Goal: Task Accomplishment & Management: Manage account settings

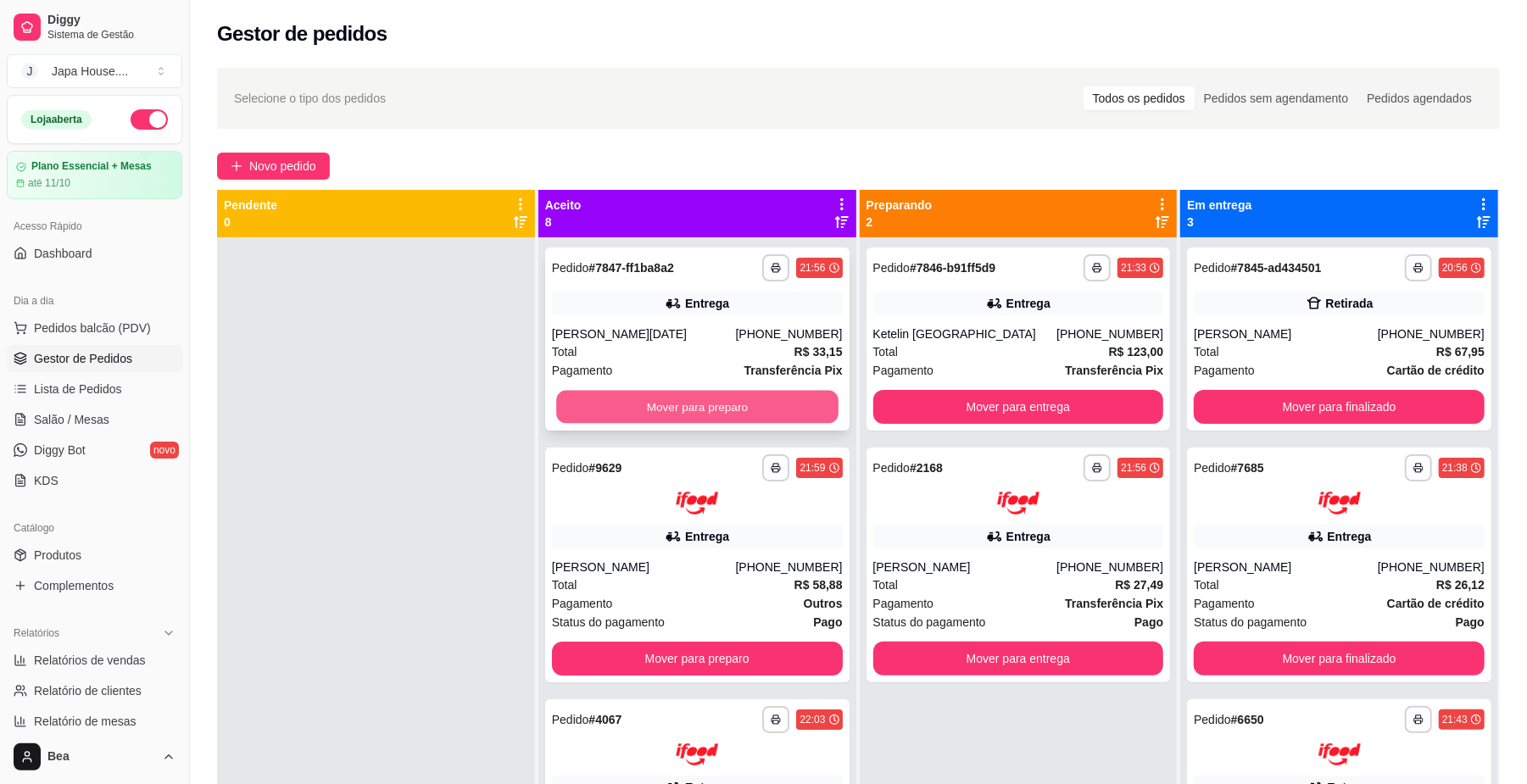
click at [718, 414] on button "Mover para preparo" at bounding box center [696, 407] width 281 height 33
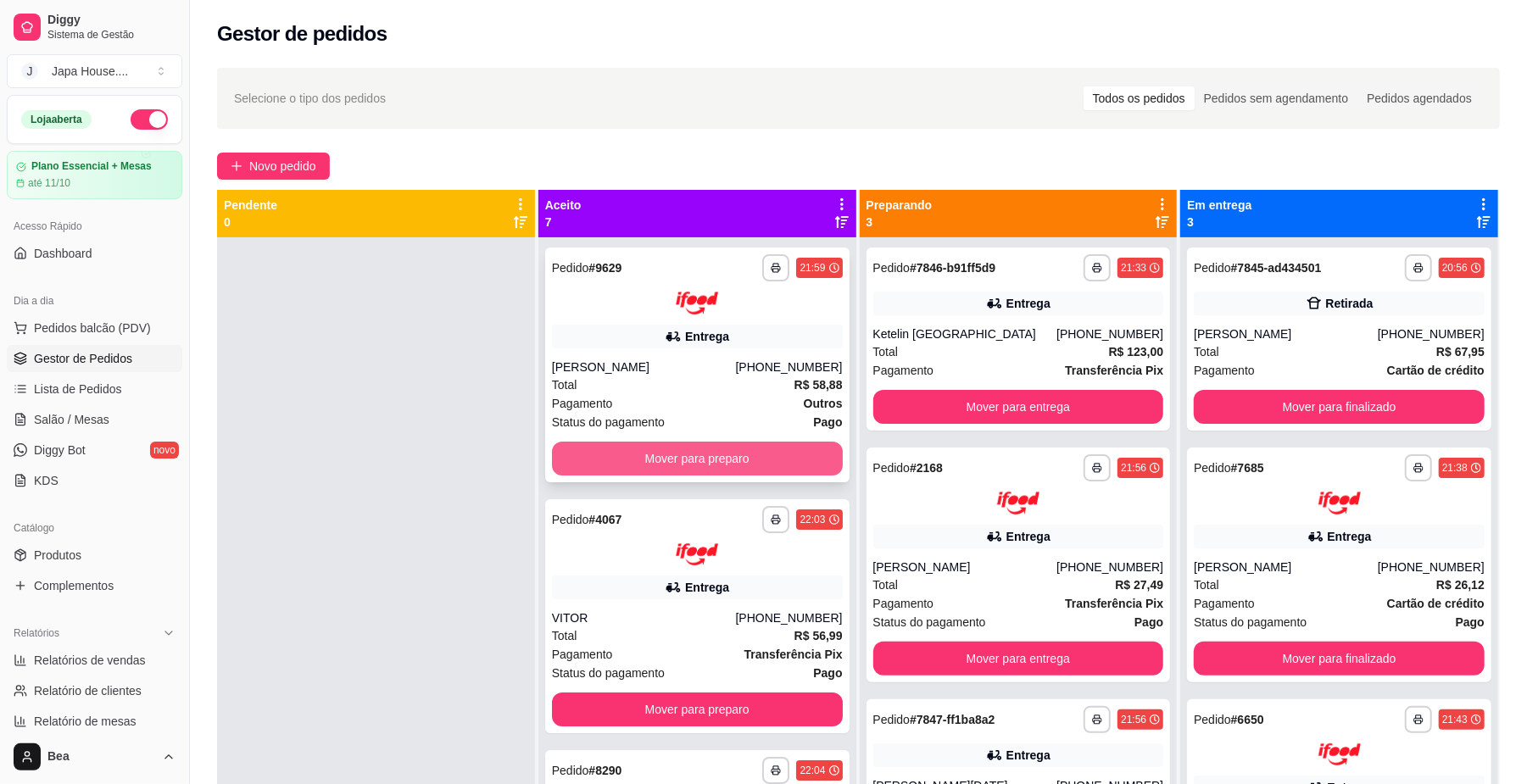
click at [741, 457] on button "Mover para preparo" at bounding box center [697, 458] width 291 height 34
click at [732, 455] on button "Mover para preparo" at bounding box center [696, 458] width 281 height 33
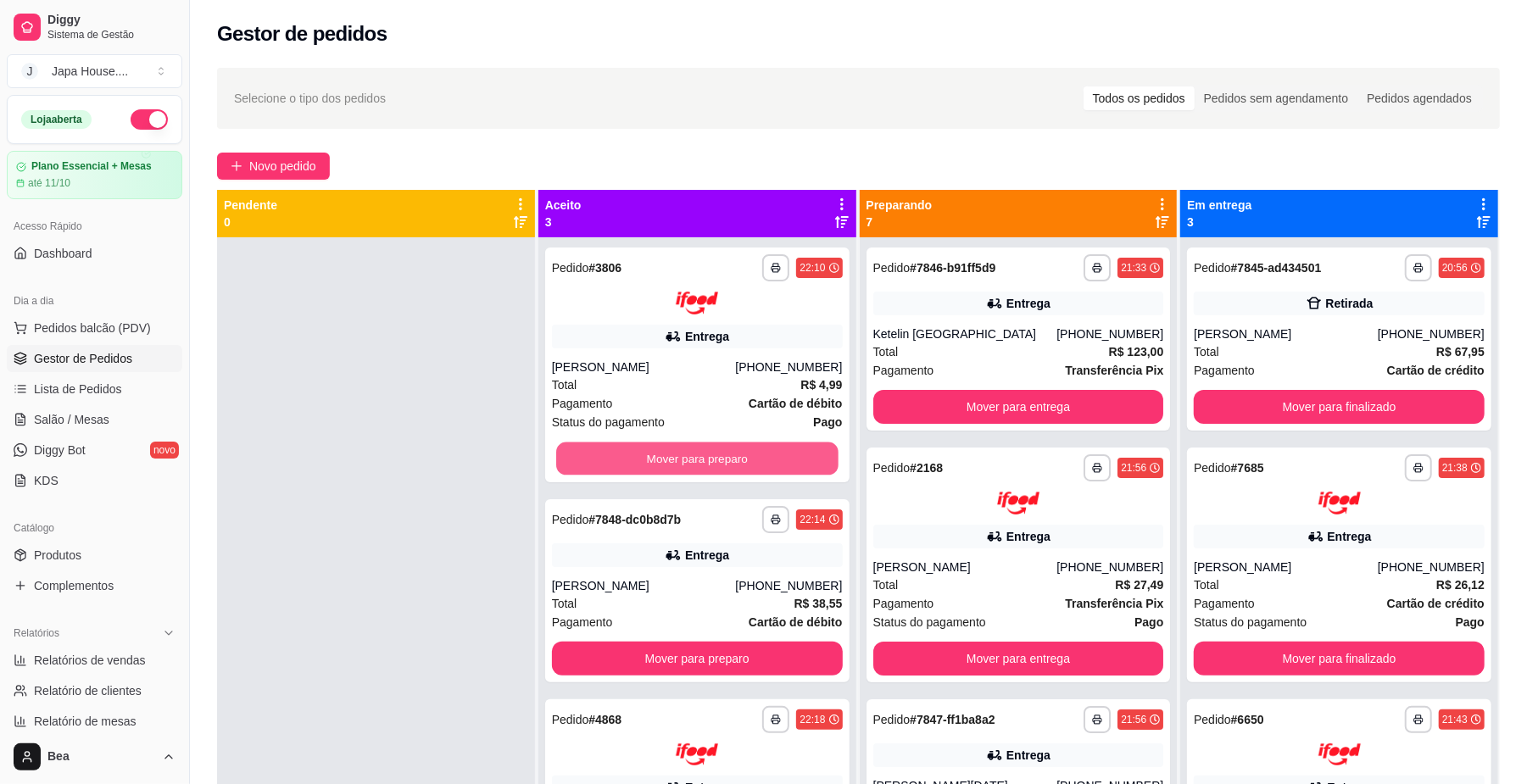
click at [732, 455] on button "Mover para preparo" at bounding box center [696, 458] width 281 height 33
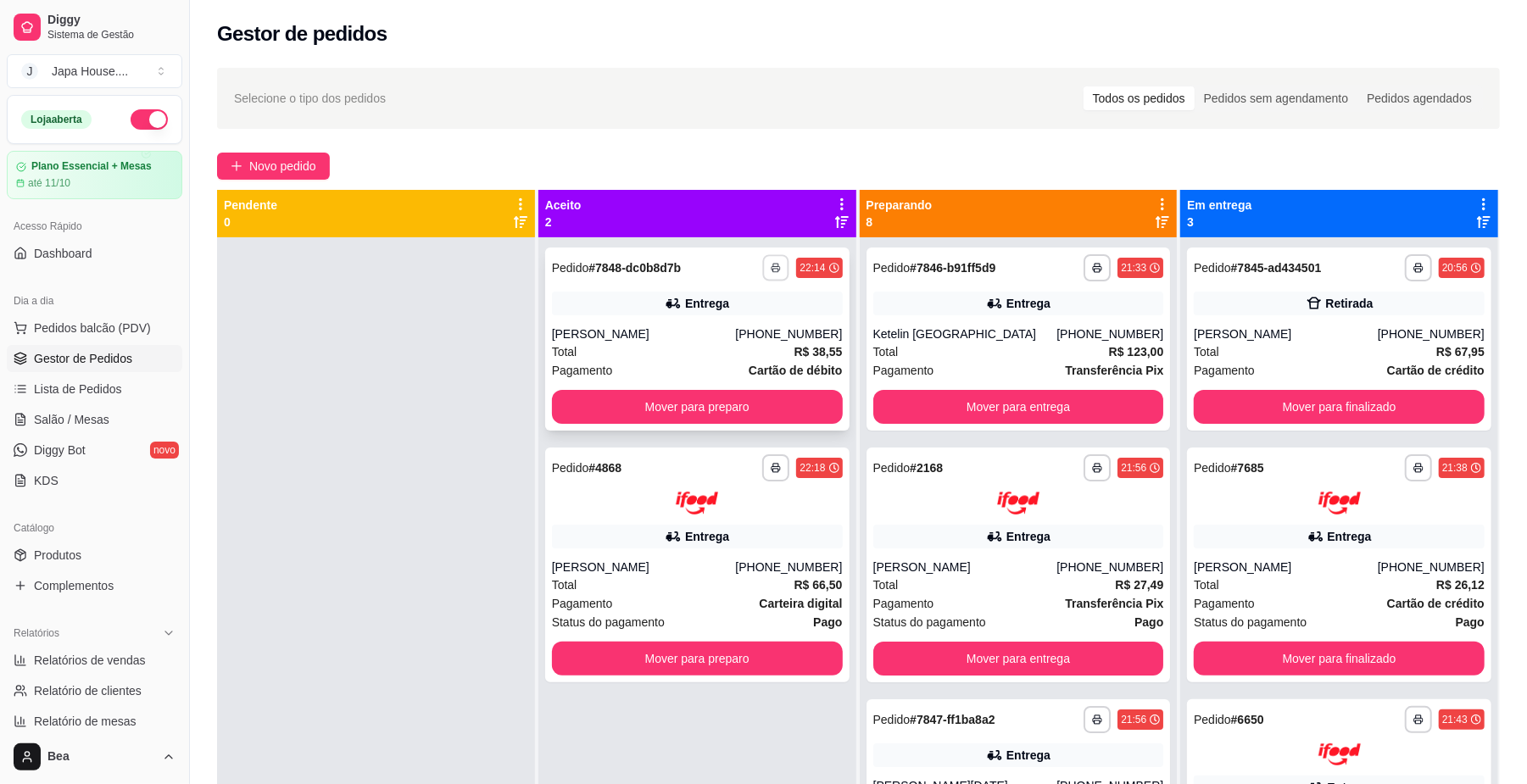
click at [771, 263] on icon "button" at bounding box center [776, 267] width 10 height 10
click at [832, 319] on div "**********" at bounding box center [697, 339] width 304 height 183
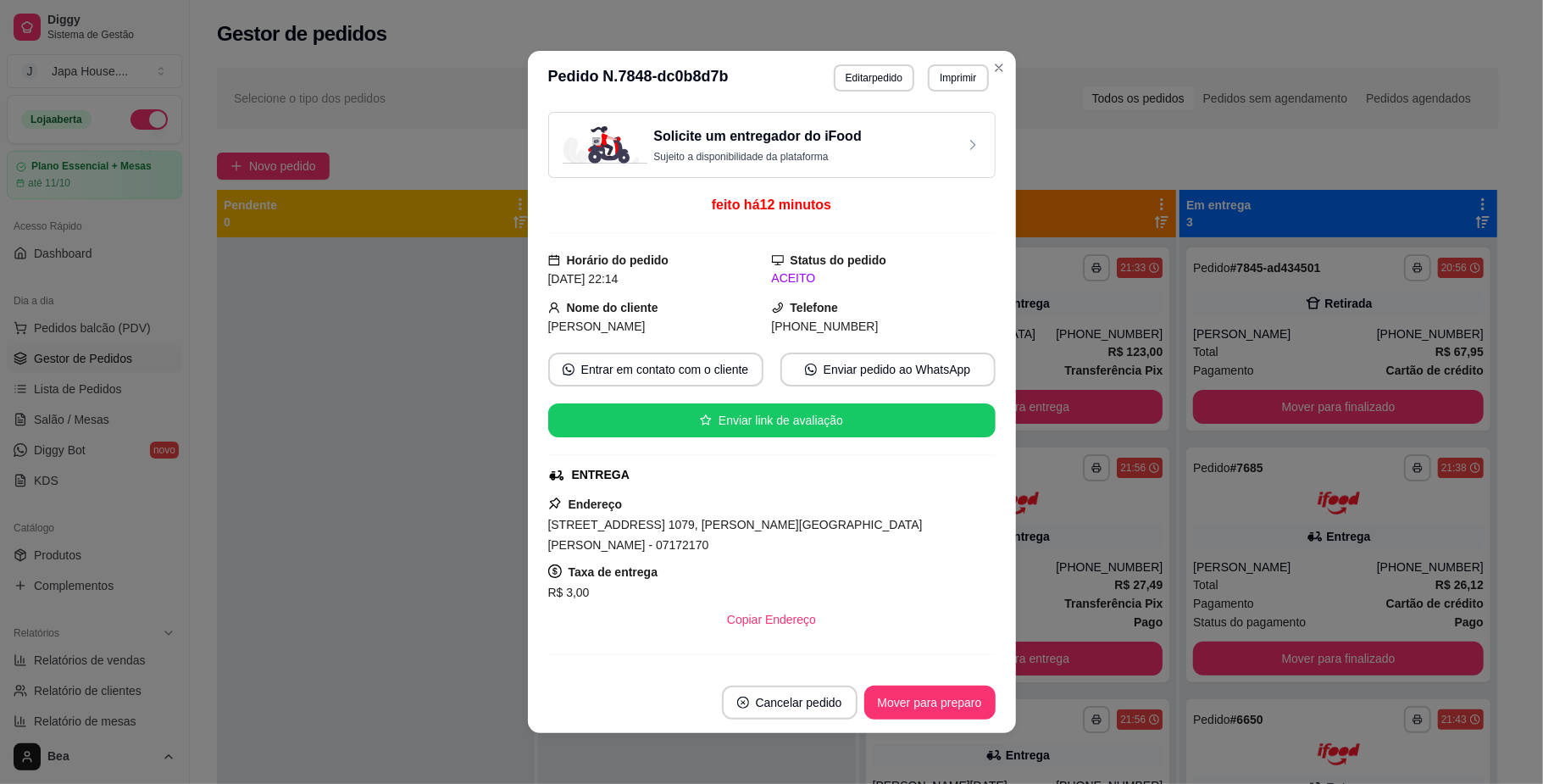
click at [528, 343] on div "Solicite um entregador do iFood Sujeito a disponibilidade da plataforma feito h…" at bounding box center [772, 388] width 488 height 567
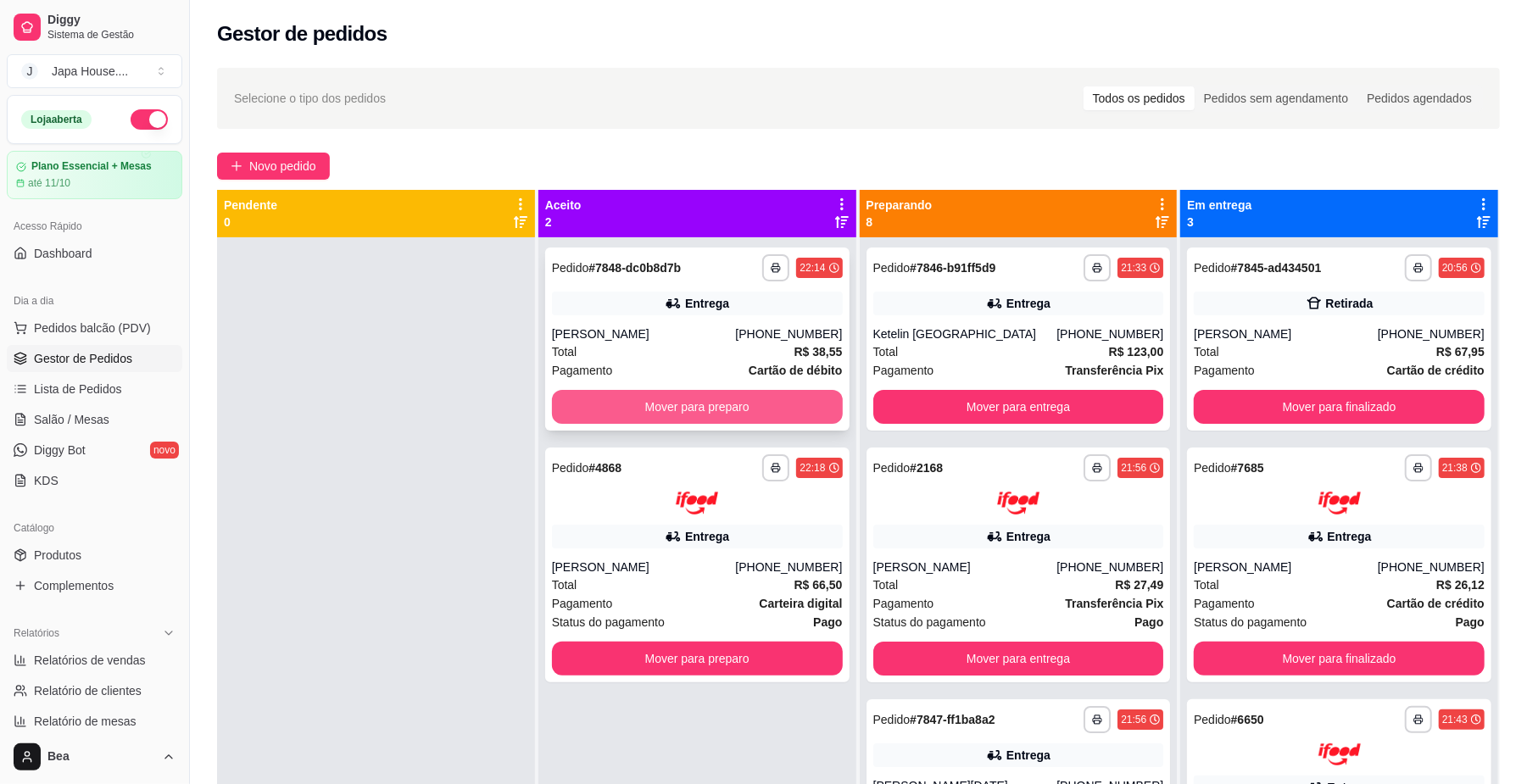
click at [682, 401] on button "Mover para preparo" at bounding box center [697, 406] width 291 height 34
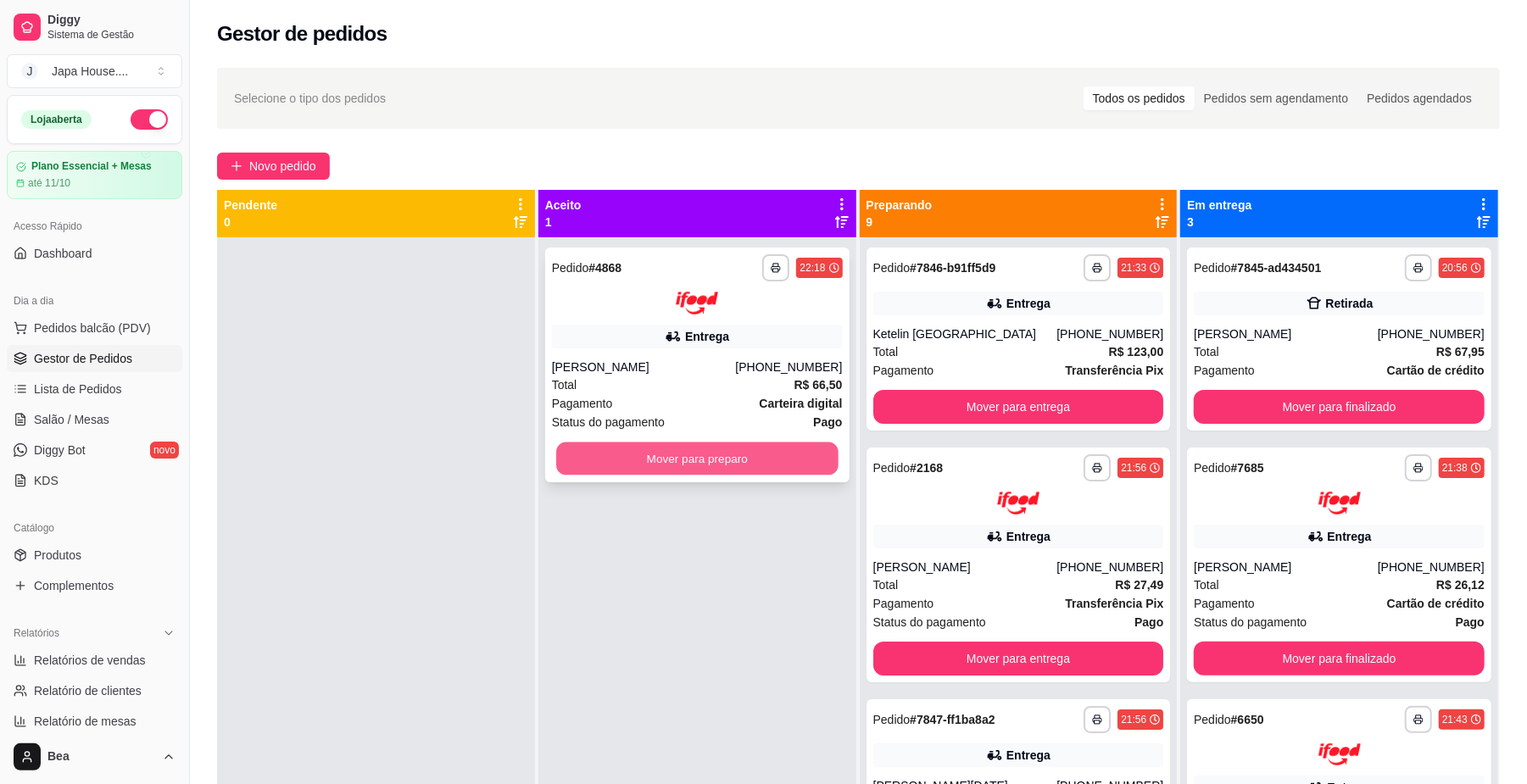
click at [751, 456] on button "Mover para preparo" at bounding box center [696, 458] width 281 height 33
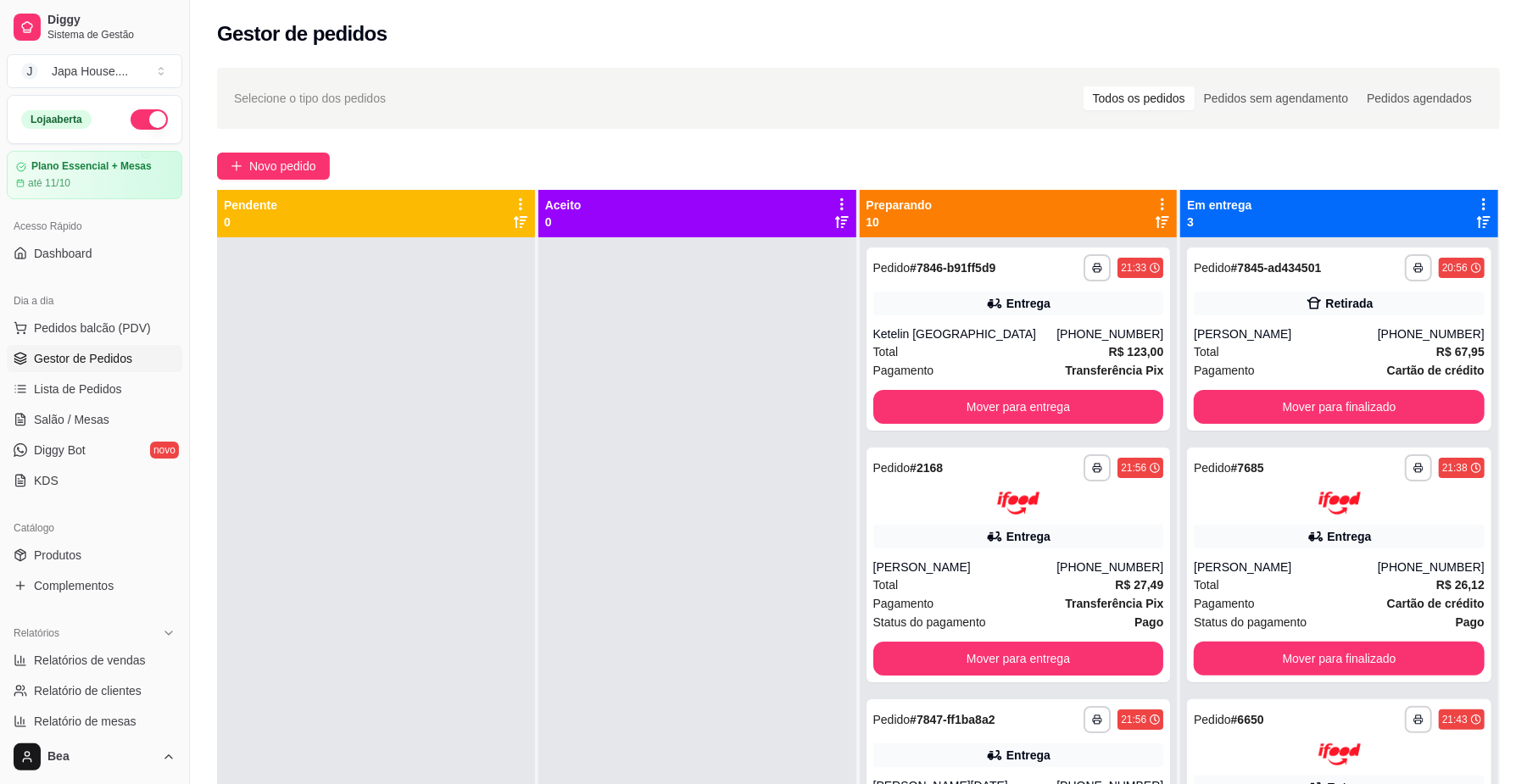
scroll to position [259, 0]
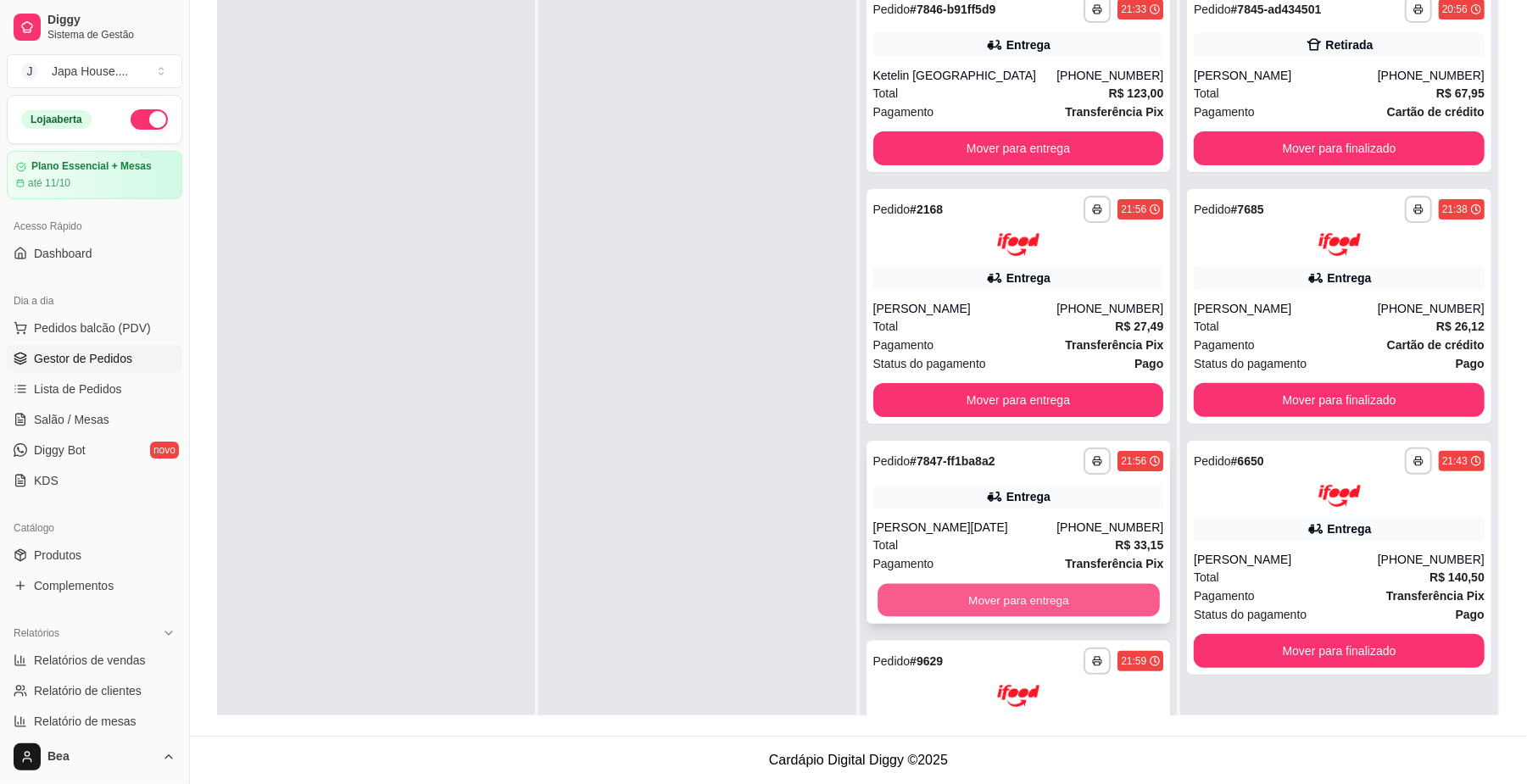
click at [1053, 591] on button "Mover para entrega" at bounding box center [1017, 599] width 281 height 33
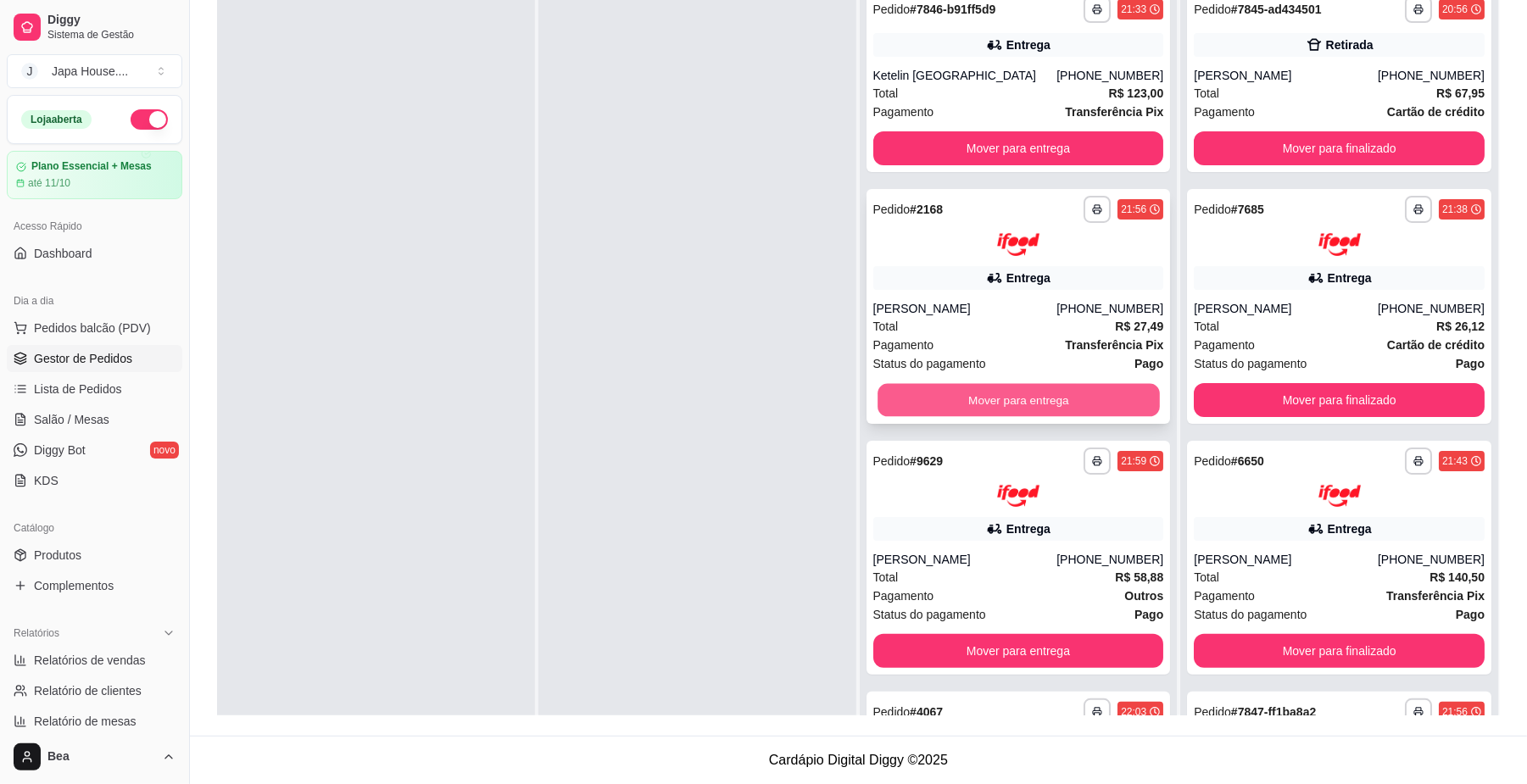
click at [1076, 401] on button "Mover para entrega" at bounding box center [1017, 400] width 281 height 33
click at [1052, 398] on button "Mover para entrega" at bounding box center [1018, 400] width 291 height 34
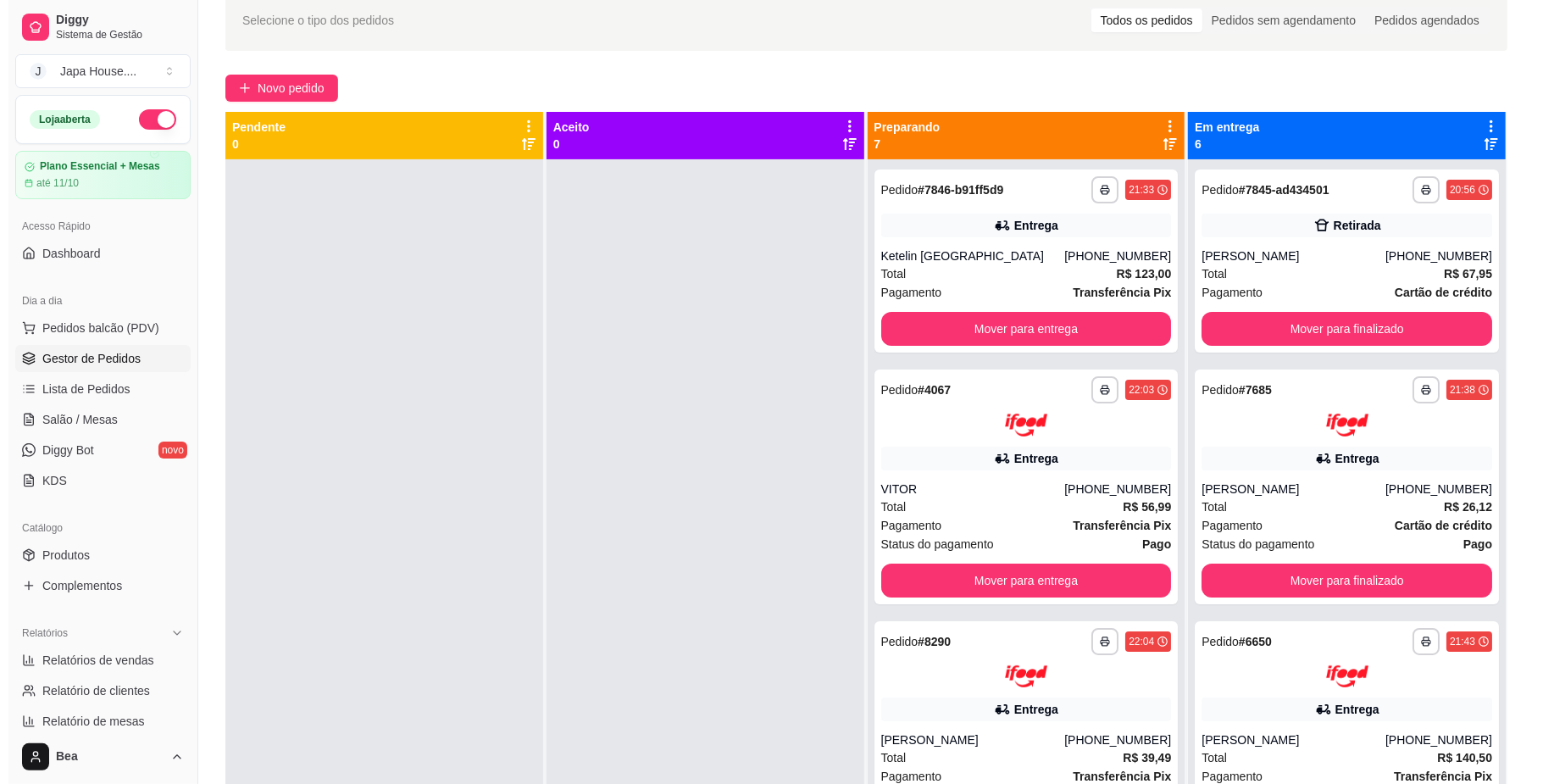
scroll to position [0, 0]
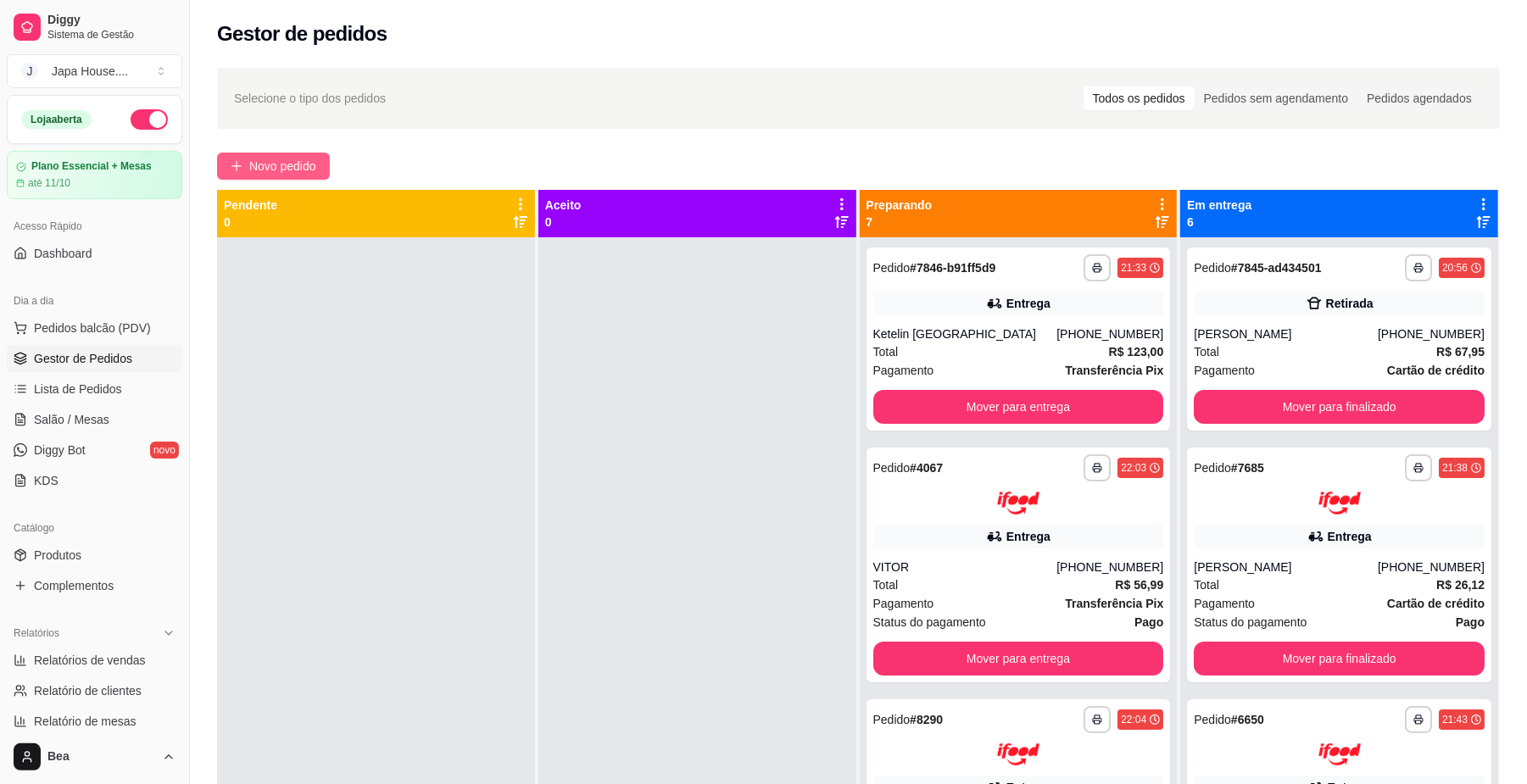
click at [299, 156] on button "Novo pedido" at bounding box center [273, 165] width 112 height 27
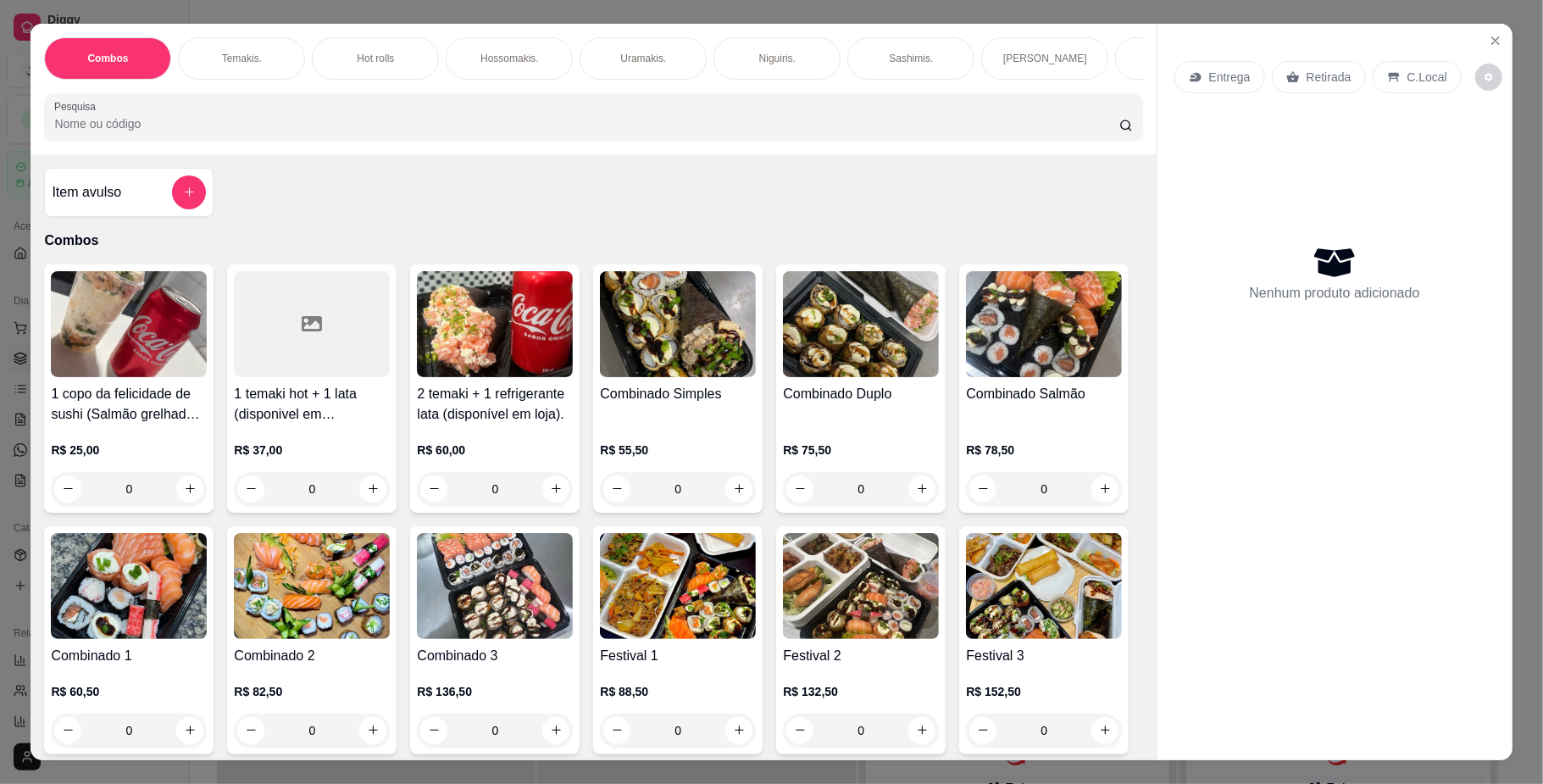
click at [259, 58] on div "Temakis." at bounding box center [241, 58] width 127 height 43
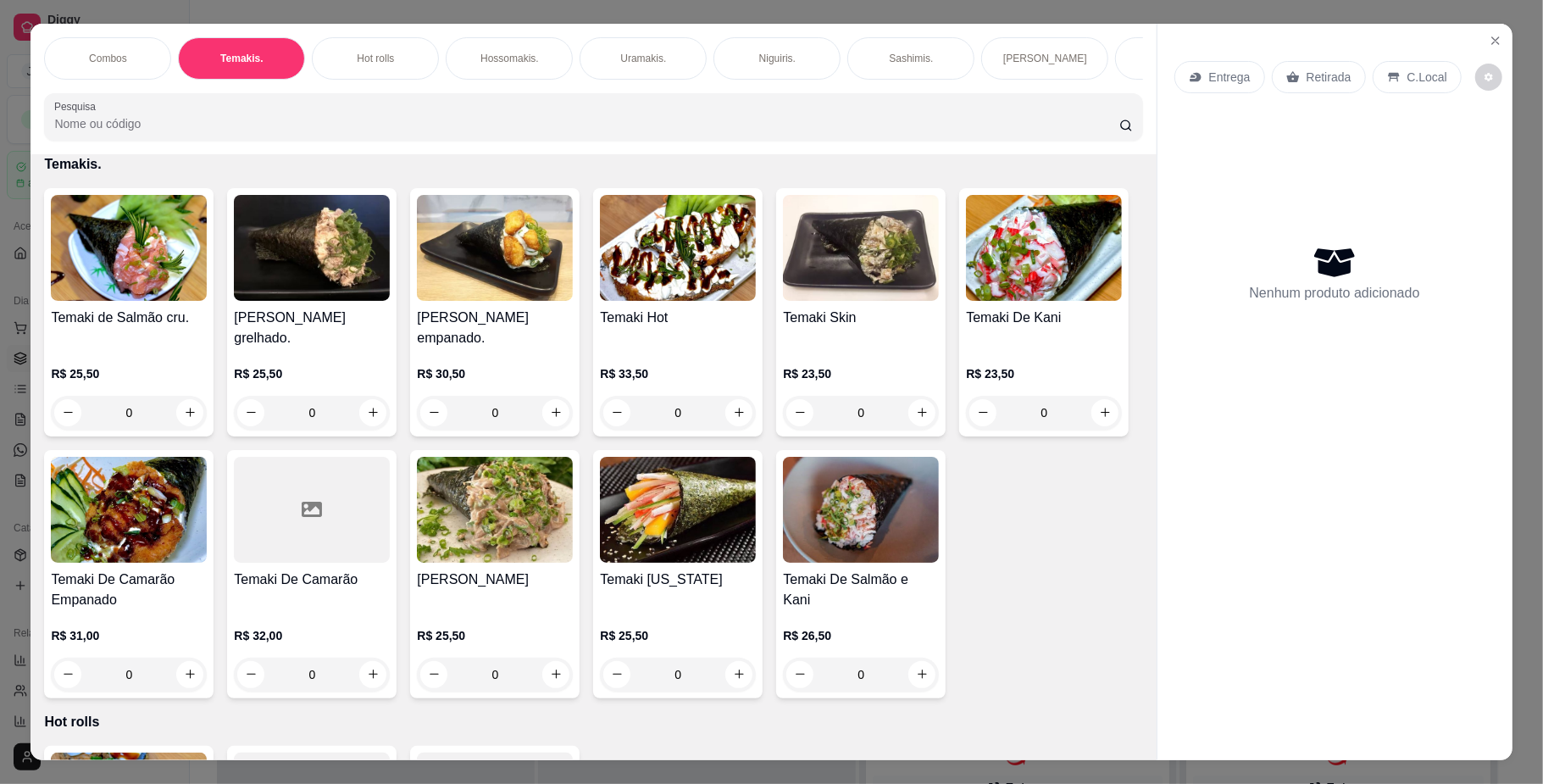
scroll to position [31, 0]
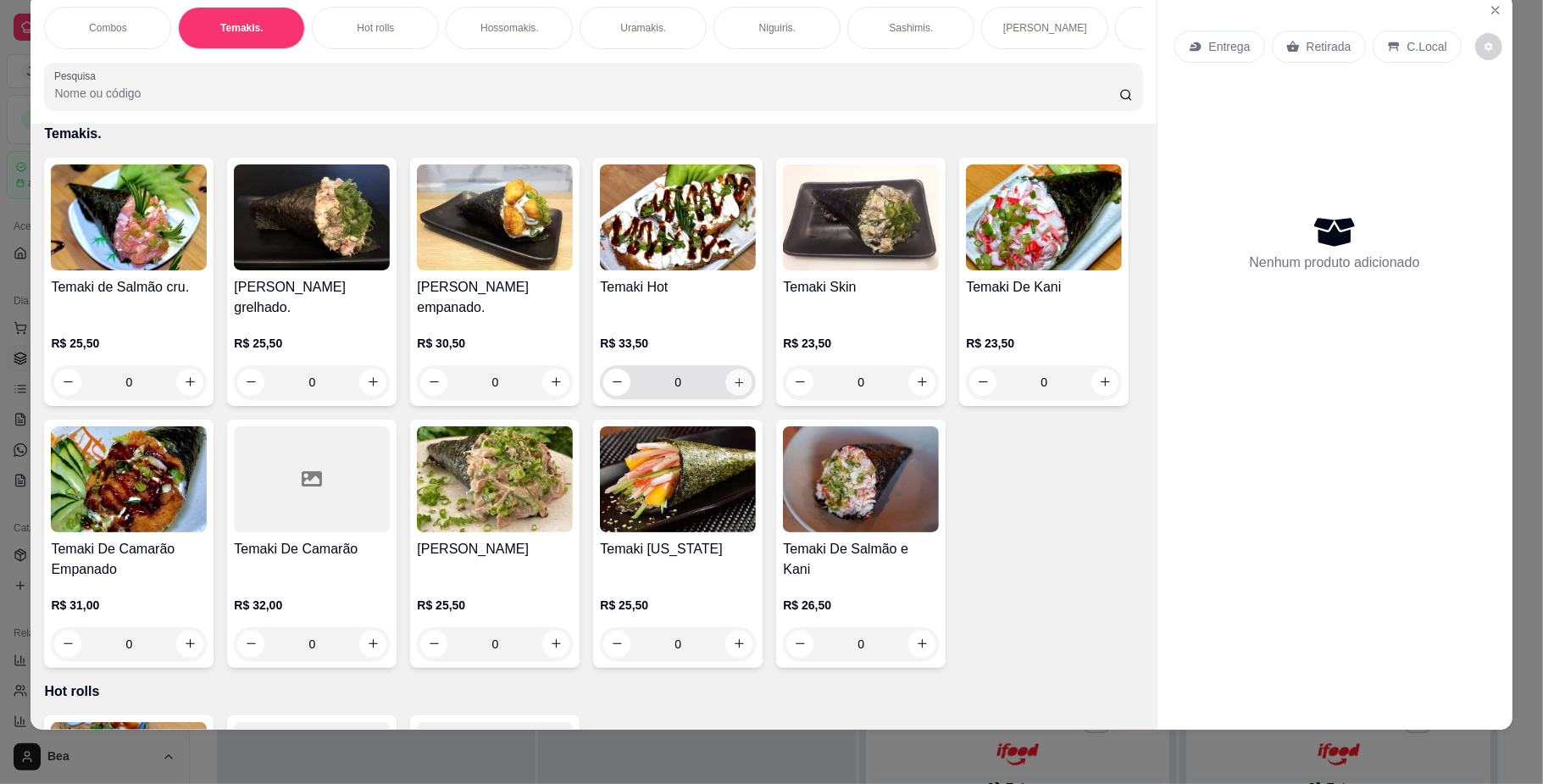
click at [733, 388] on icon "increase-product-quantity" at bounding box center [739, 382] width 13 height 13
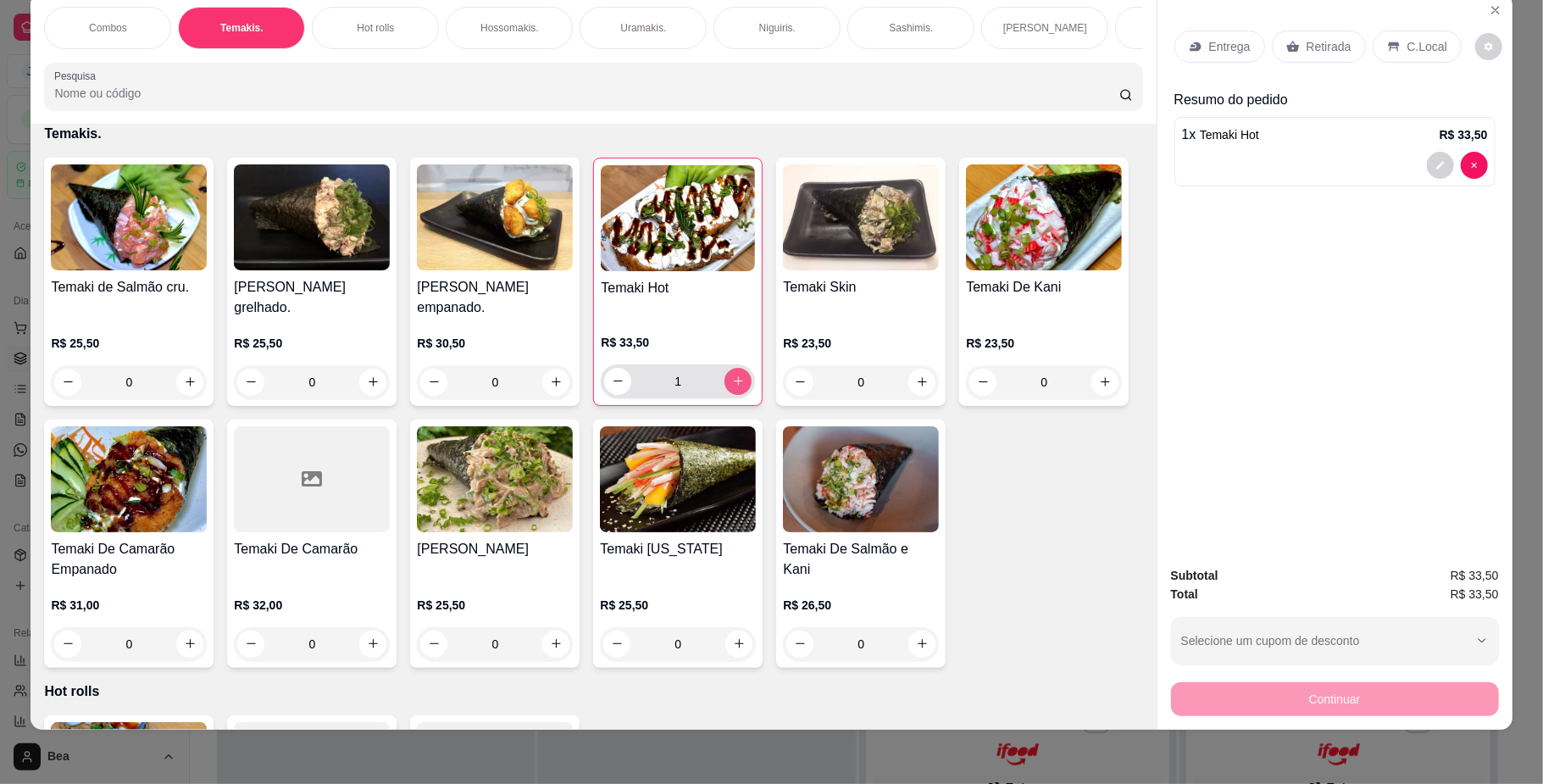
type input "1"
click at [1308, 43] on p "Retirada" at bounding box center [1329, 46] width 45 height 17
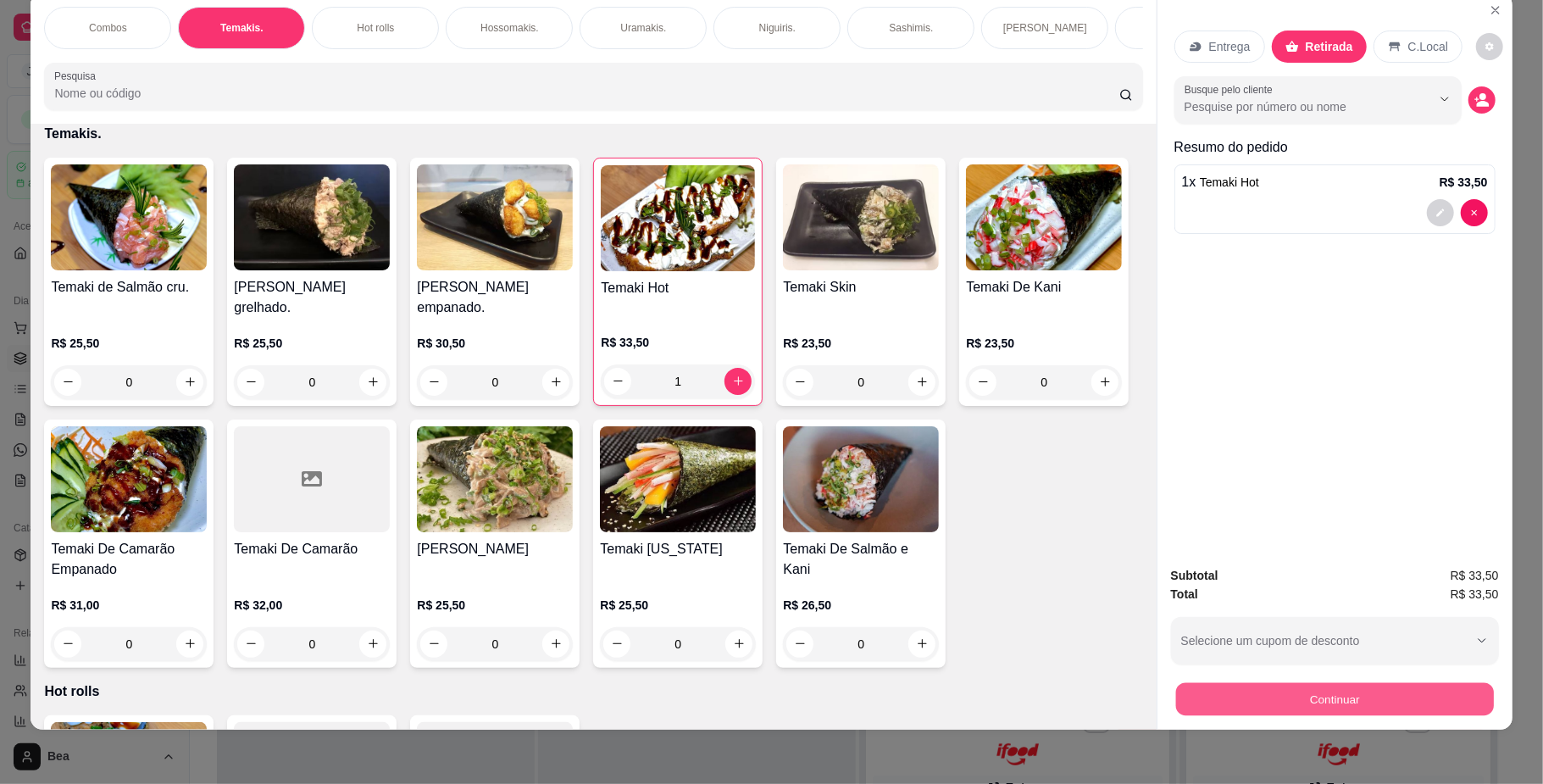
click at [1322, 702] on button "Continuar" at bounding box center [1334, 700] width 317 height 33
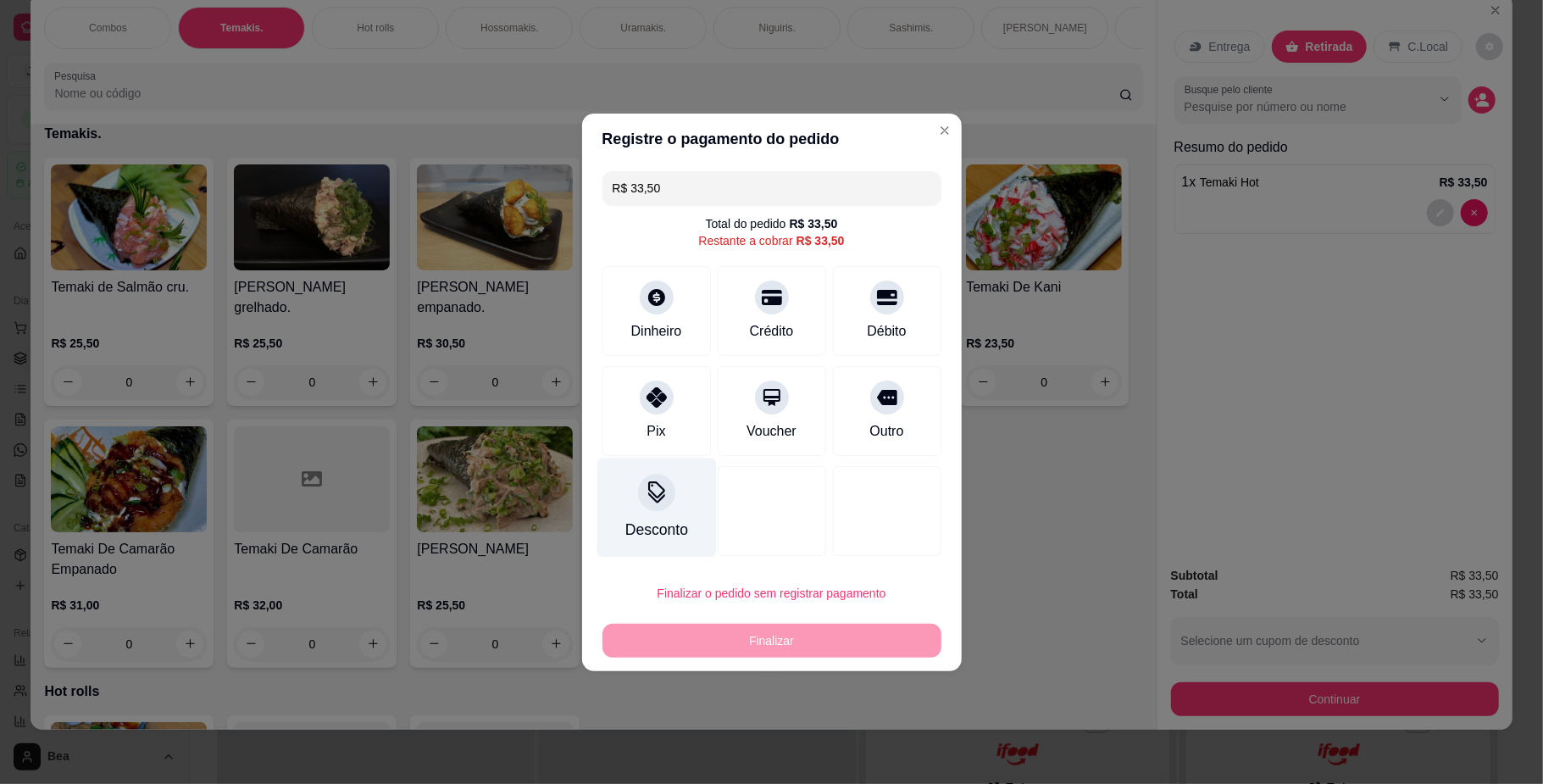
click at [673, 503] on div "Desconto" at bounding box center [656, 507] width 120 height 99
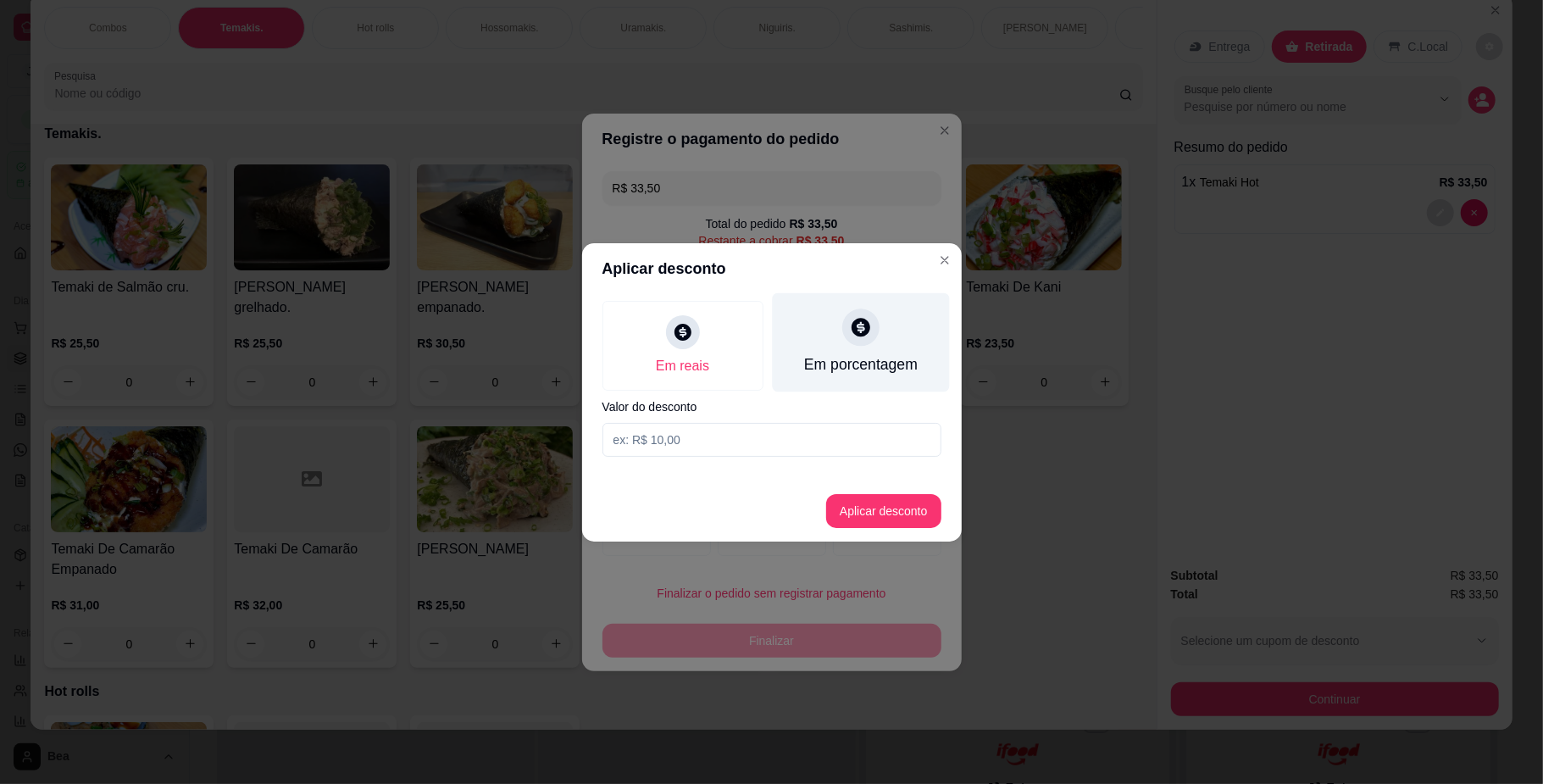
click at [875, 339] on div "Em porcentagem" at bounding box center [860, 341] width 177 height 99
click at [747, 449] on input at bounding box center [771, 440] width 339 height 34
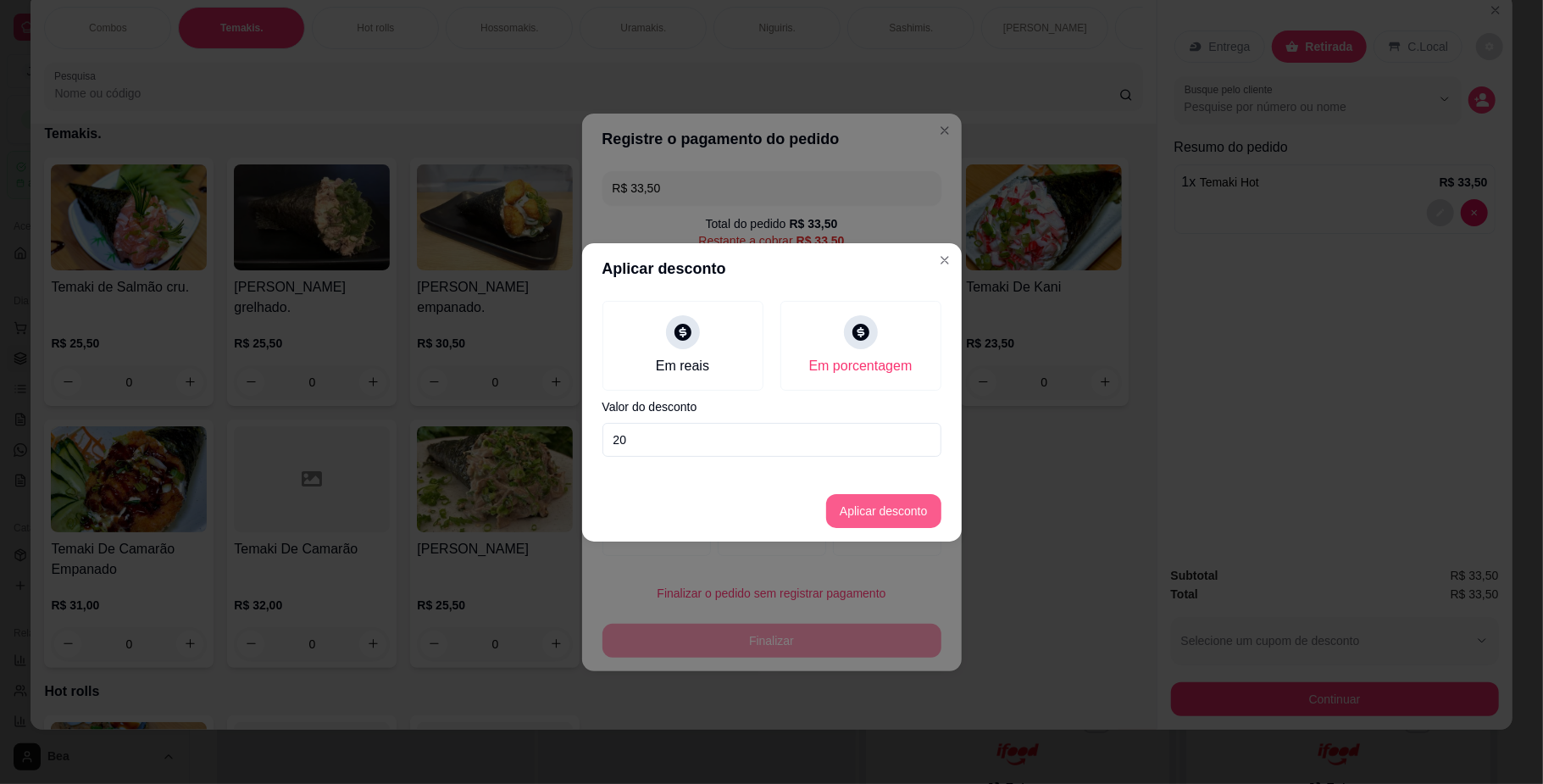
type input "20"
click at [853, 510] on button "Aplicar desconto" at bounding box center [883, 510] width 115 height 34
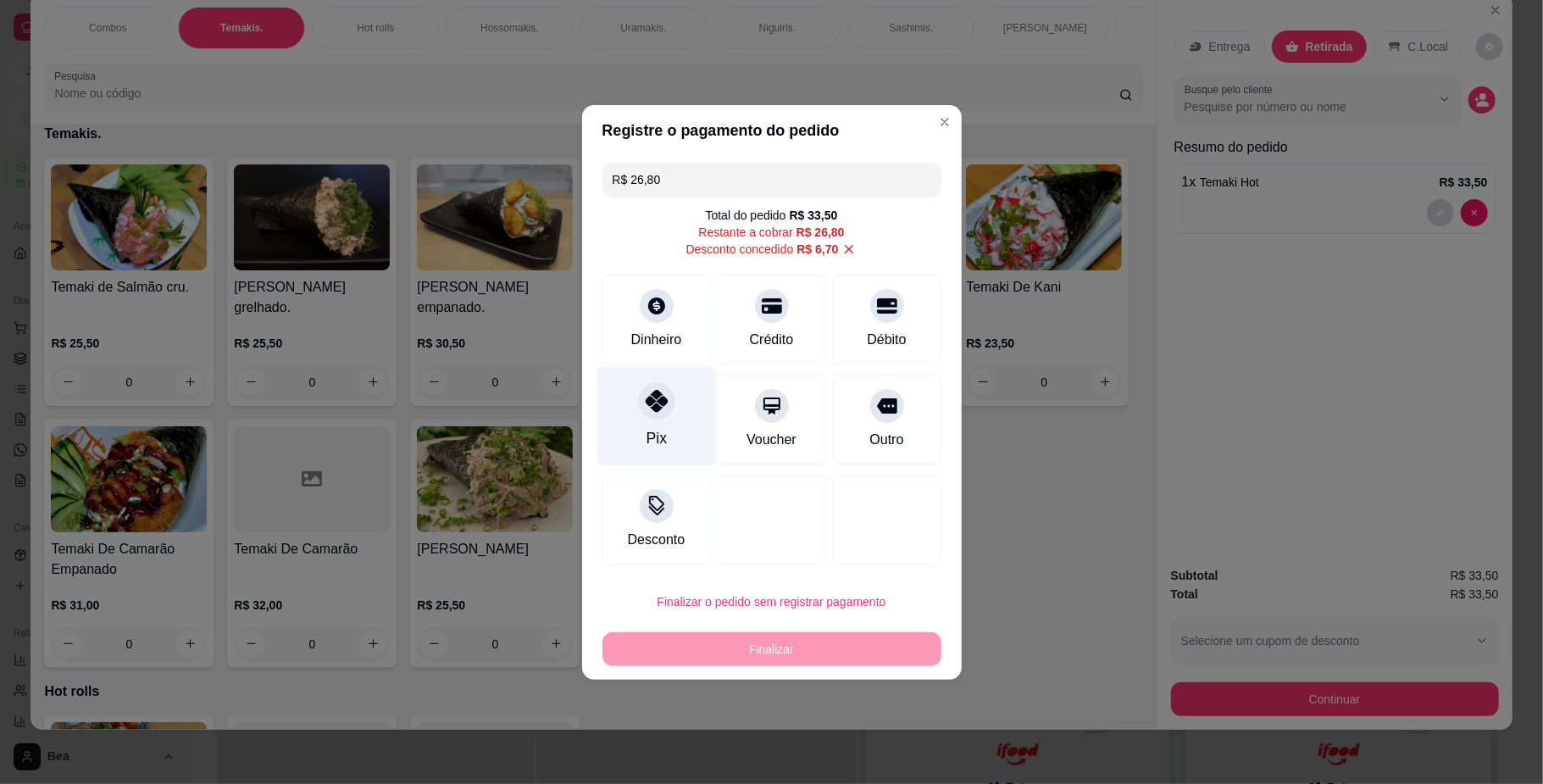
click at [675, 400] on div "Pix" at bounding box center [656, 416] width 120 height 99
type input "R$ 0,00"
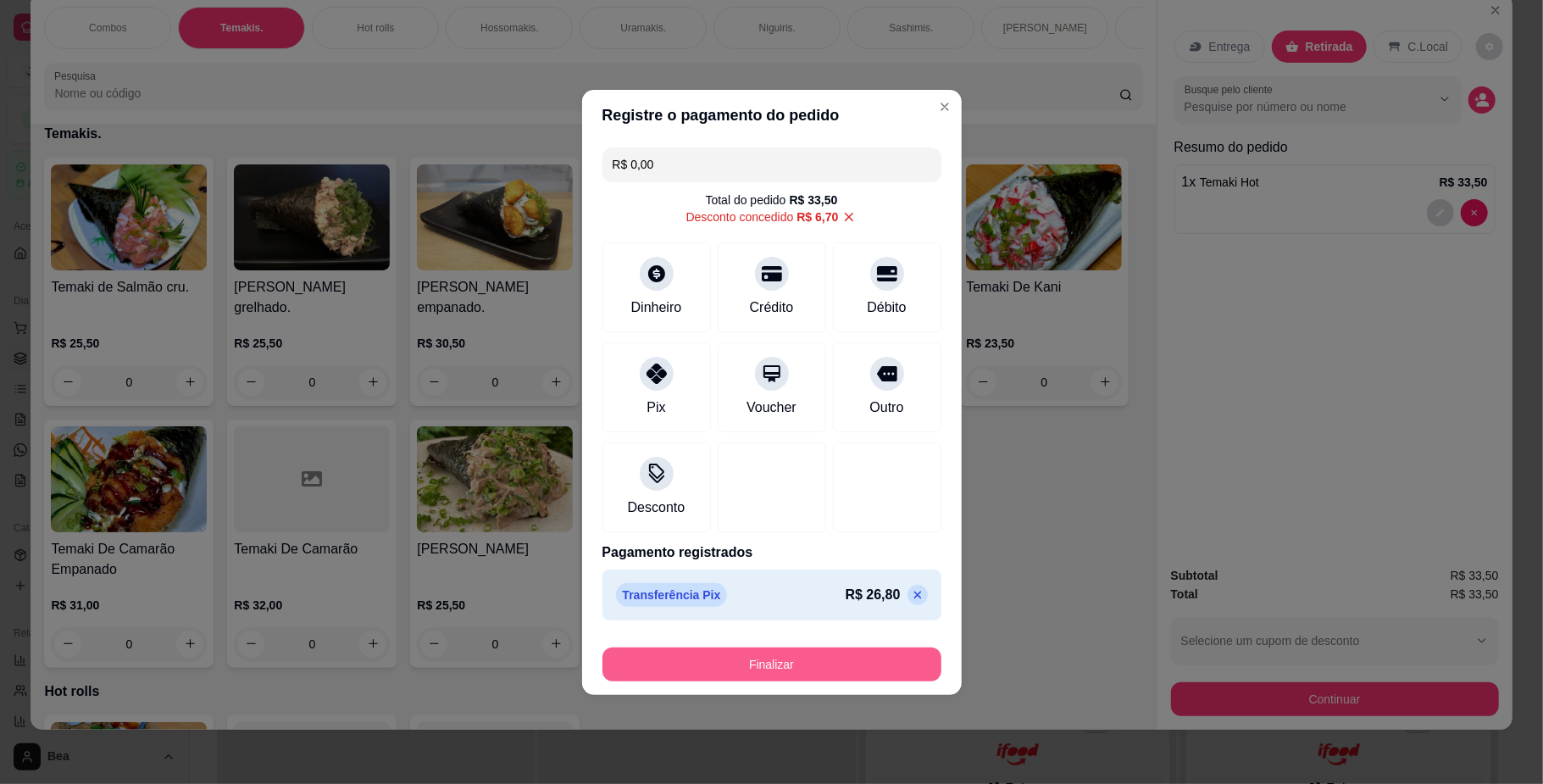
click at [739, 662] on button "Finalizar" at bounding box center [771, 664] width 339 height 34
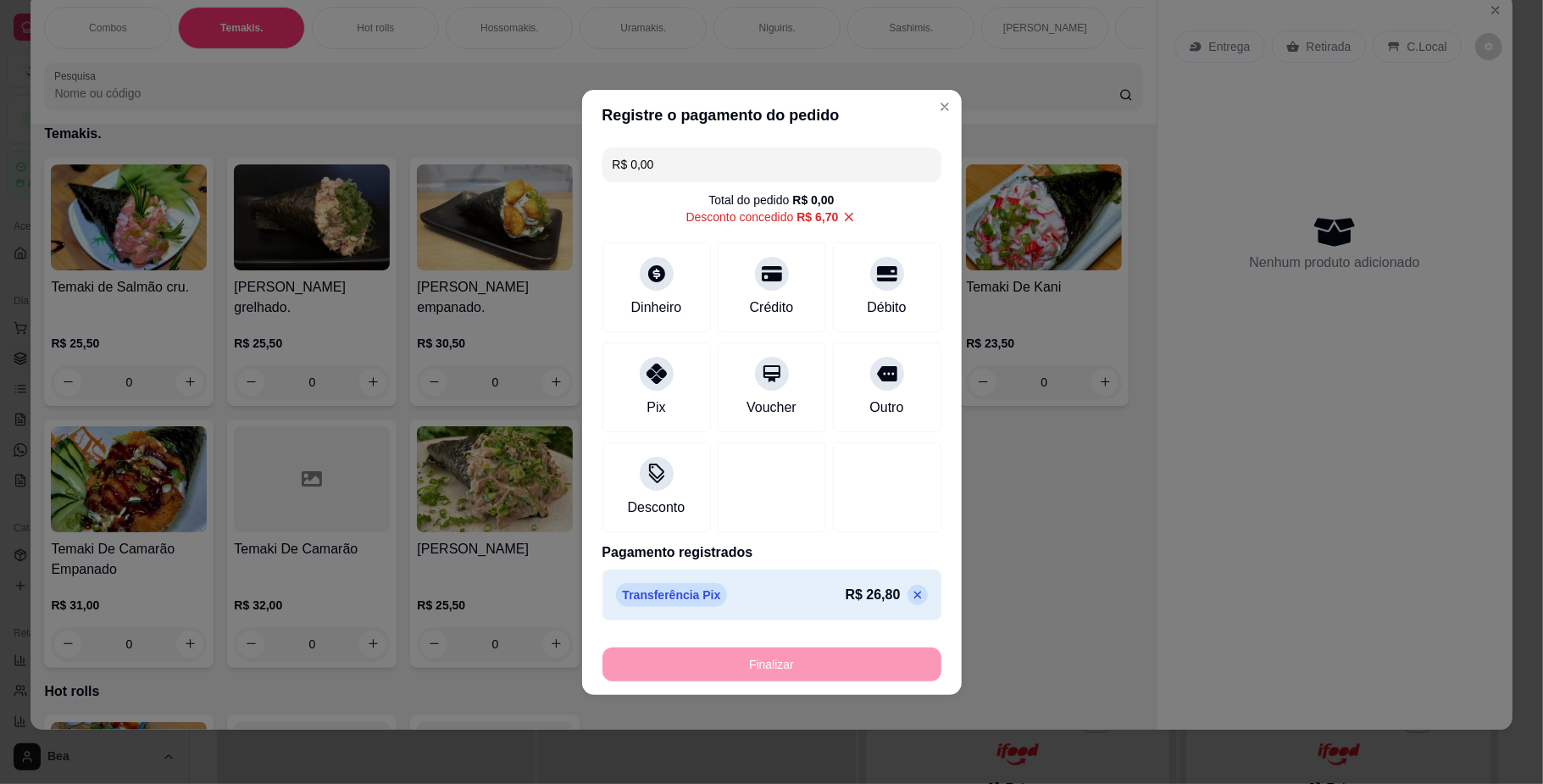
type input "0"
type input "-R$ 33,50"
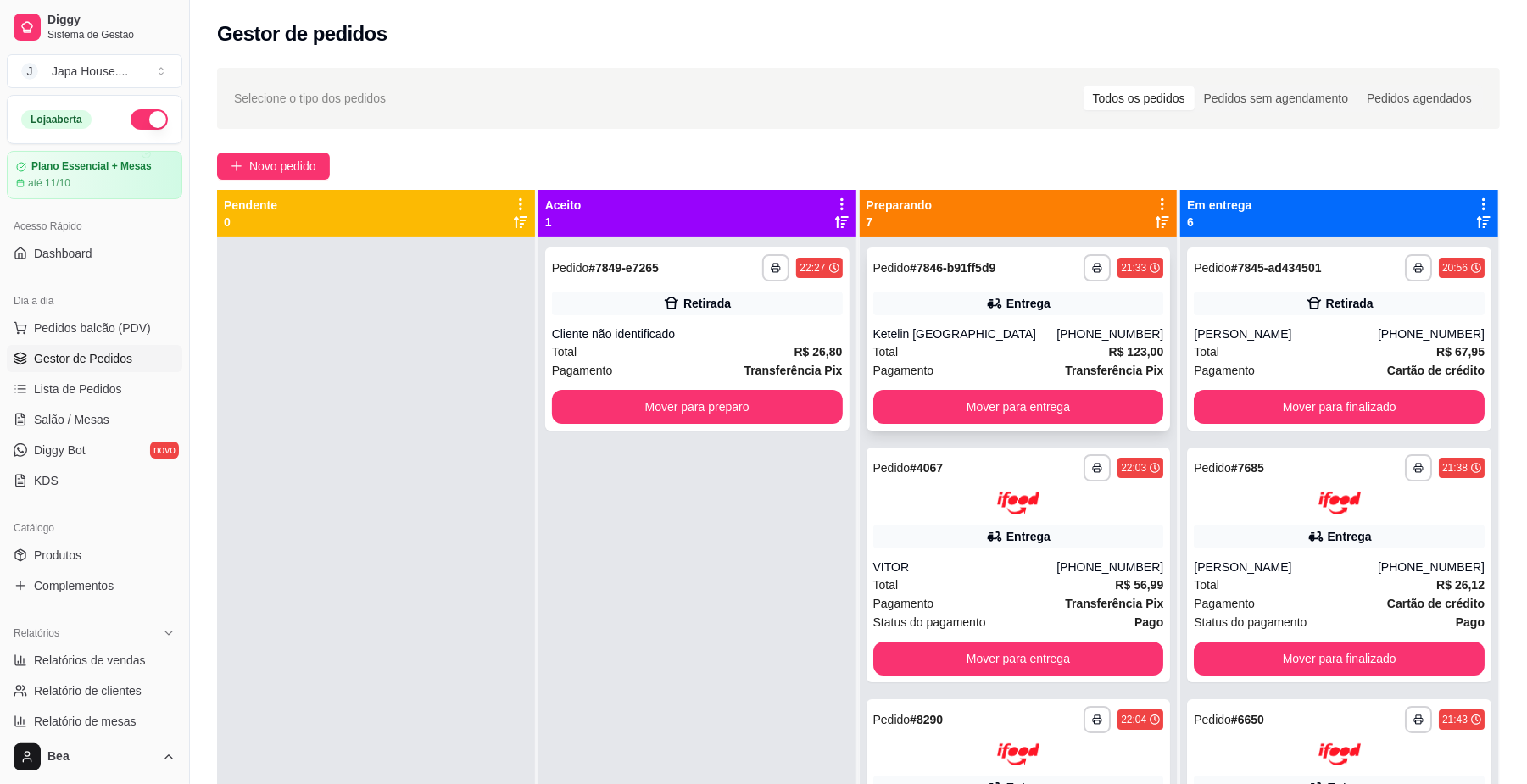
click at [903, 299] on div "Entrega" at bounding box center [1018, 303] width 291 height 24
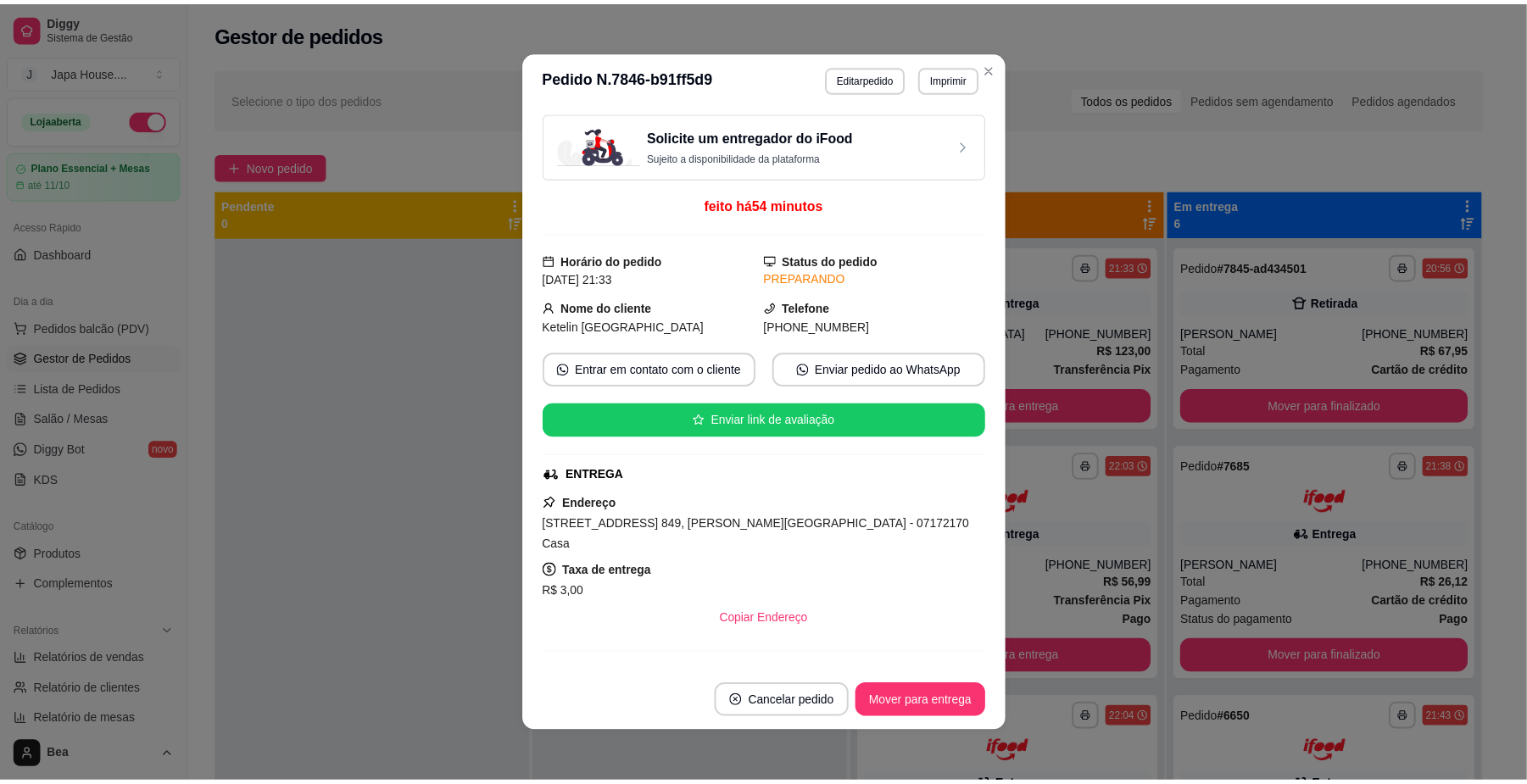
scroll to position [418, 0]
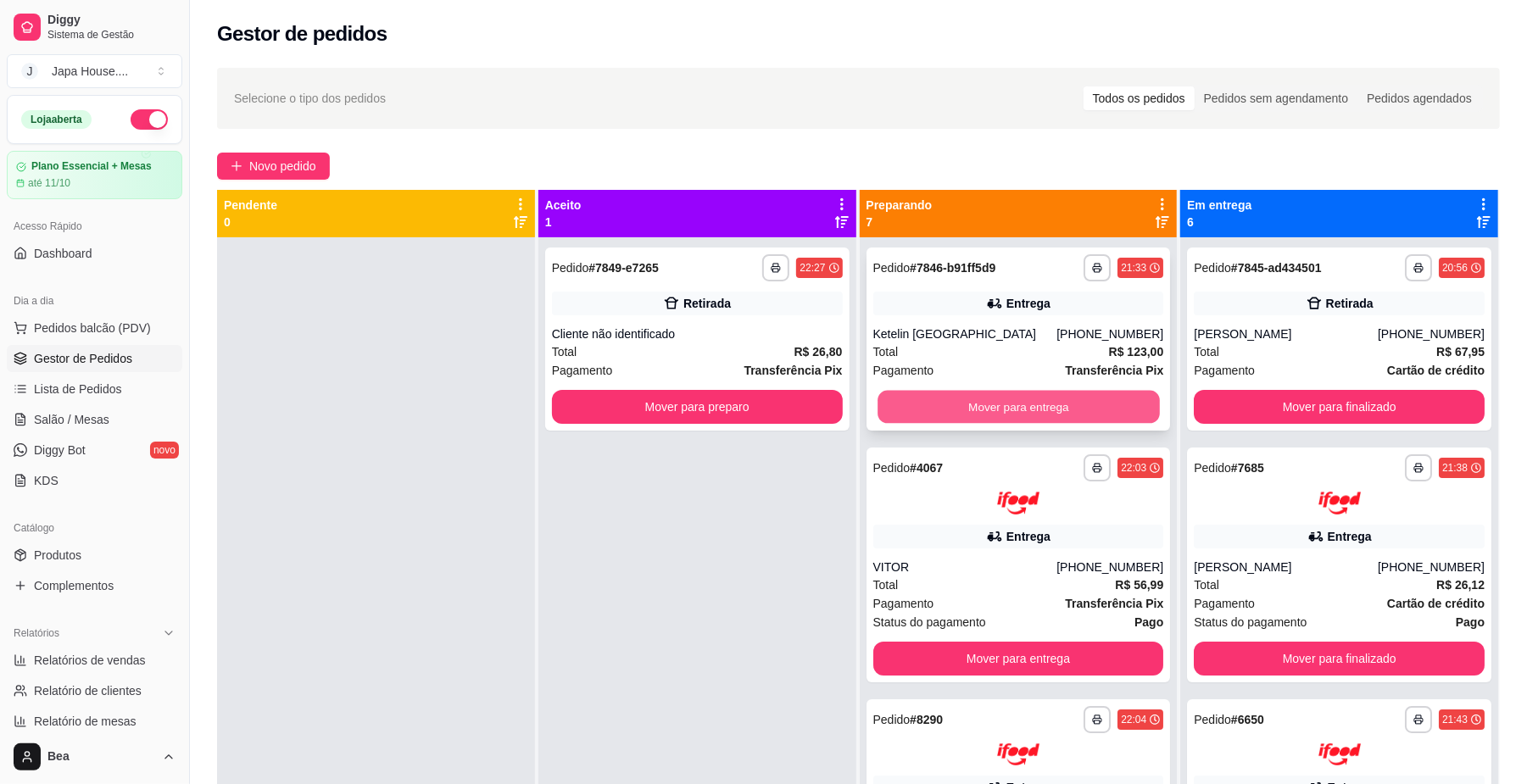
click at [960, 404] on button "Mover para entrega" at bounding box center [1017, 407] width 281 height 33
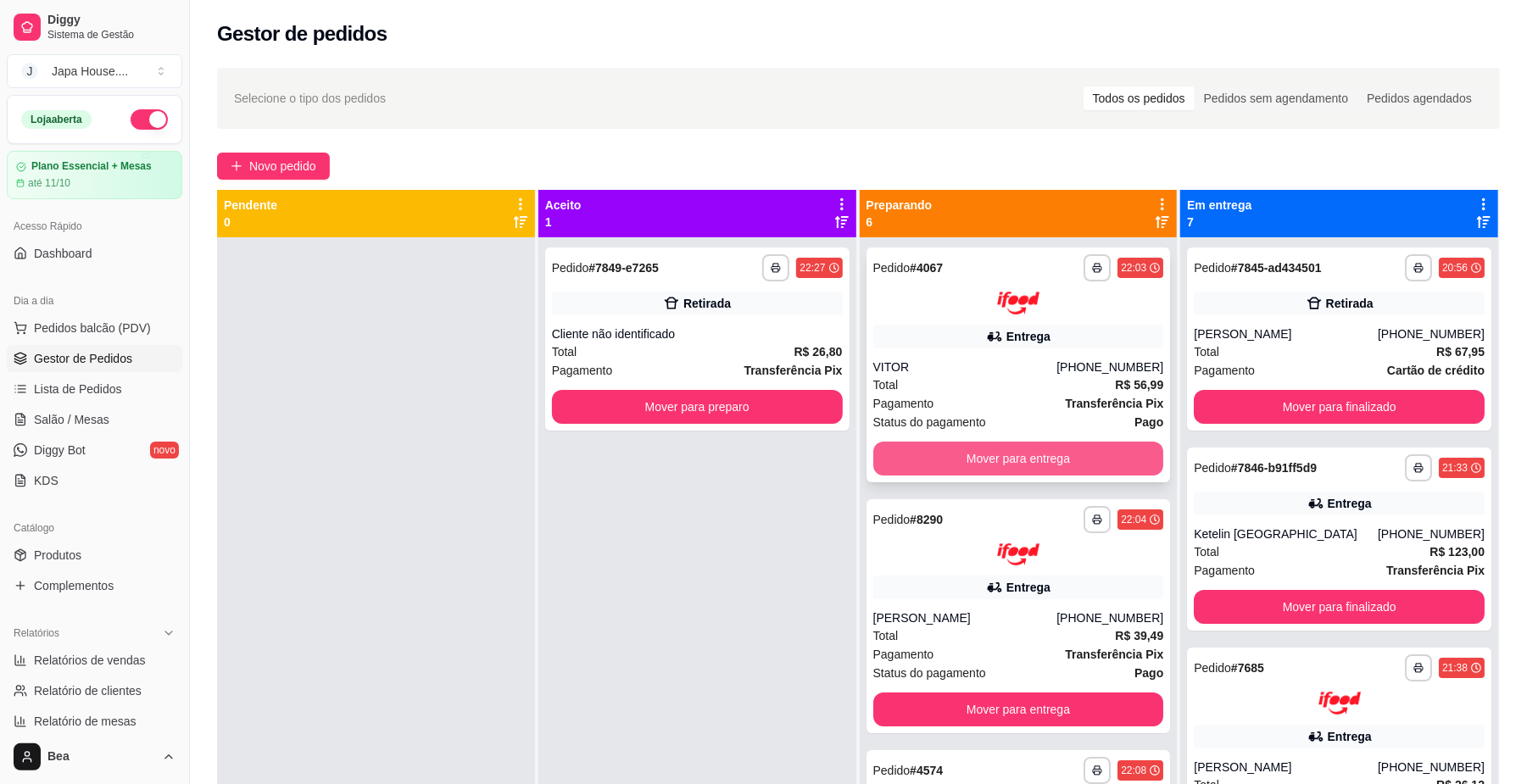
click at [991, 444] on button "Mover para entrega" at bounding box center [1018, 458] width 291 height 34
click at [998, 455] on button "Mover para entrega" at bounding box center [1017, 458] width 281 height 33
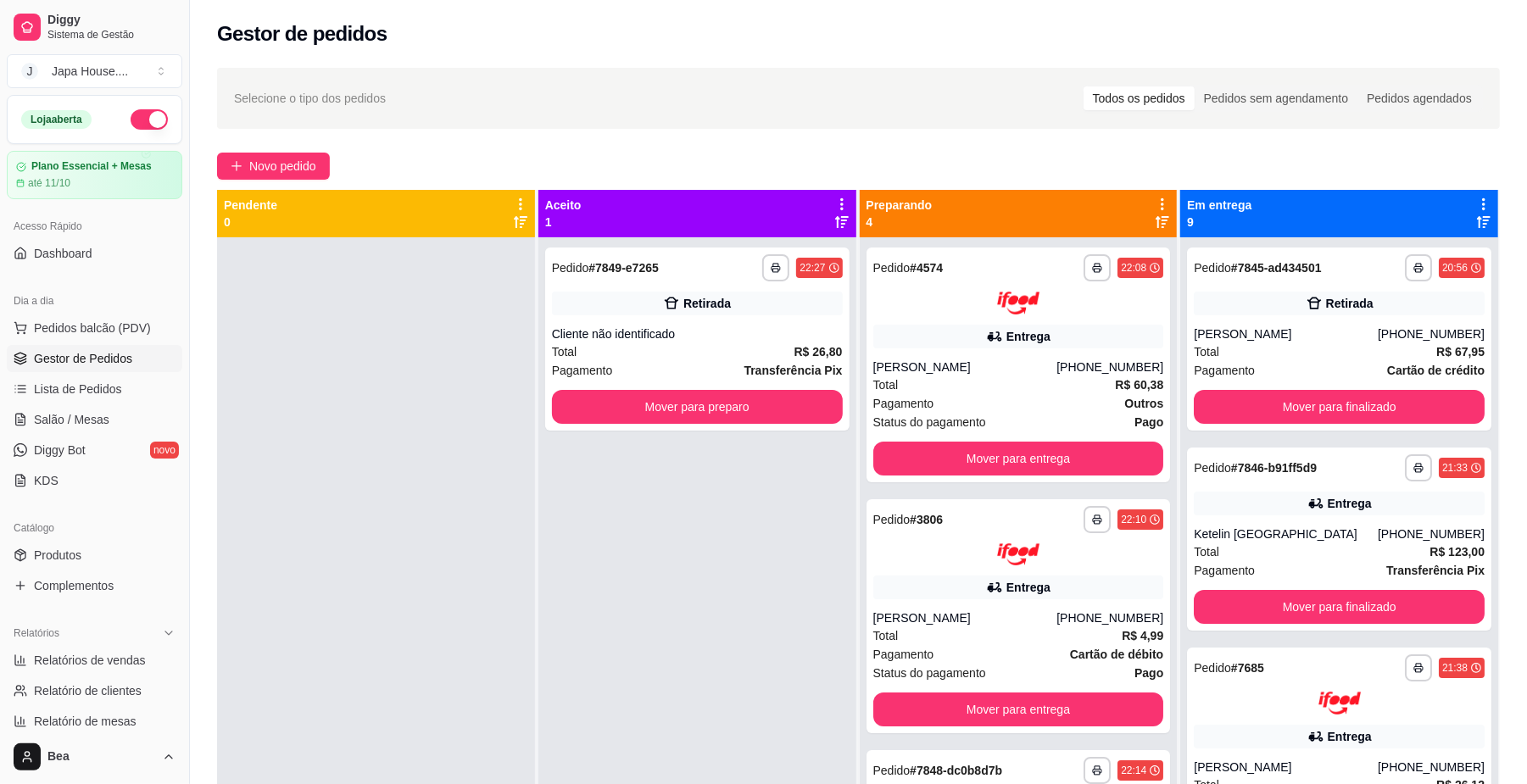
scroll to position [259, 0]
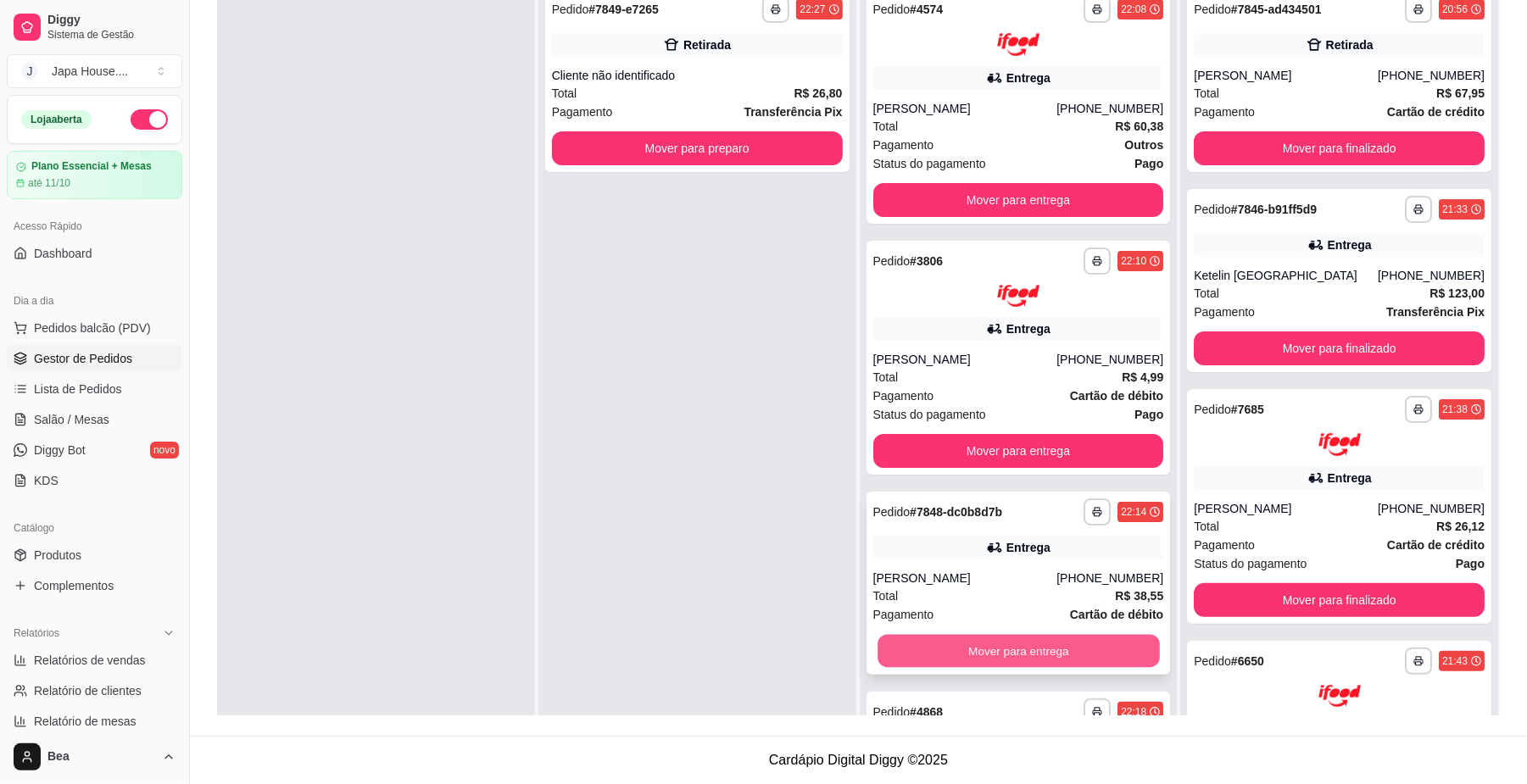
click at [1041, 651] on button "Mover para entrega" at bounding box center [1017, 651] width 281 height 33
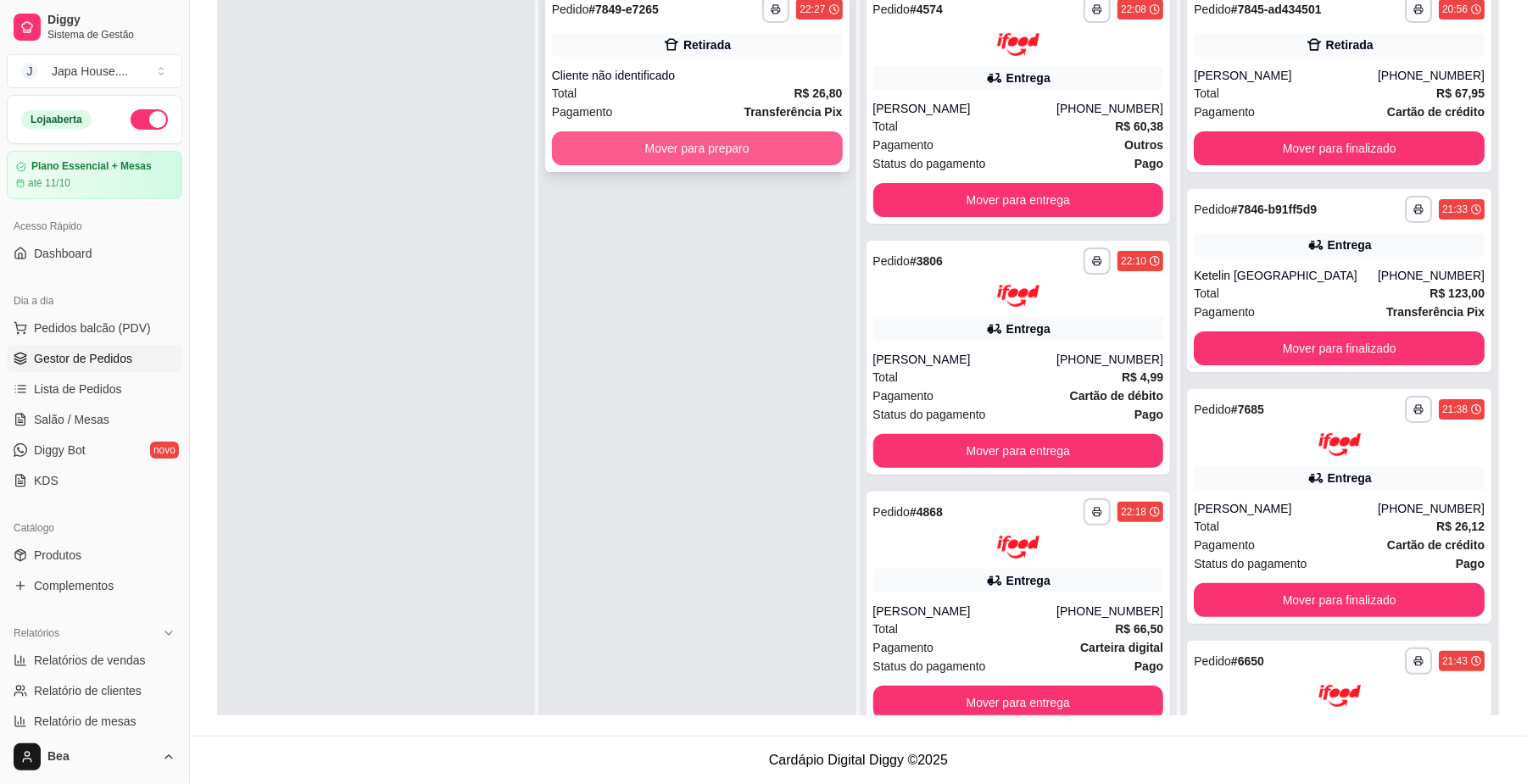
click at [780, 135] on button "Mover para preparo" at bounding box center [697, 148] width 291 height 34
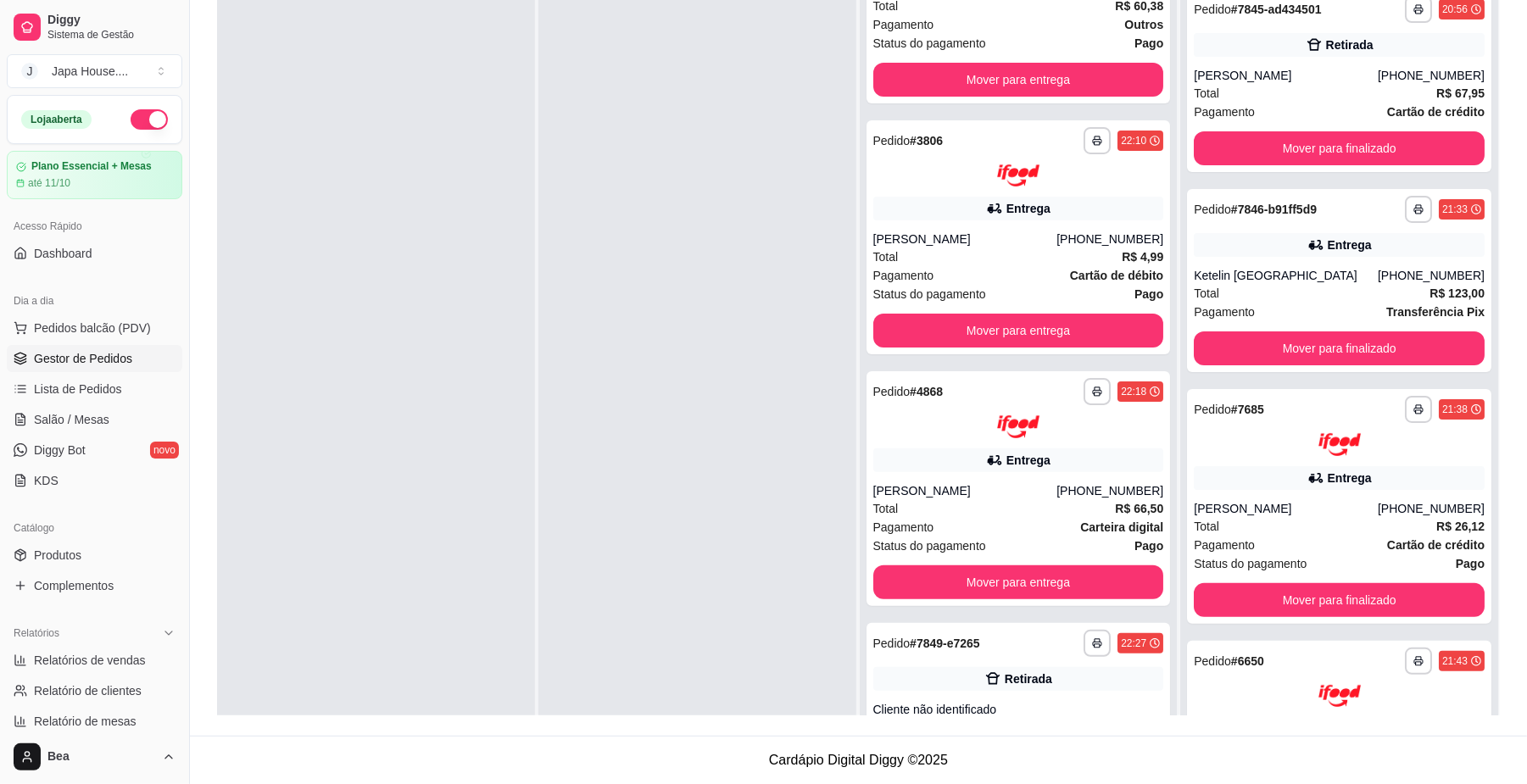
scroll to position [186, 0]
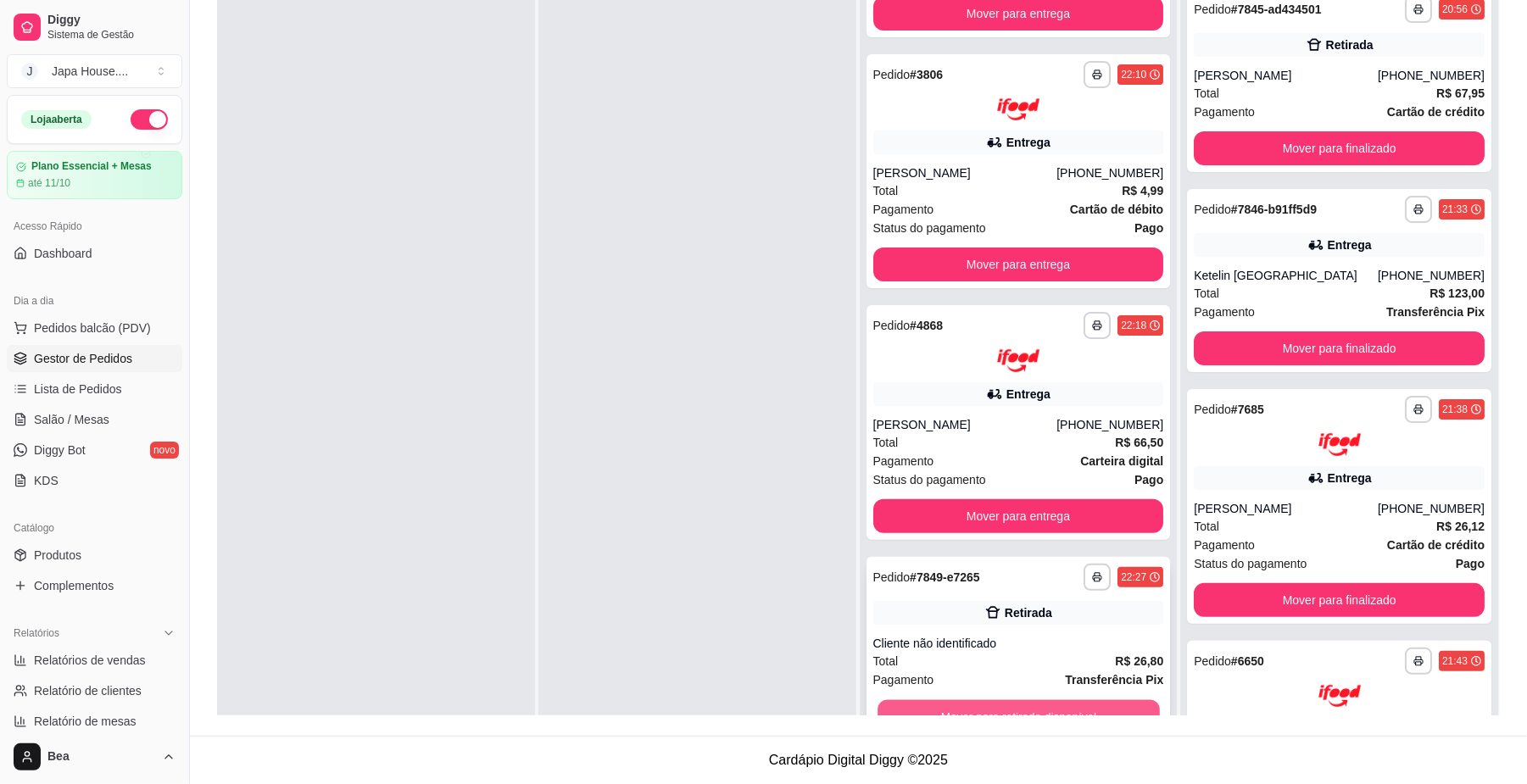
click at [1099, 710] on button "Mover para retirada disponível" at bounding box center [1017, 715] width 281 height 33
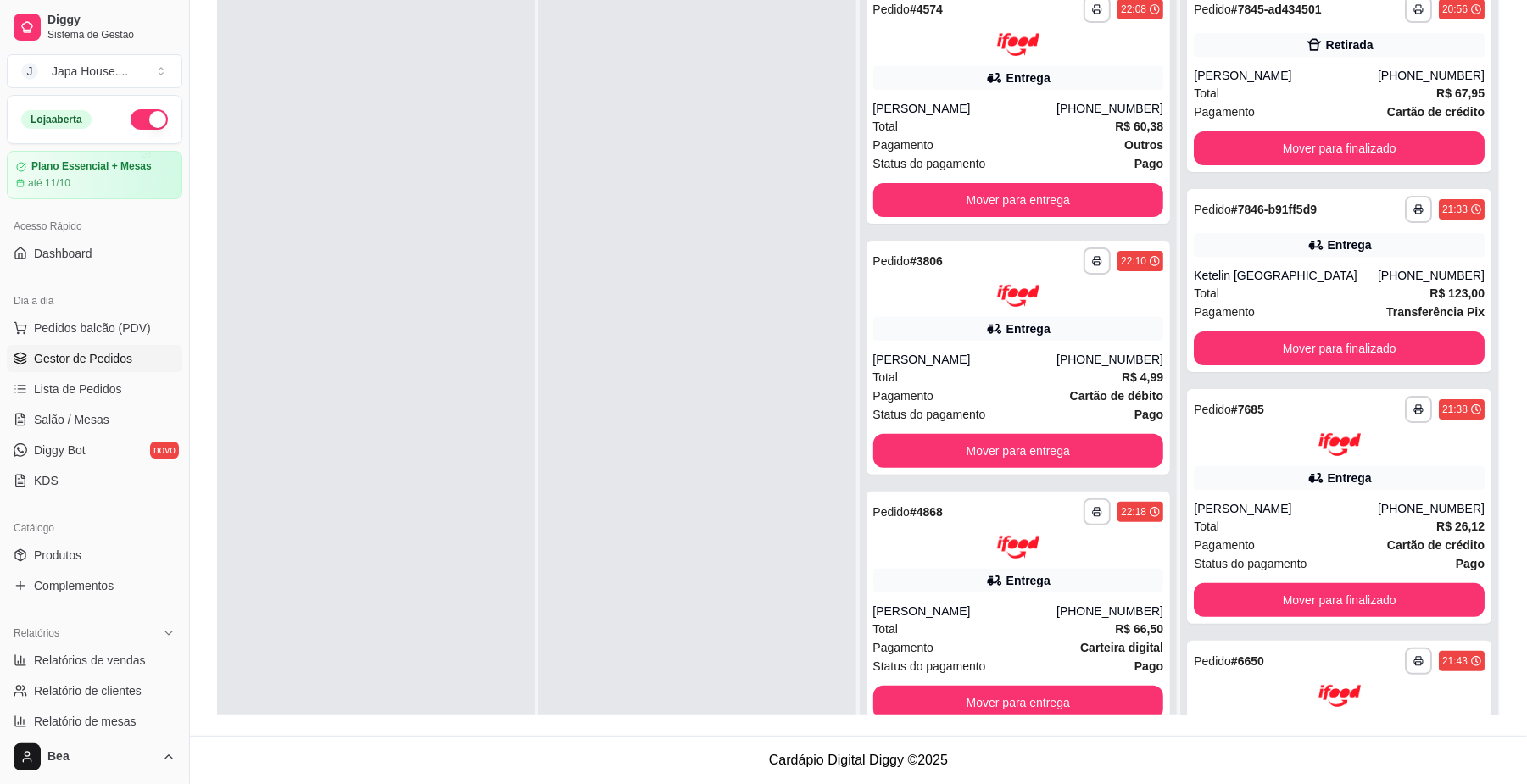
scroll to position [0, 0]
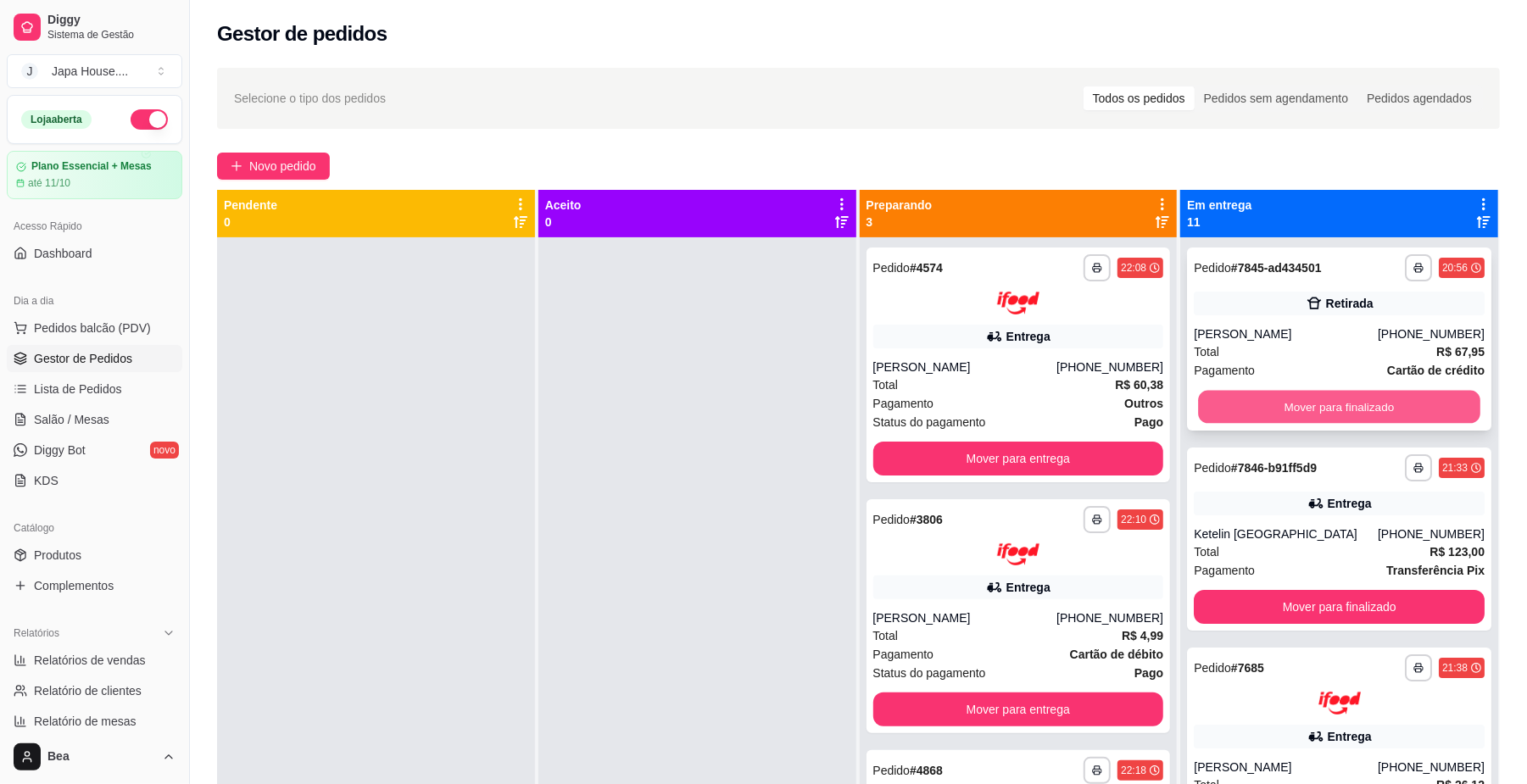
click at [1367, 395] on button "Mover para finalizado" at bounding box center [1338, 407] width 281 height 33
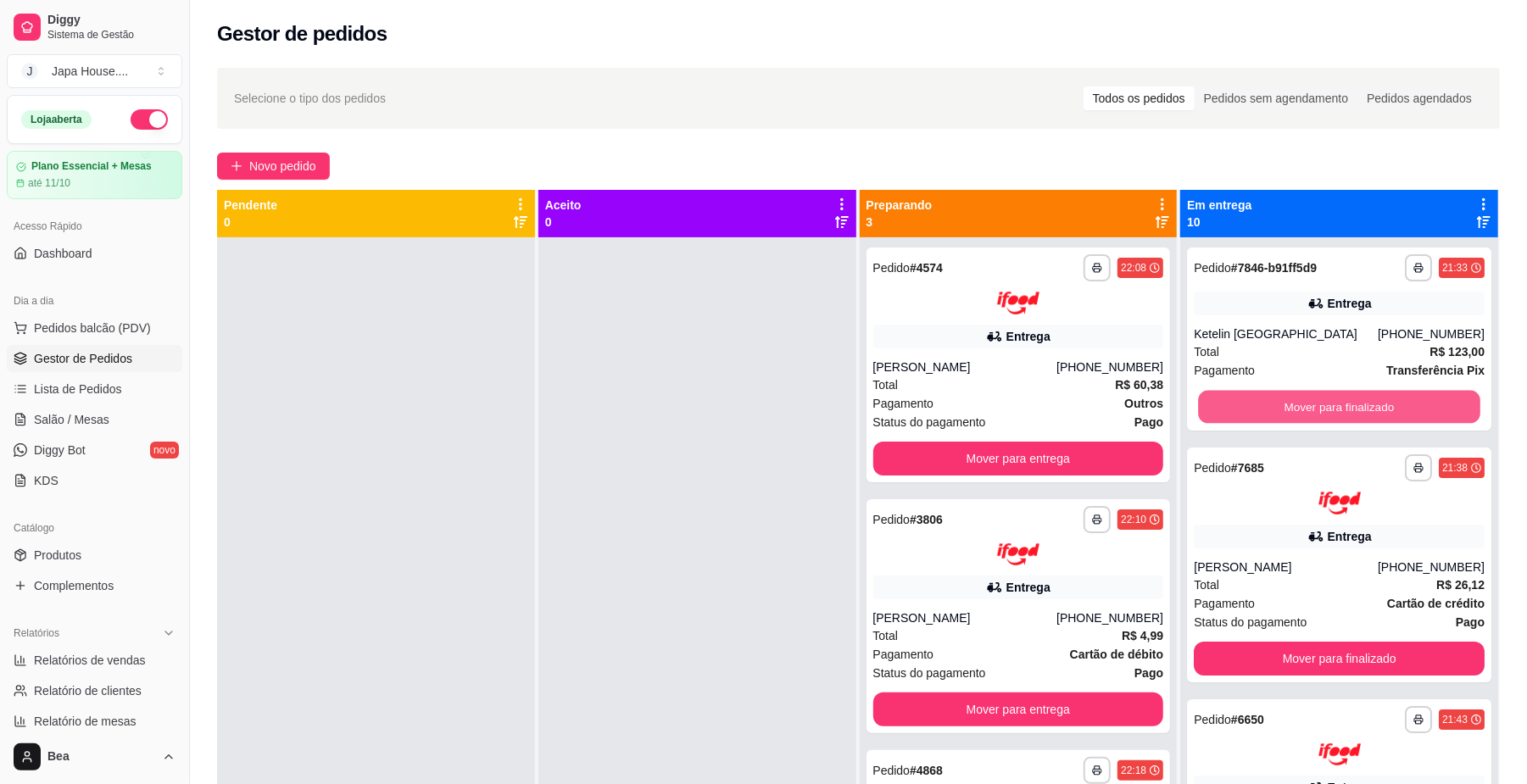
click at [1367, 395] on button "Mover para finalizado" at bounding box center [1338, 407] width 281 height 33
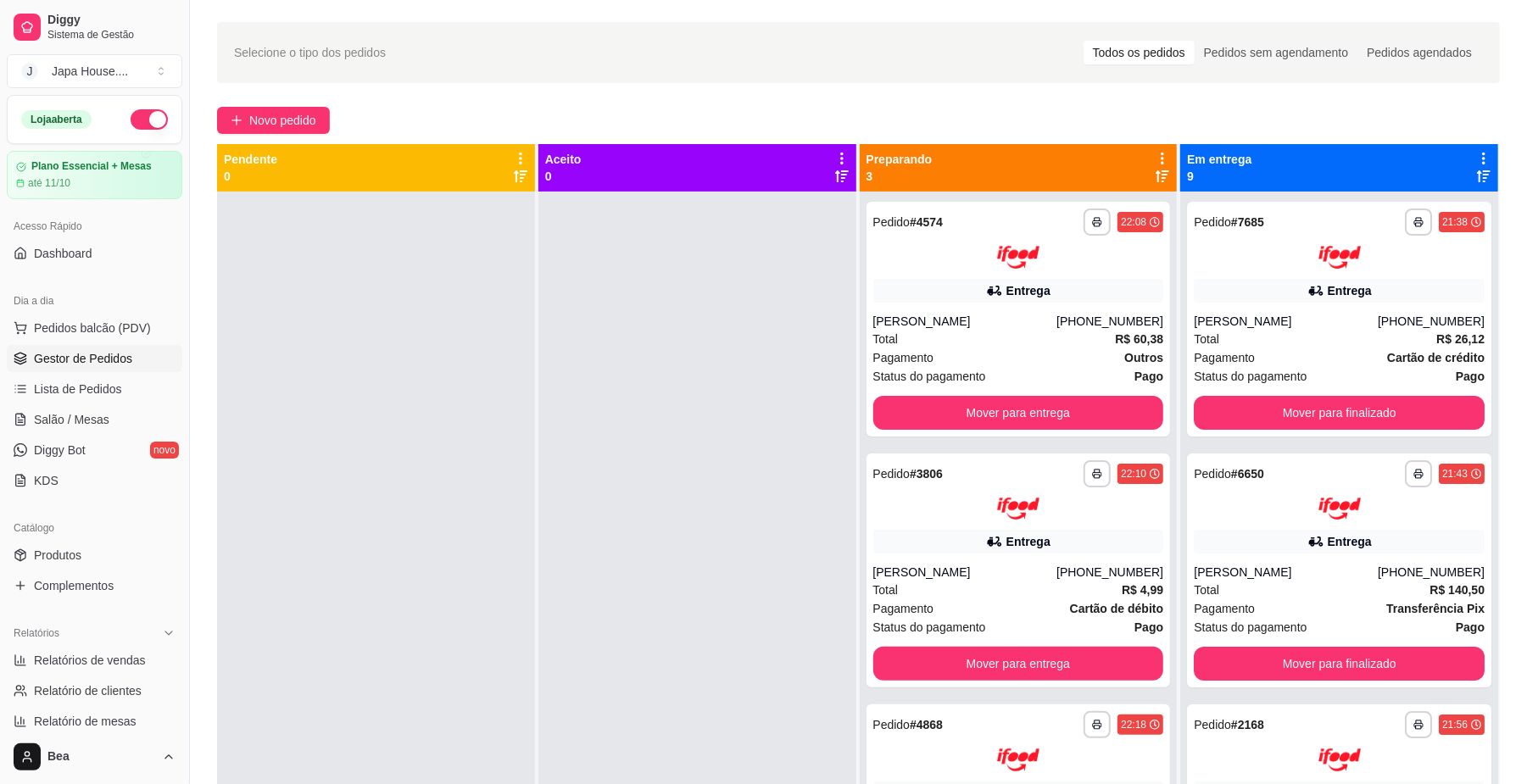
scroll to position [42, 0]
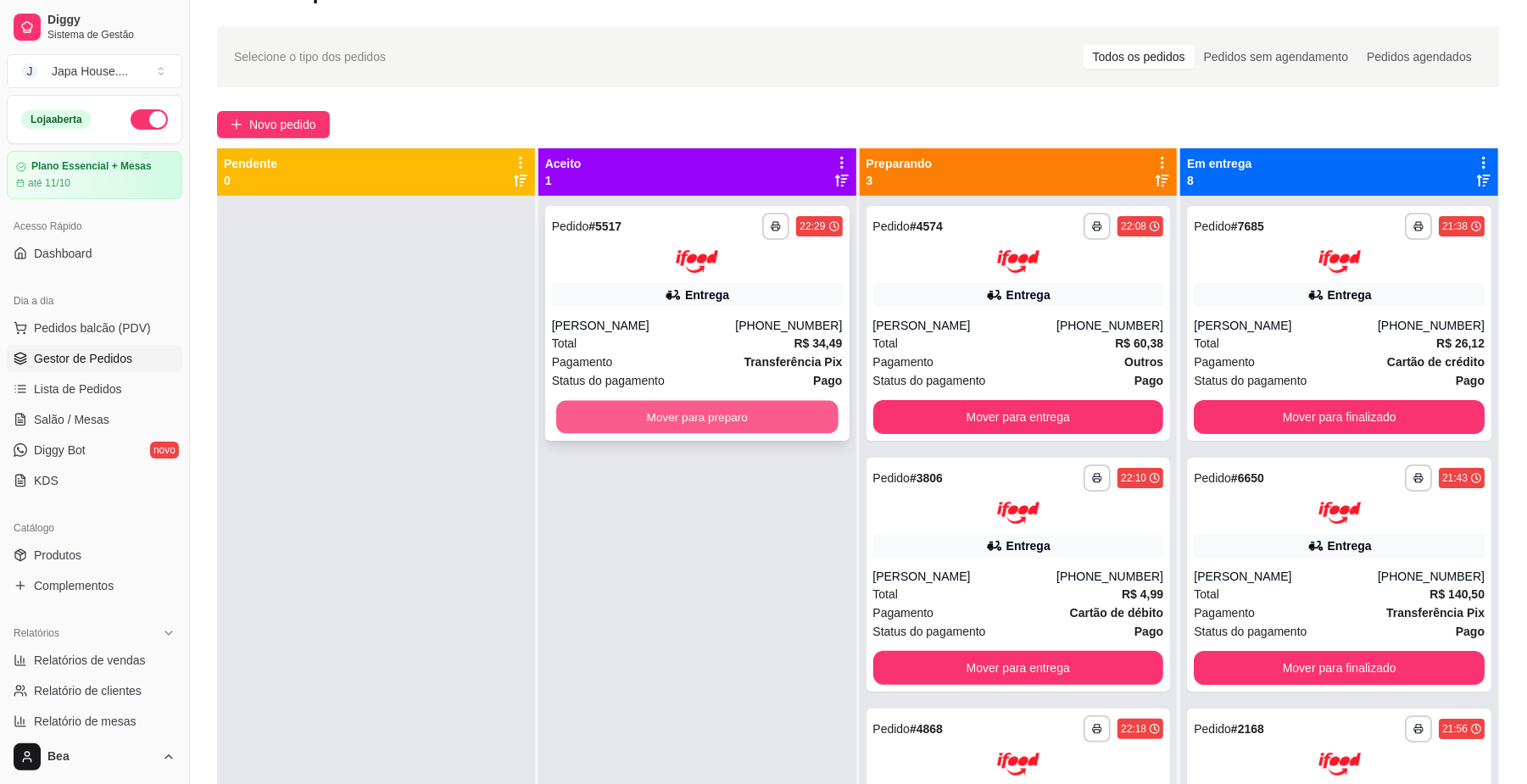
click at [692, 415] on button "Mover para preparo" at bounding box center [696, 417] width 281 height 33
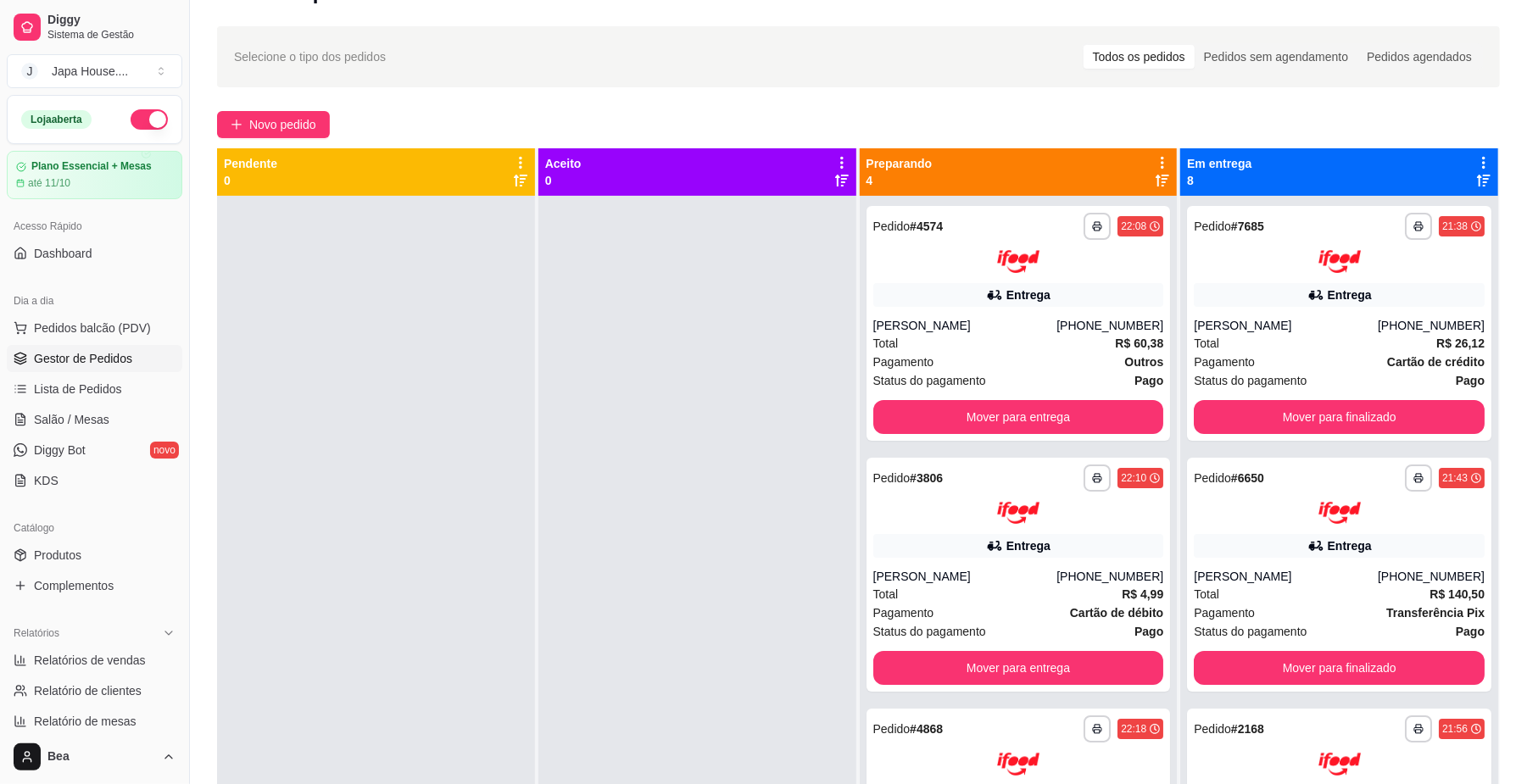
scroll to position [435, 0]
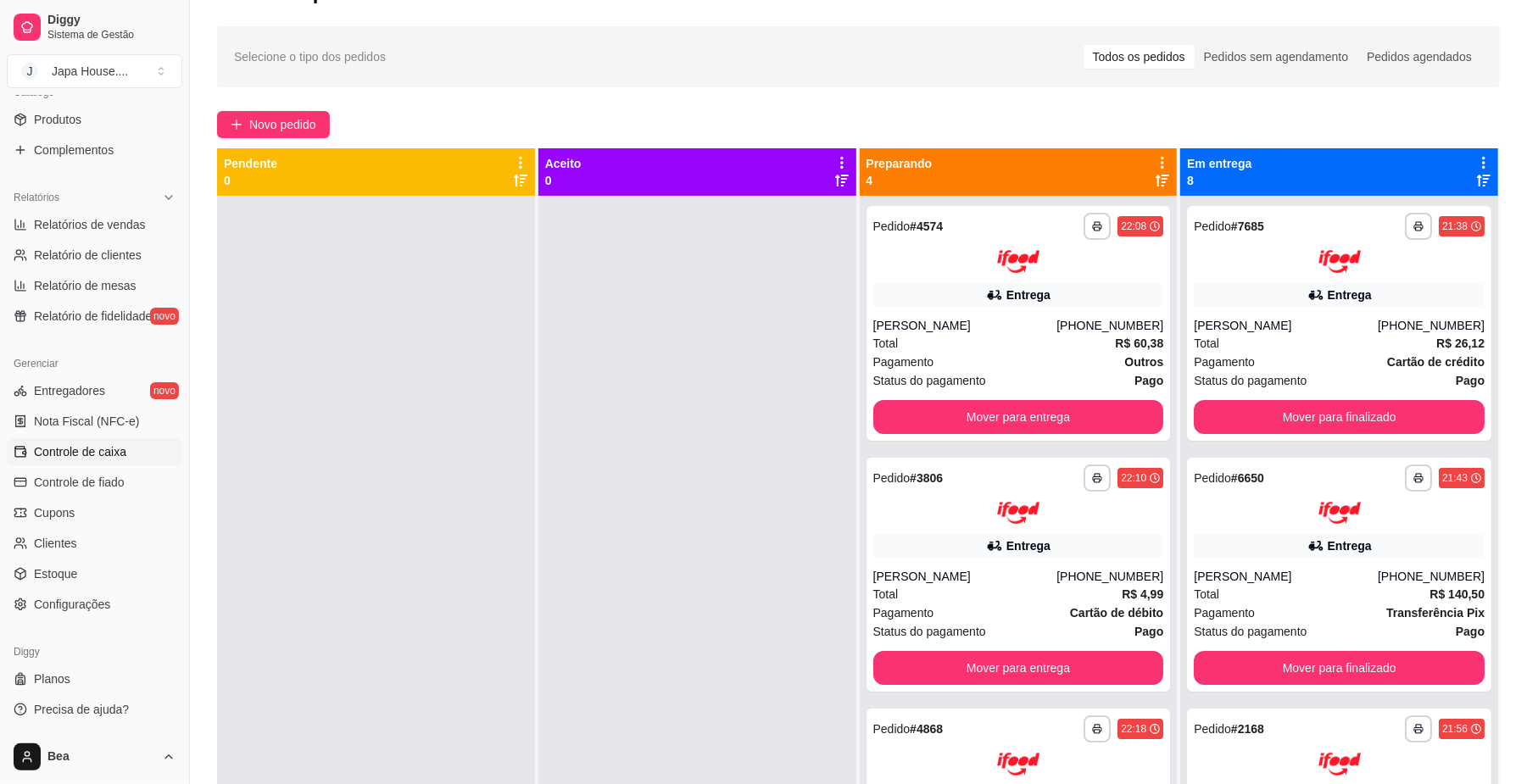
click at [112, 447] on span "Controle de caixa" at bounding box center [81, 452] width 93 height 17
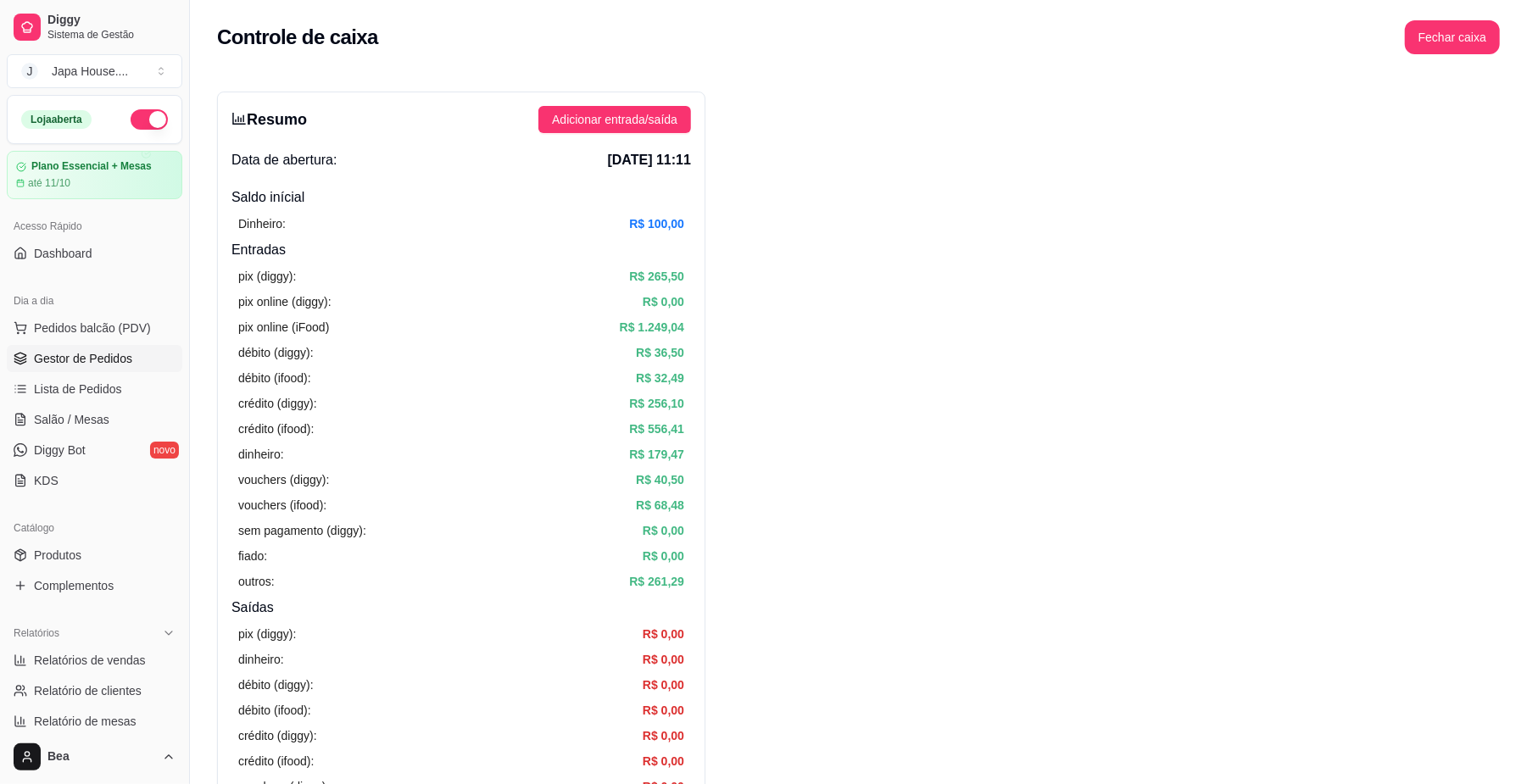
click at [123, 360] on span "Gestor de Pedidos" at bounding box center [84, 358] width 98 height 17
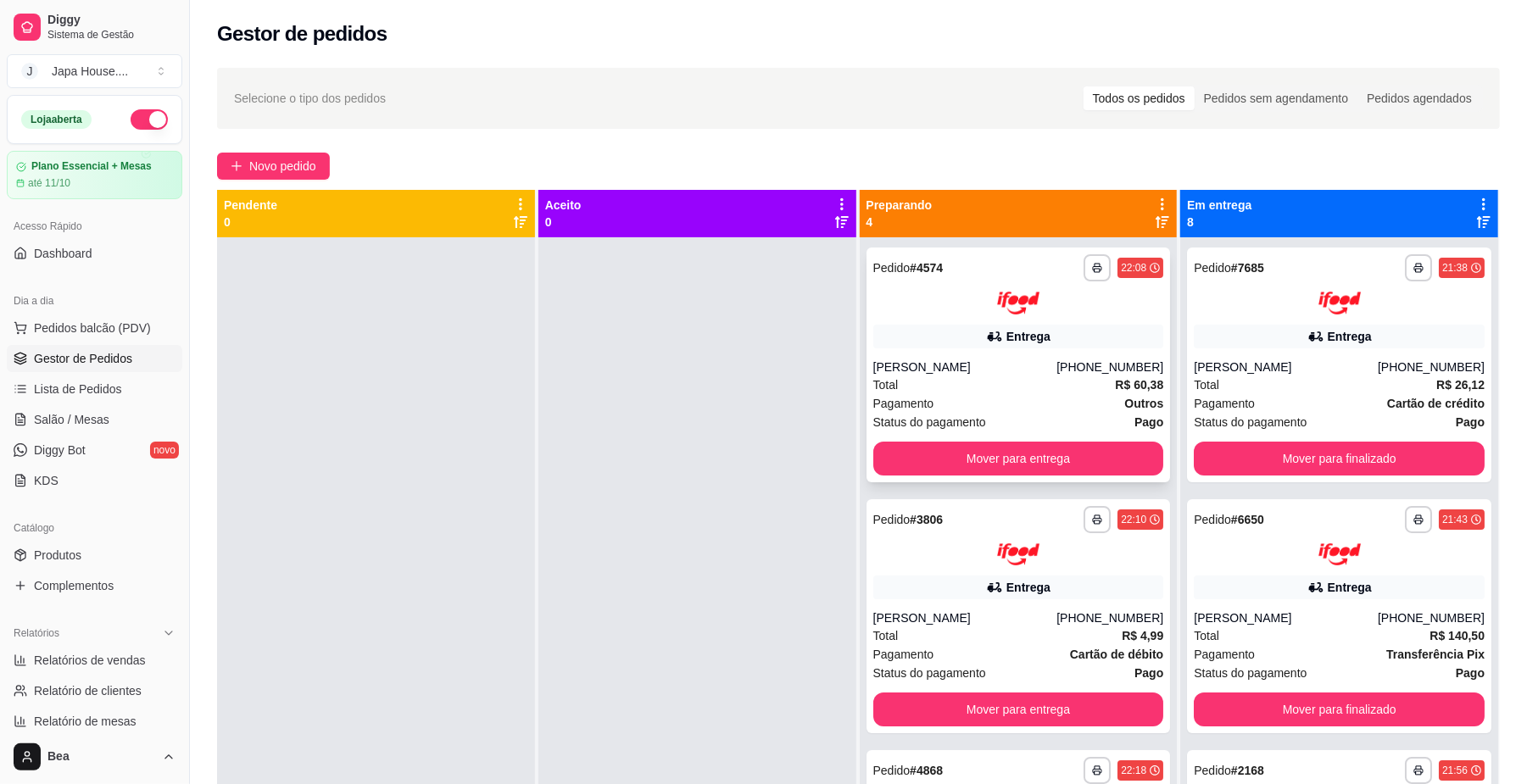
click at [1019, 297] on img at bounding box center [1018, 302] width 43 height 23
click at [964, 452] on button "Mover para entrega" at bounding box center [1017, 458] width 281 height 33
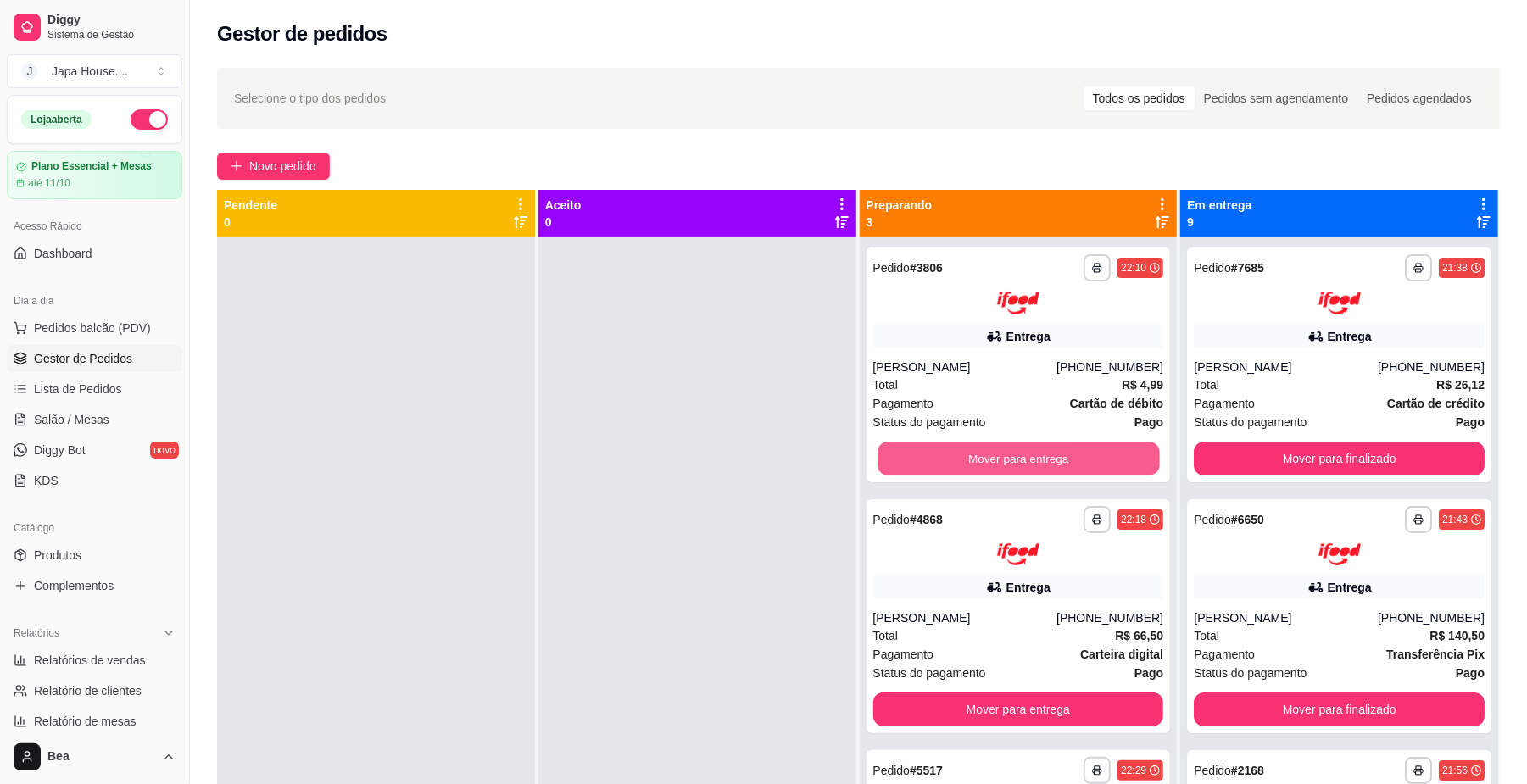
click at [964, 452] on button "Mover para entrega" at bounding box center [1017, 458] width 281 height 33
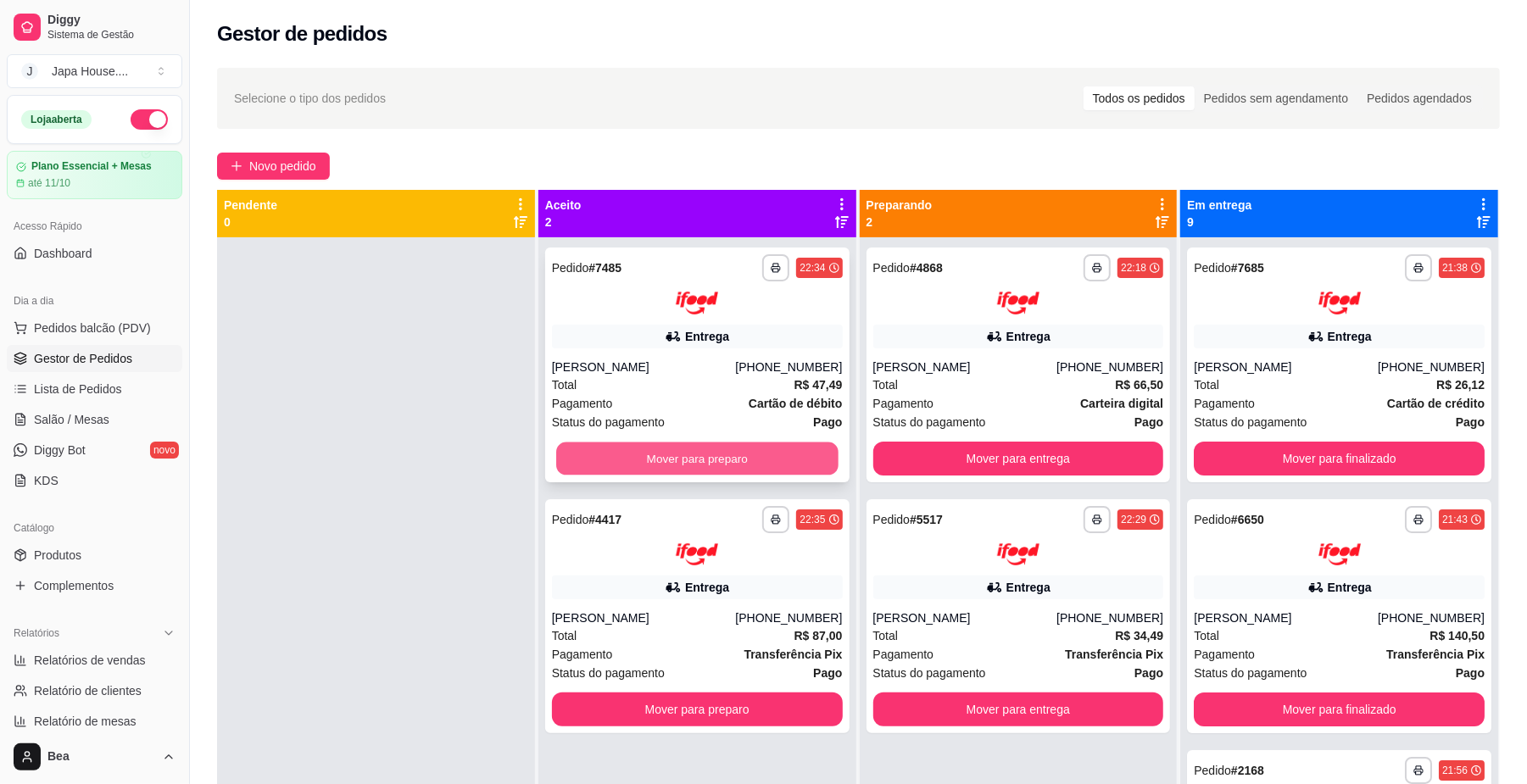
click at [651, 449] on button "Mover para preparo" at bounding box center [696, 458] width 281 height 33
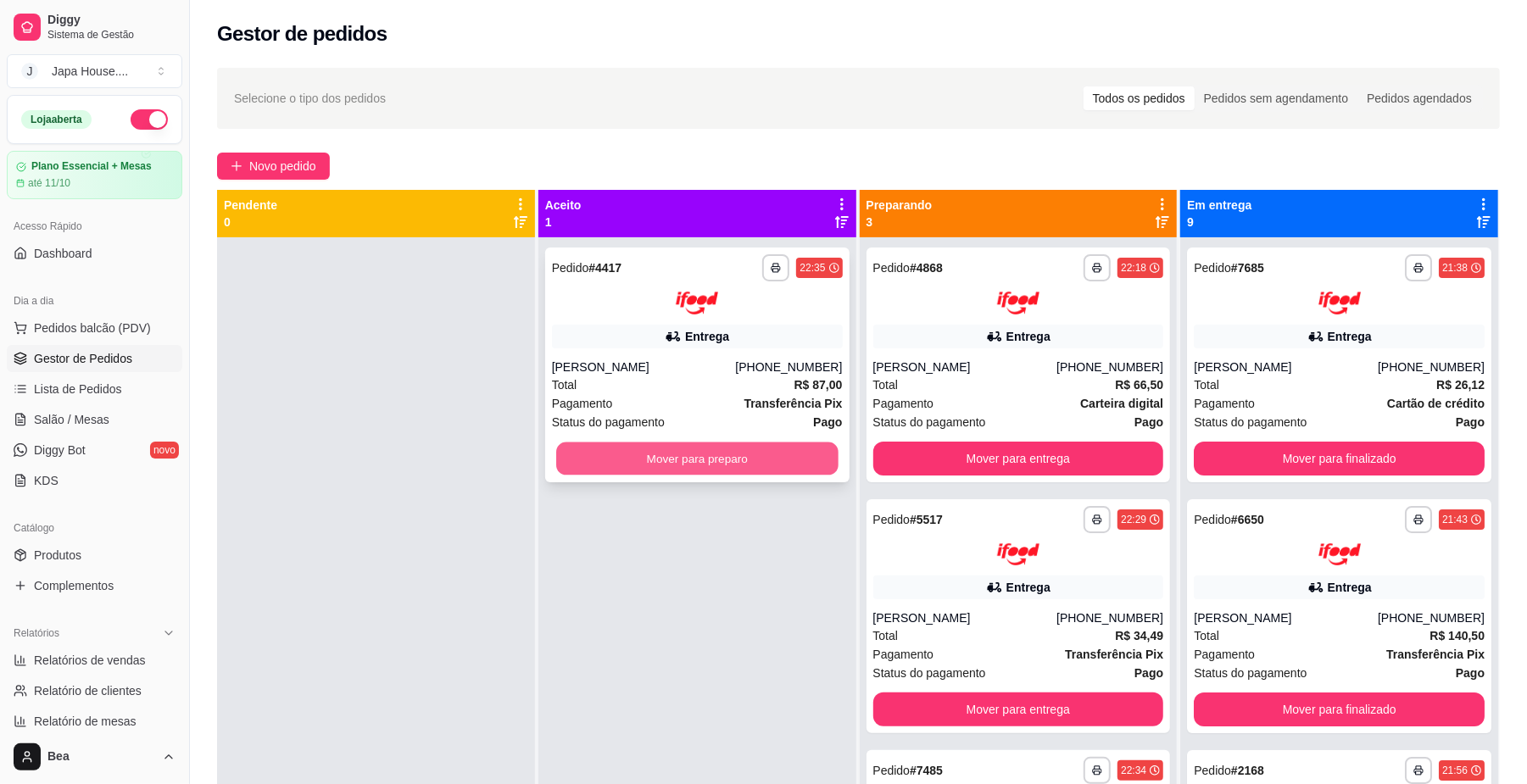
click at [798, 455] on button "Mover para preparo" at bounding box center [696, 458] width 281 height 33
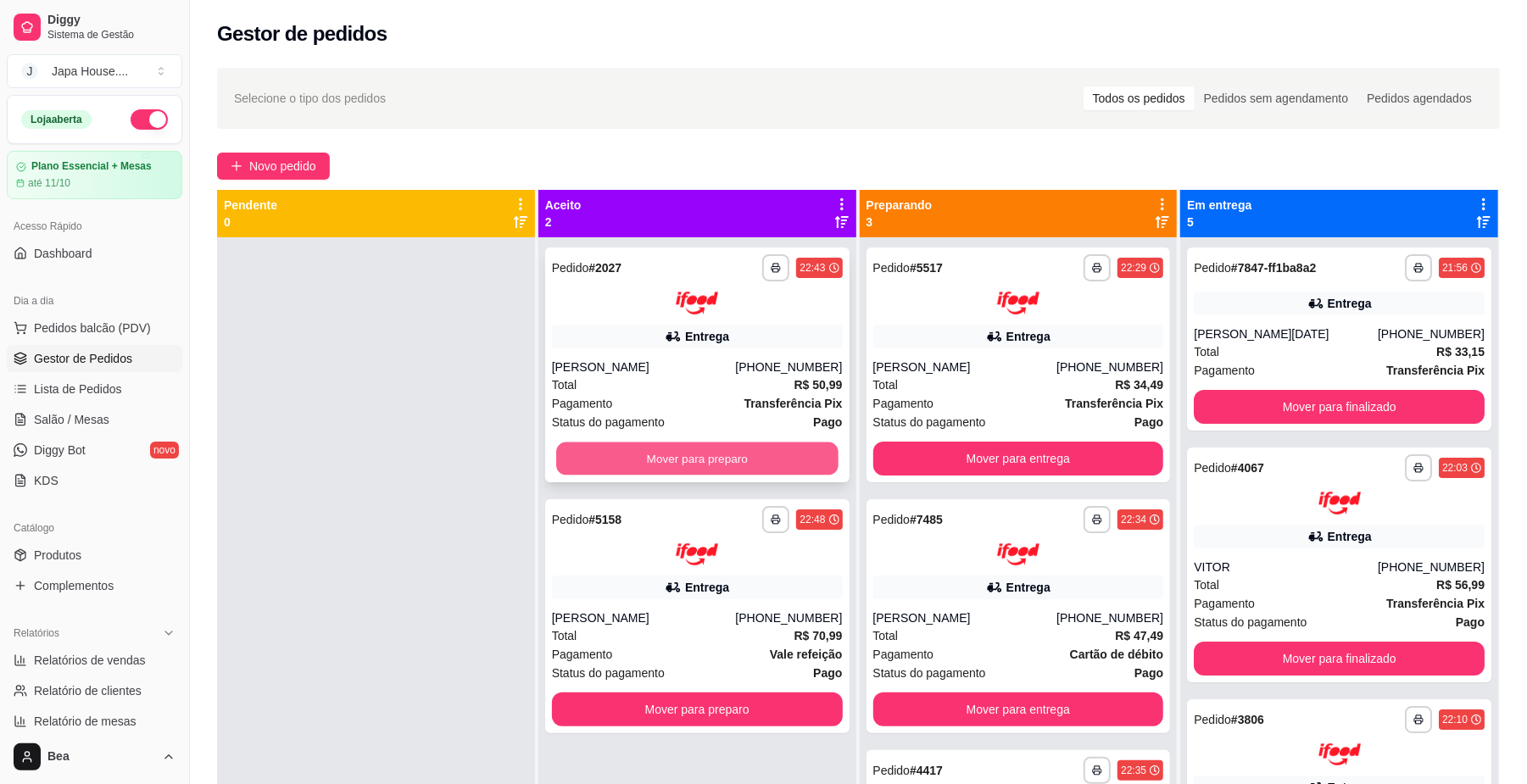
click at [755, 456] on button "Mover para preparo" at bounding box center [696, 458] width 281 height 33
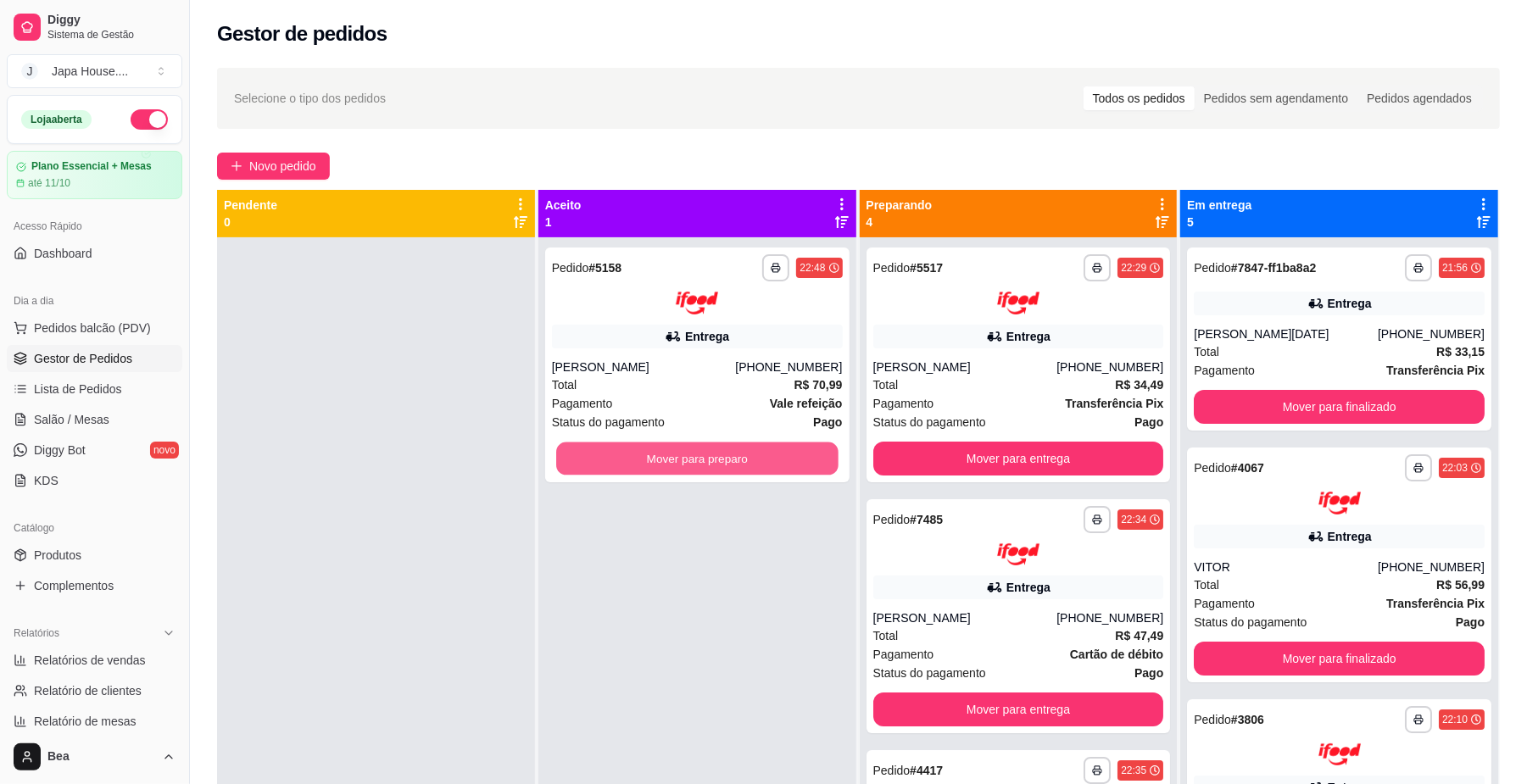
click at [775, 453] on button "Mover para preparo" at bounding box center [696, 458] width 281 height 33
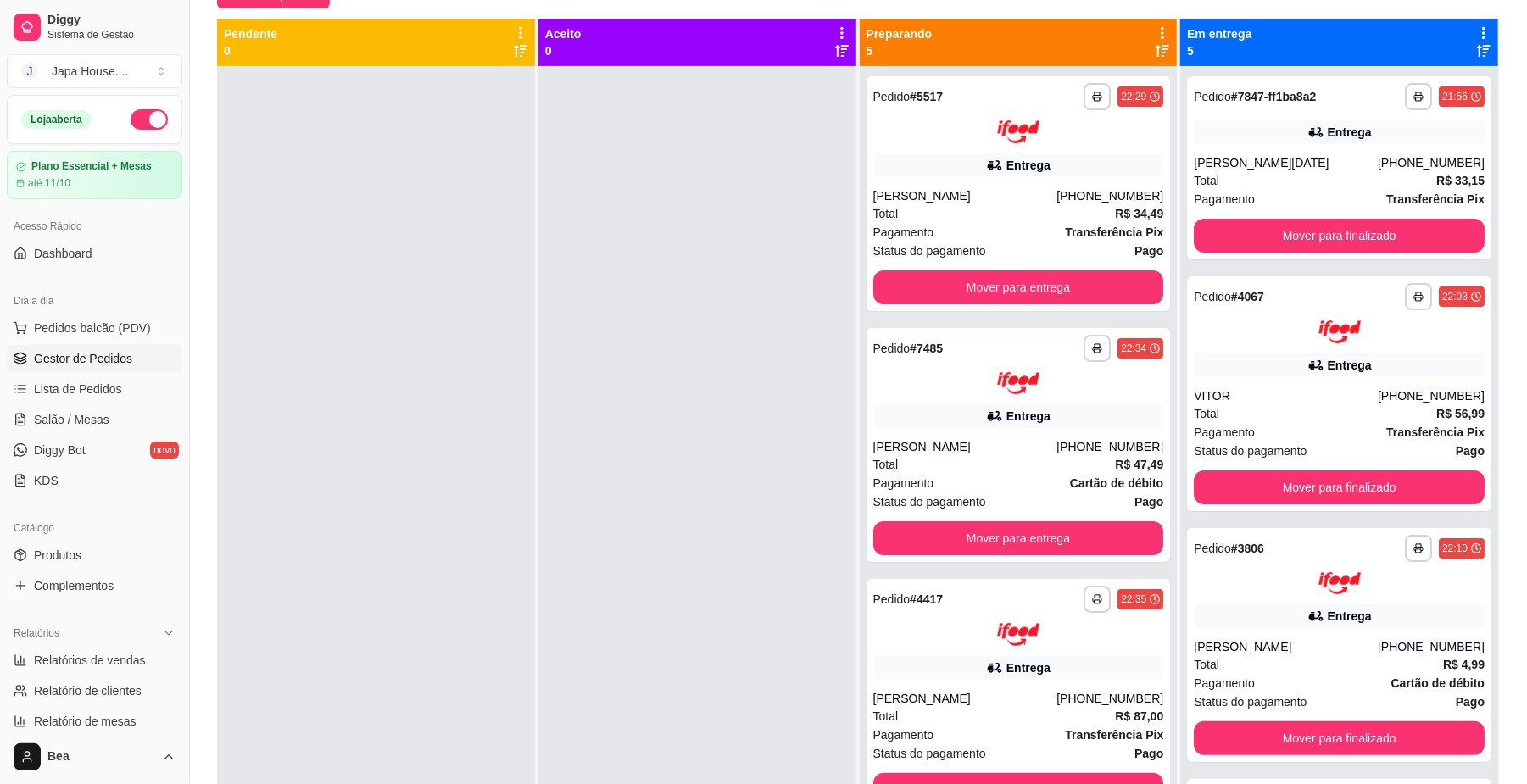
scroll to position [180, 0]
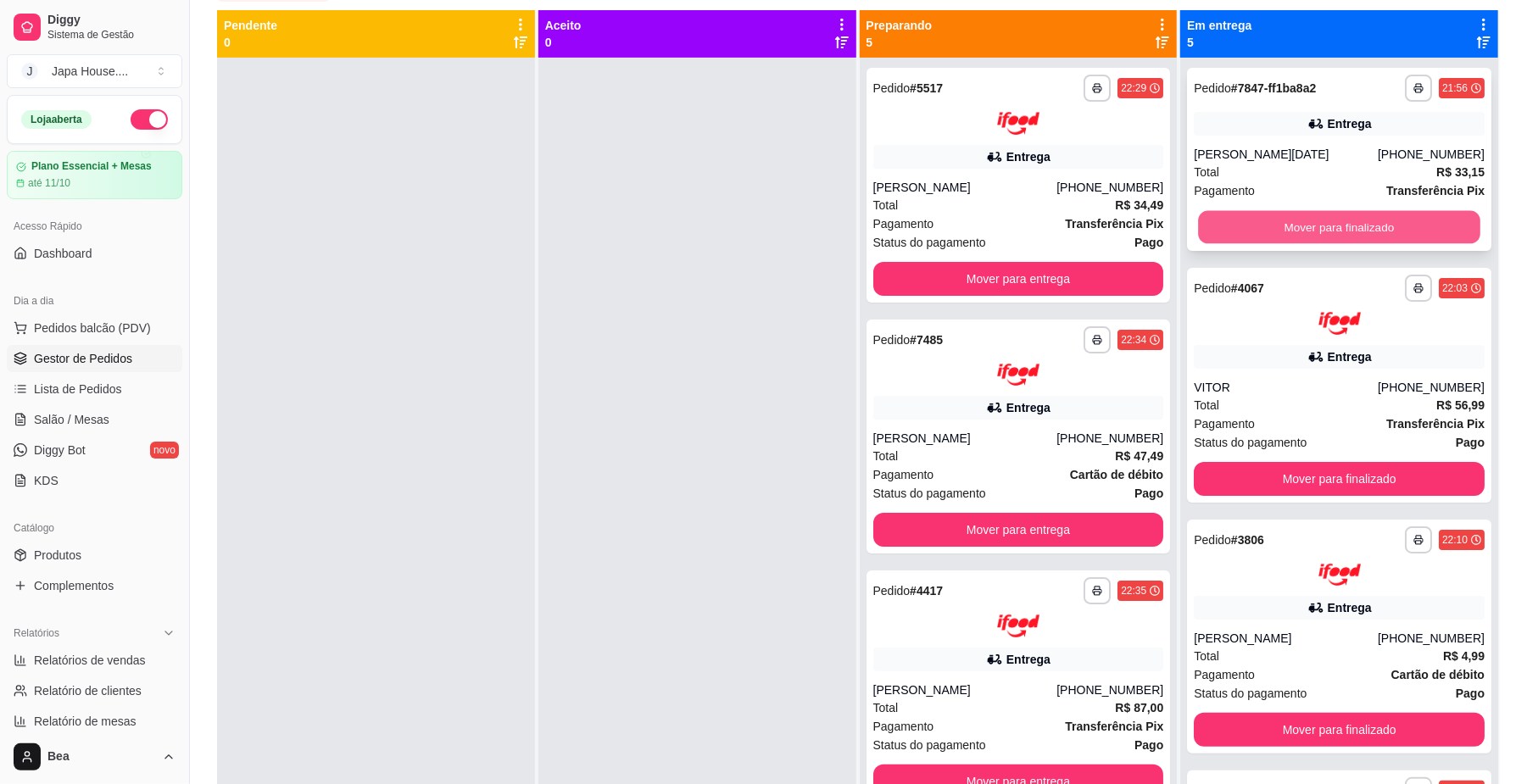
click at [1395, 229] on button "Mover para finalizado" at bounding box center [1338, 227] width 281 height 33
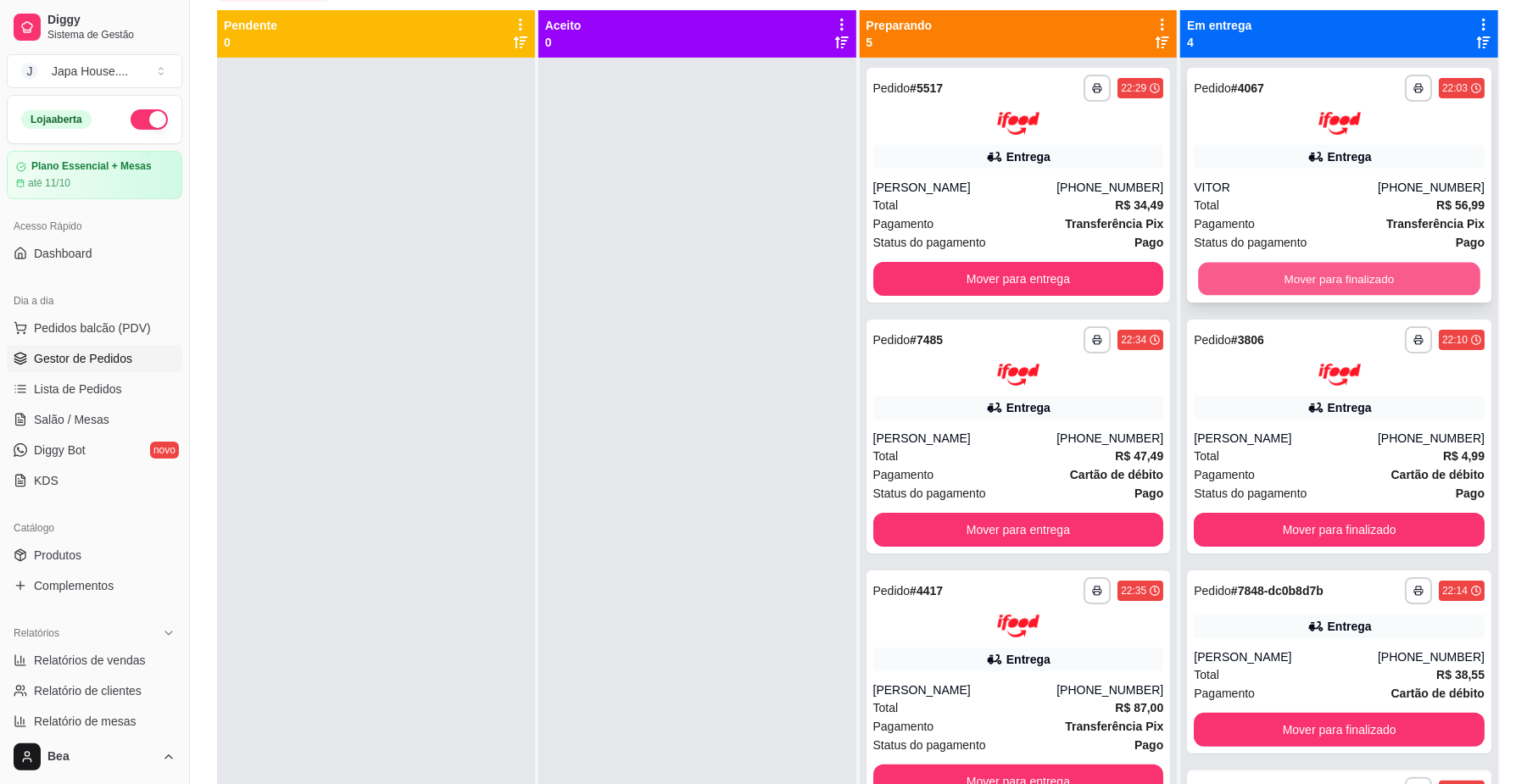
click at [1408, 289] on button "Mover para finalizado" at bounding box center [1338, 278] width 281 height 33
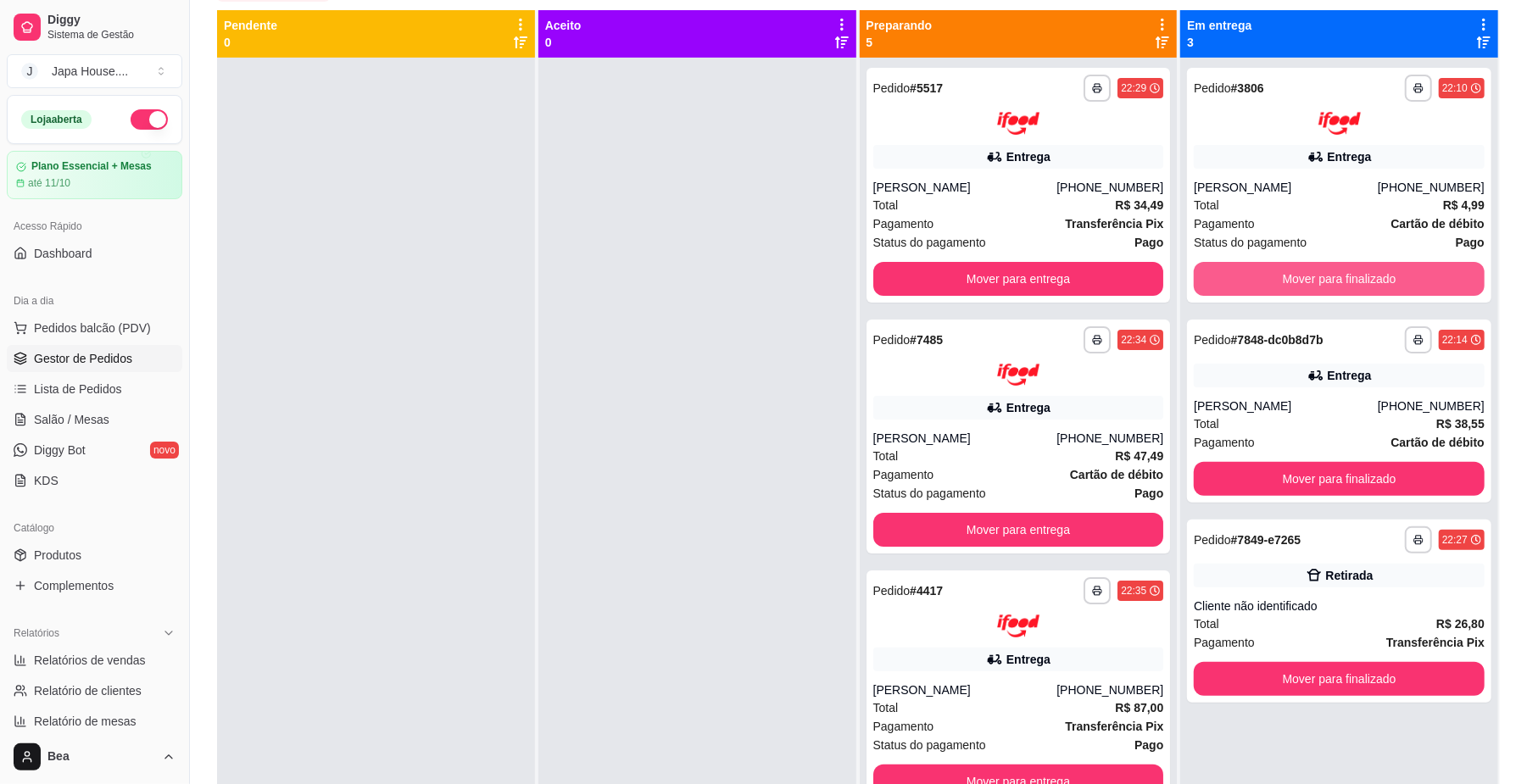
click at [1418, 269] on button "Mover para finalizado" at bounding box center [1339, 278] width 291 height 34
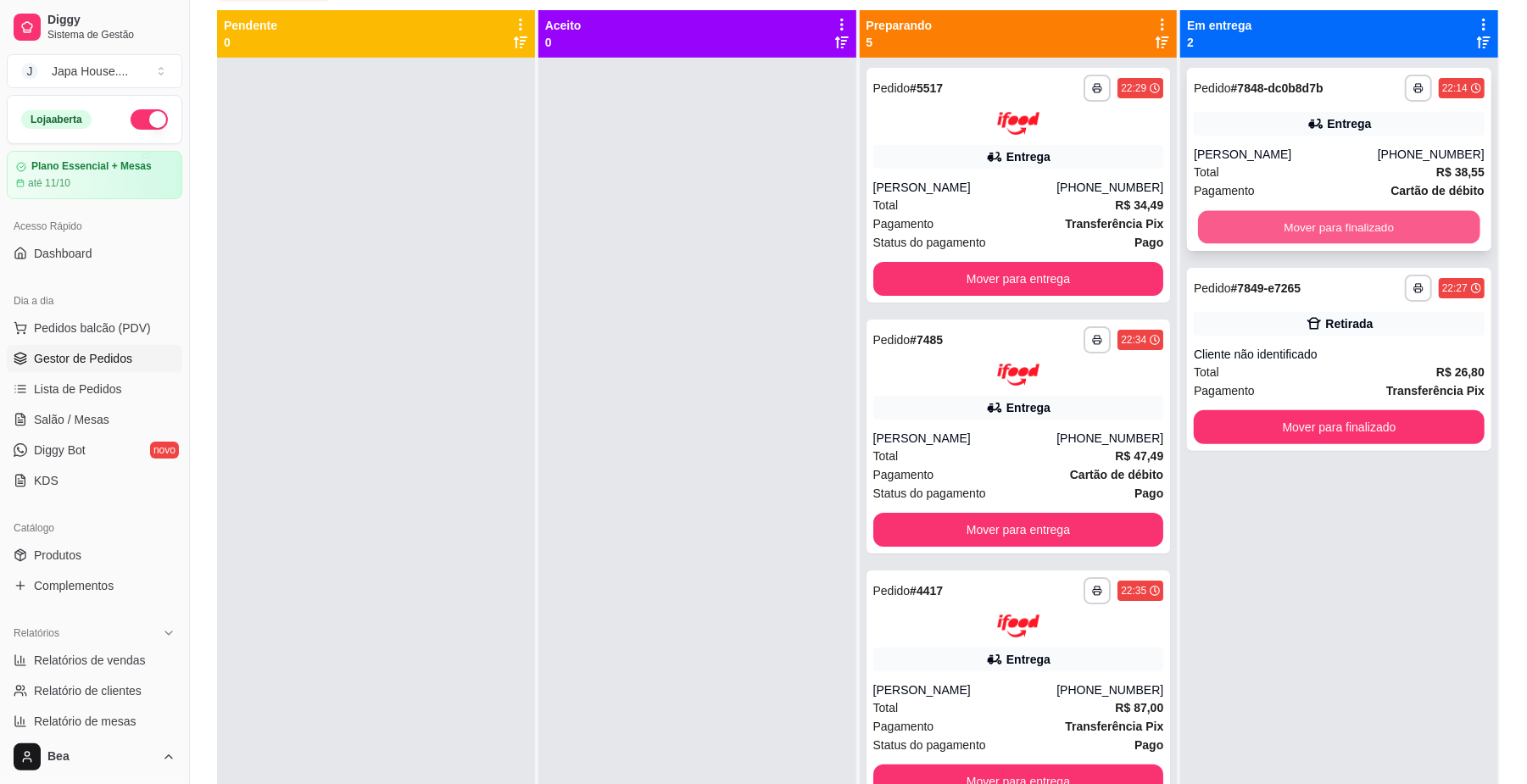
click at [1408, 227] on button "Mover para finalizado" at bounding box center [1338, 227] width 281 height 33
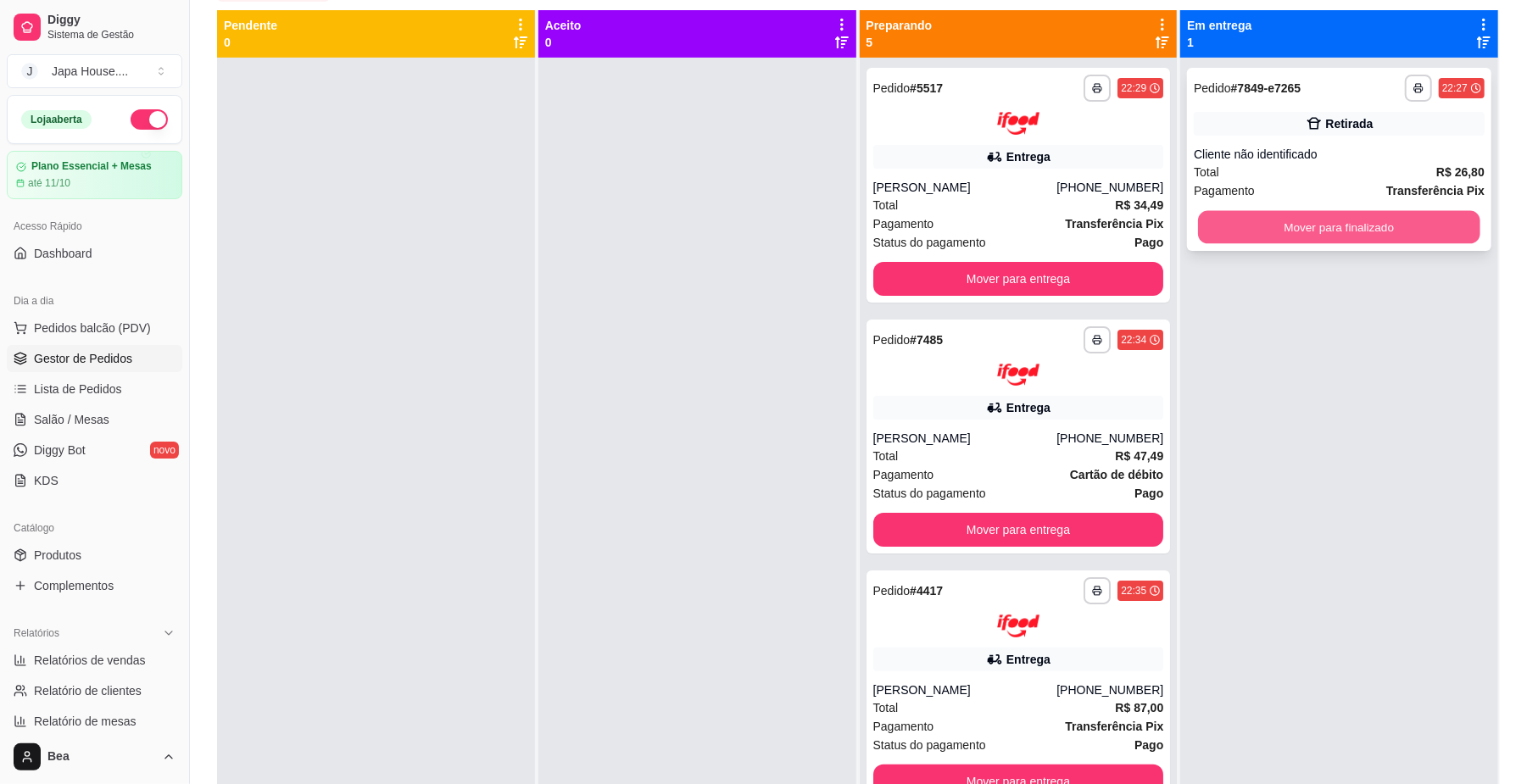
click at [1408, 222] on button "Mover para finalizado" at bounding box center [1338, 227] width 281 height 33
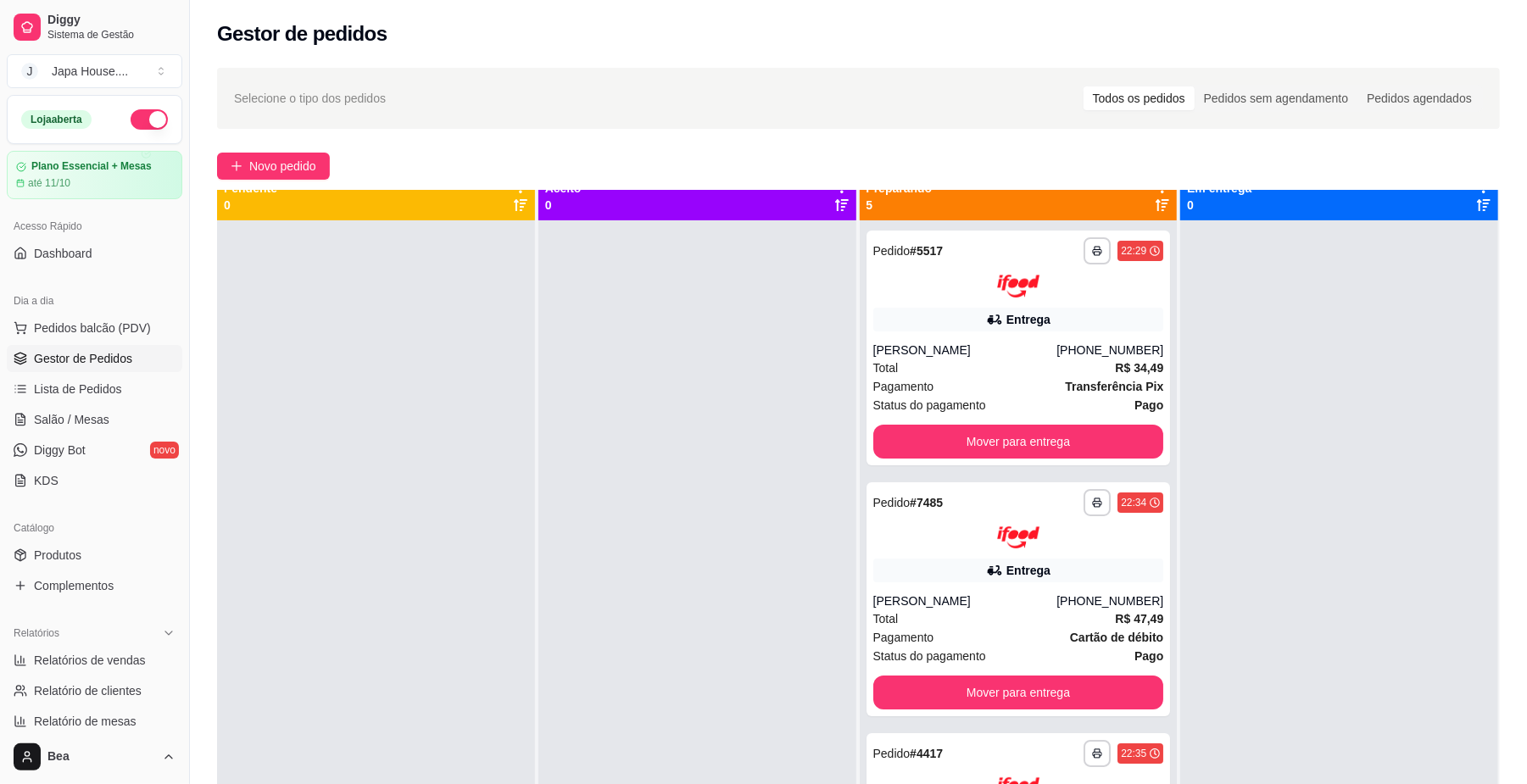
scroll to position [0, 0]
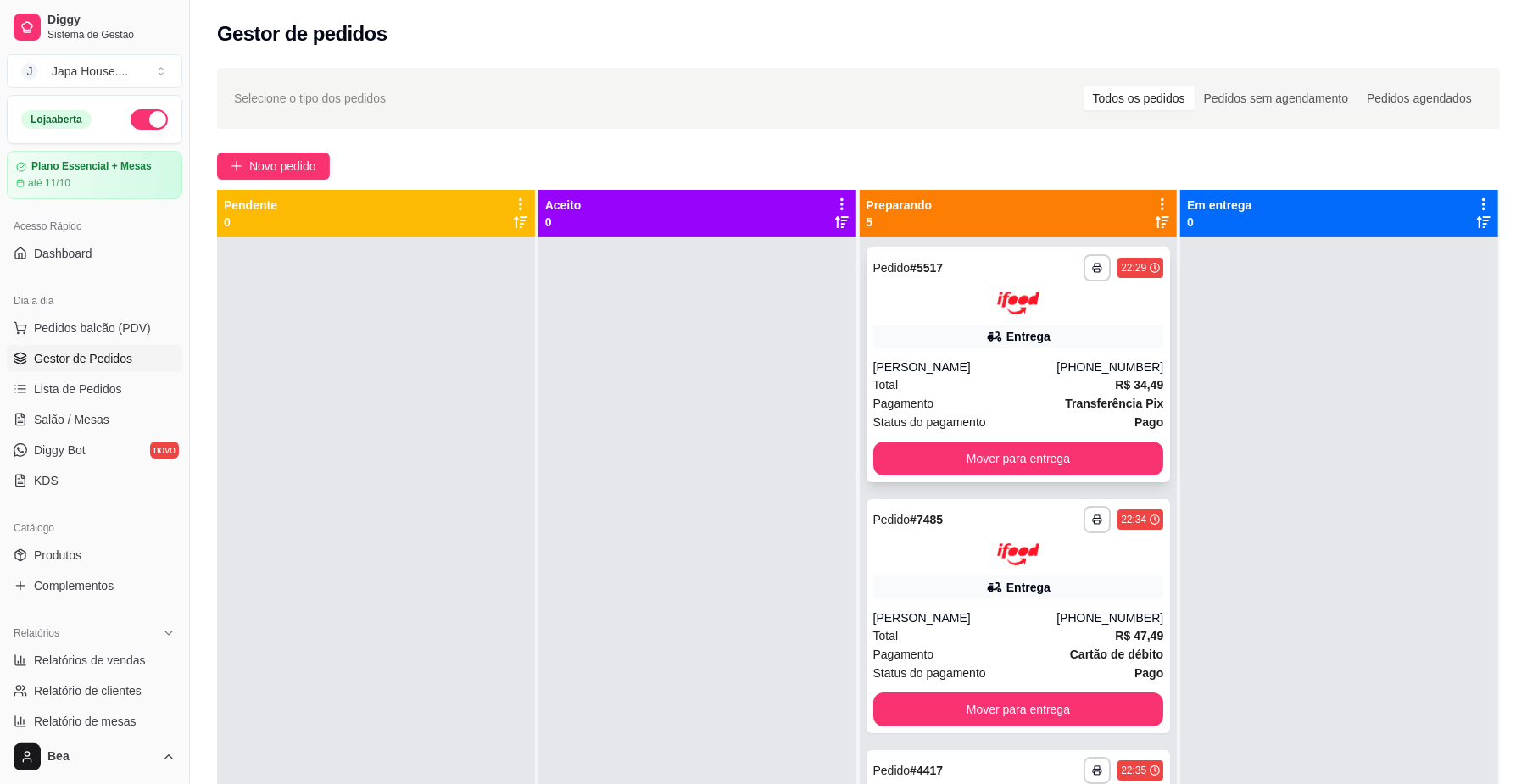
click at [1052, 293] on div at bounding box center [1018, 302] width 291 height 23
click at [930, 716] on button "Mover para entrega" at bounding box center [1017, 710] width 281 height 33
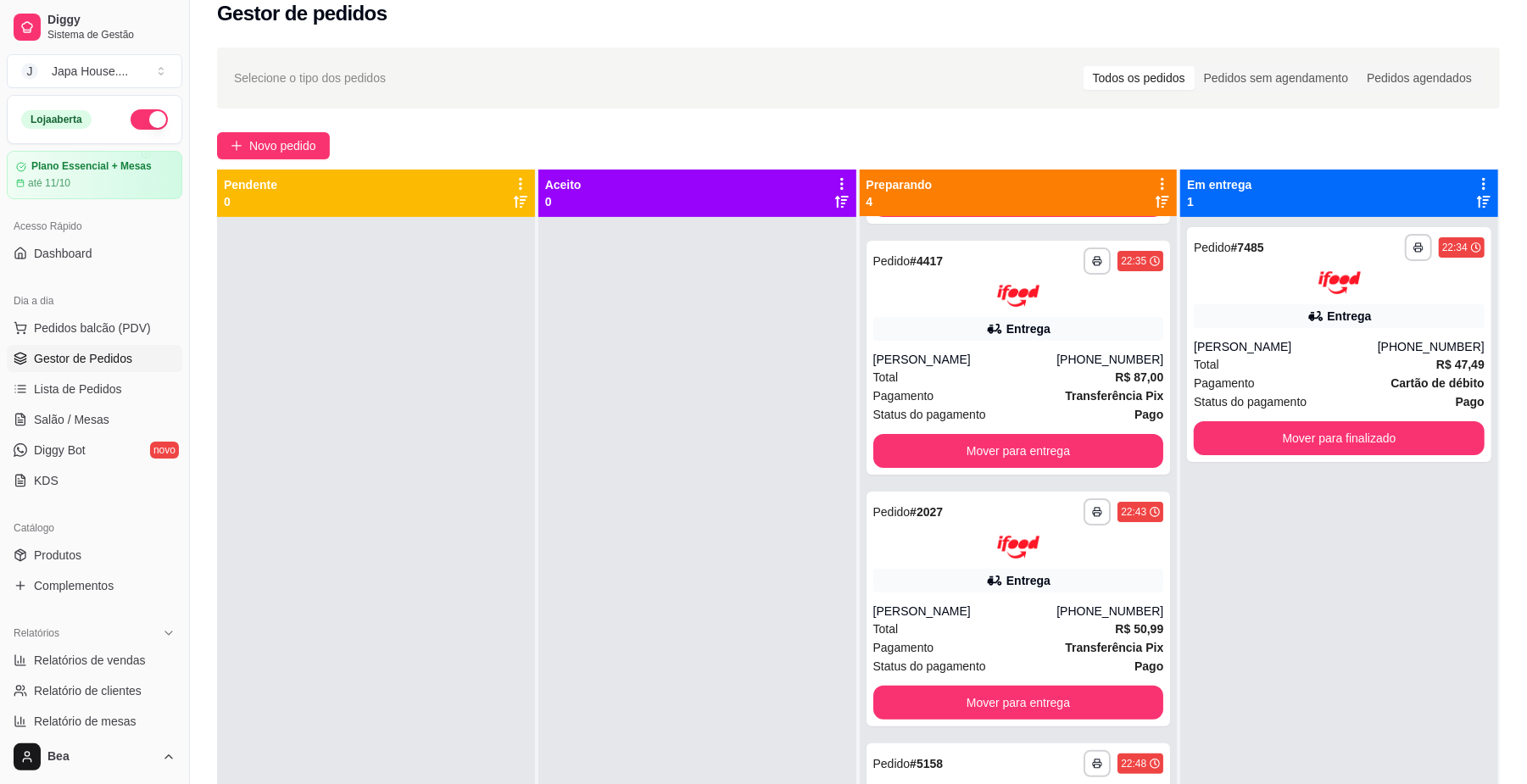
scroll to position [12, 0]
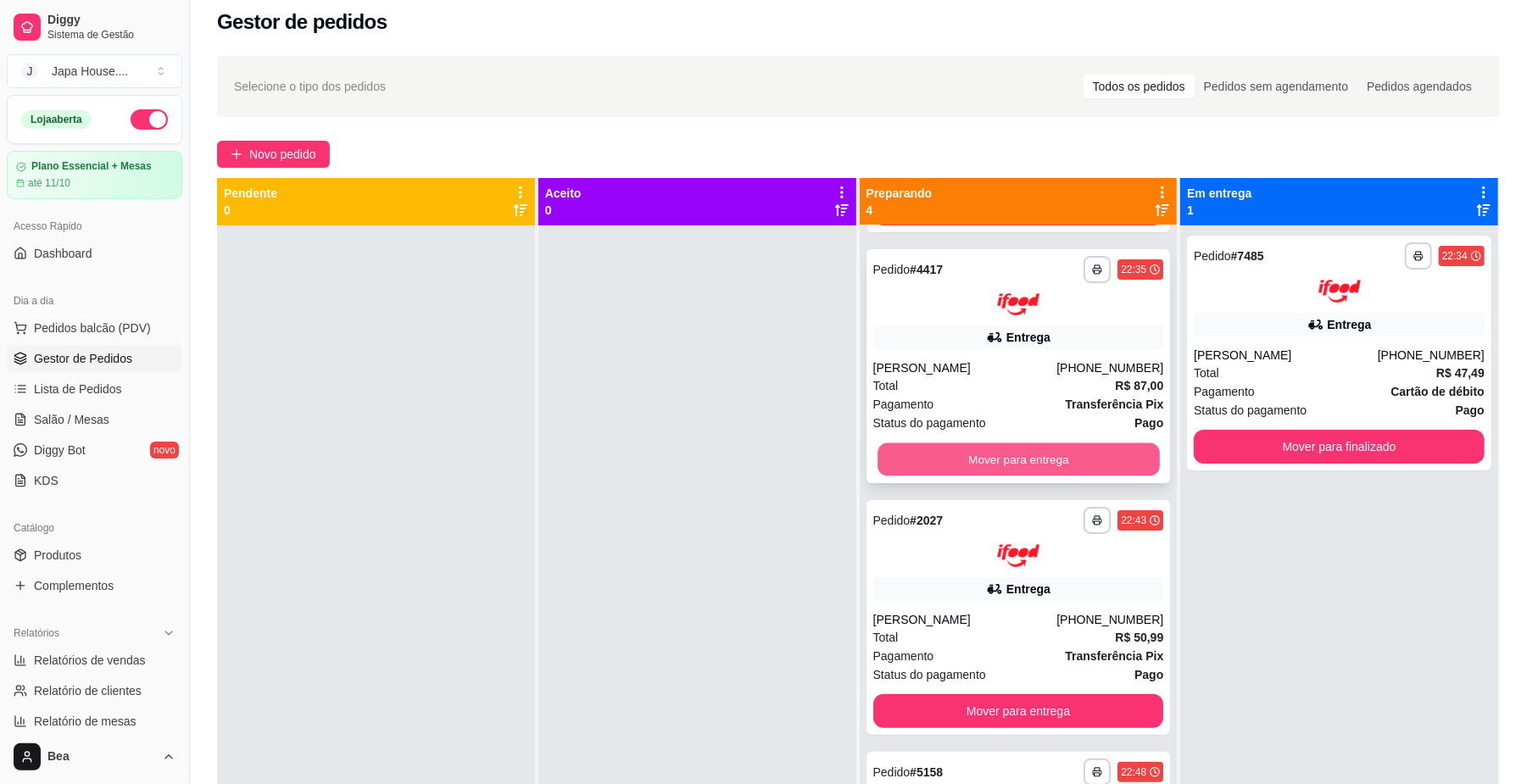
click at [1041, 455] on button "Mover para entrega" at bounding box center [1017, 460] width 281 height 33
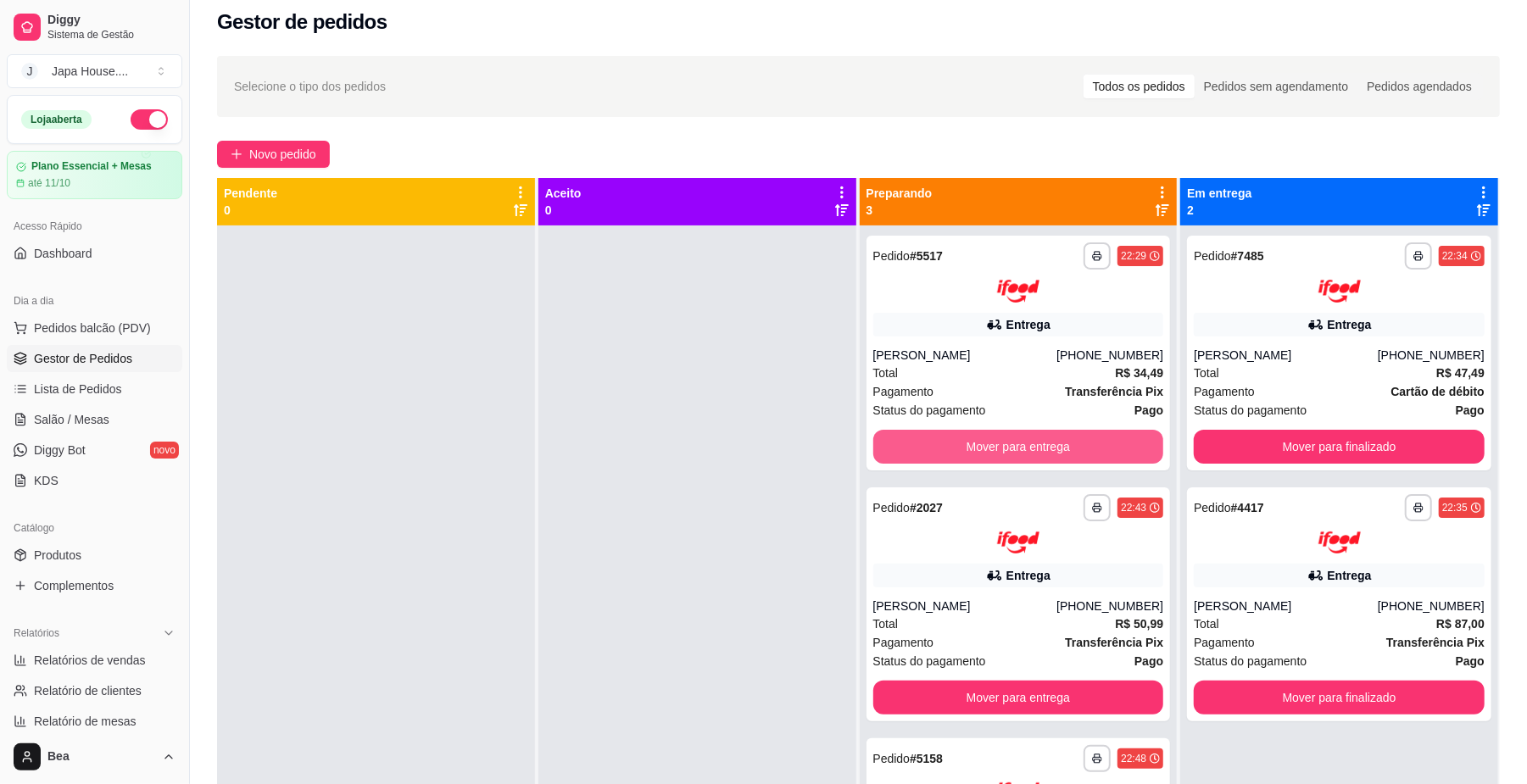
scroll to position [0, 0]
click at [1055, 448] on button "Mover para entrega" at bounding box center [1017, 446] width 281 height 33
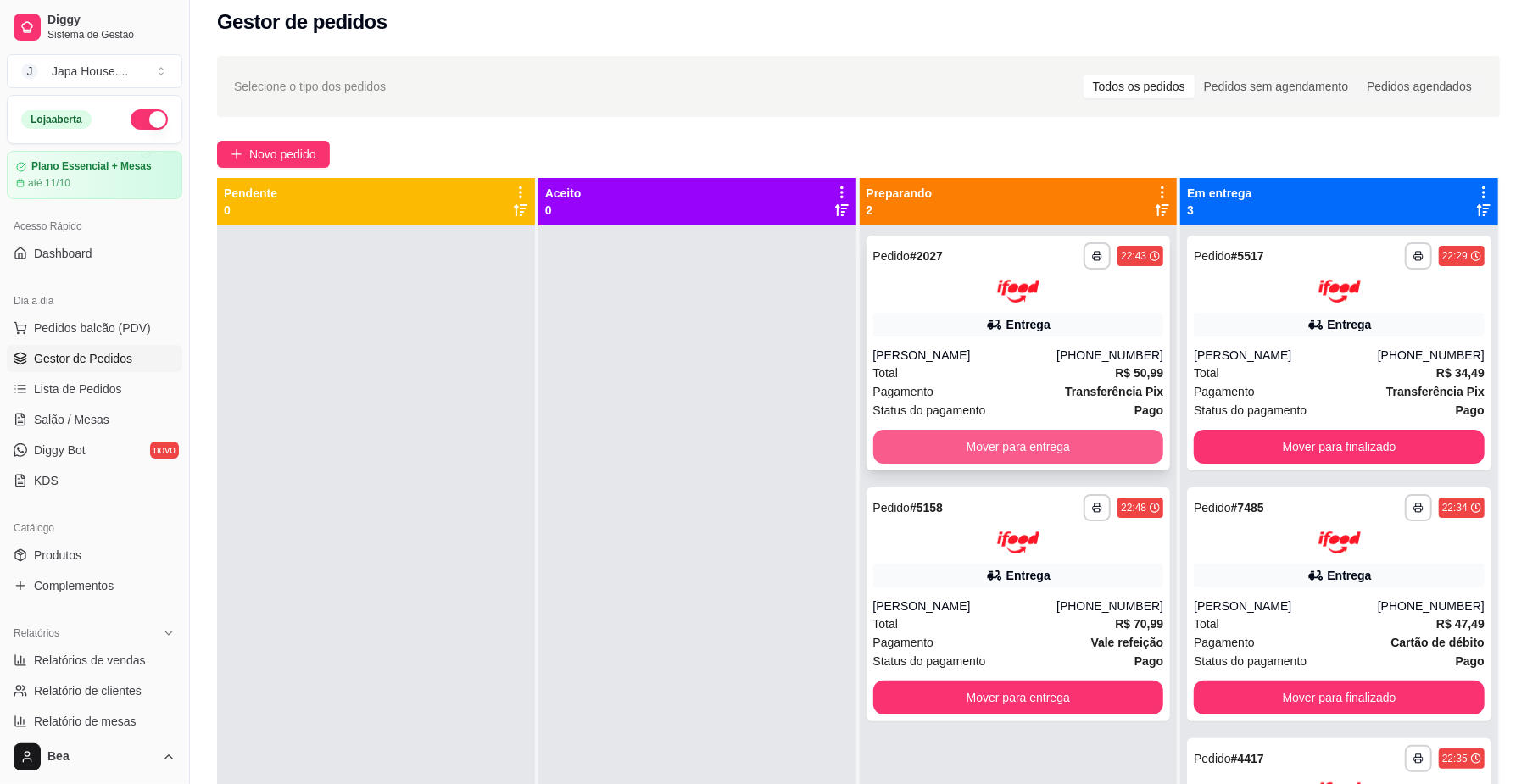
click at [1073, 438] on button "Mover para entrega" at bounding box center [1018, 446] width 291 height 34
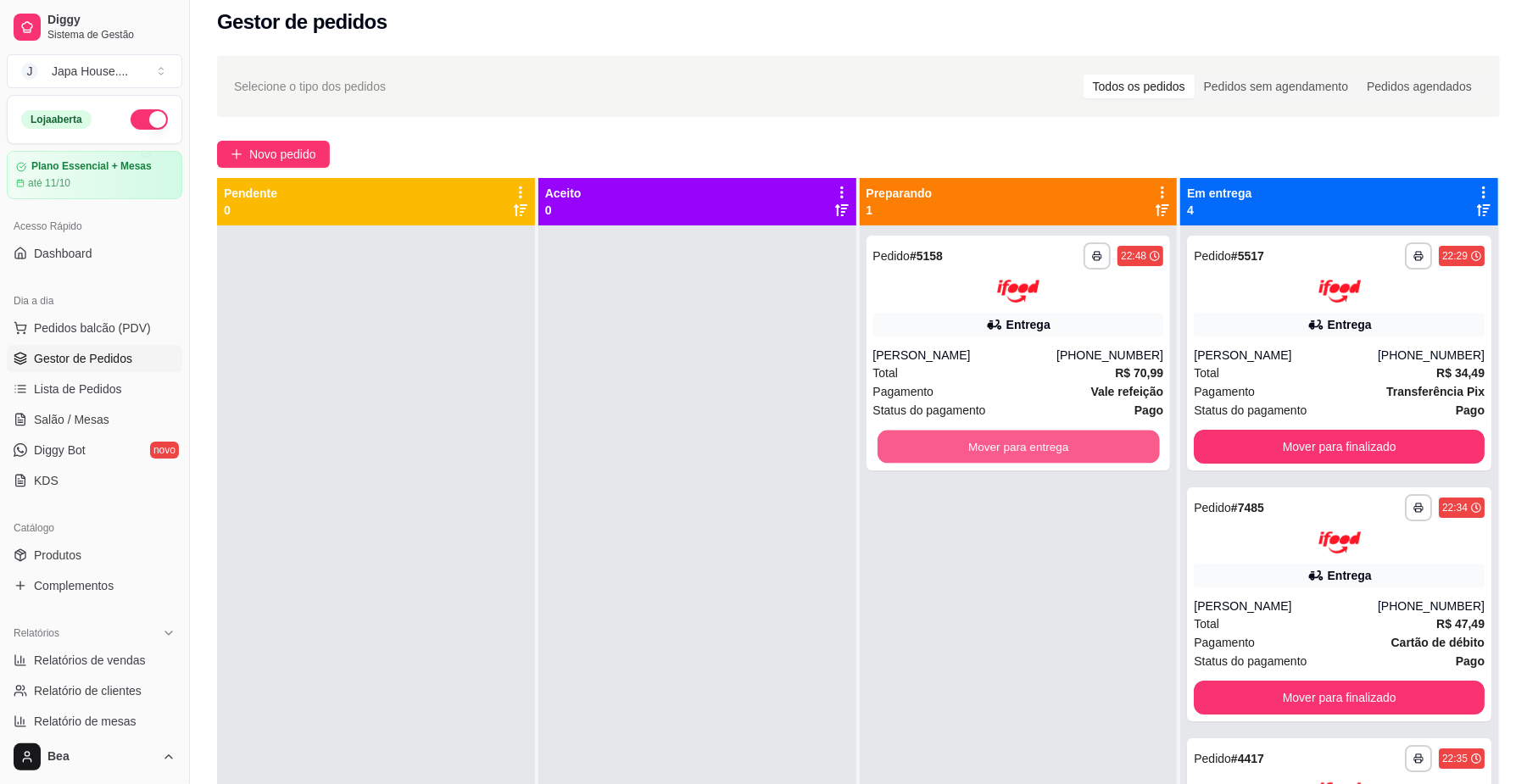
click at [1073, 438] on button "Mover para entrega" at bounding box center [1017, 446] width 281 height 33
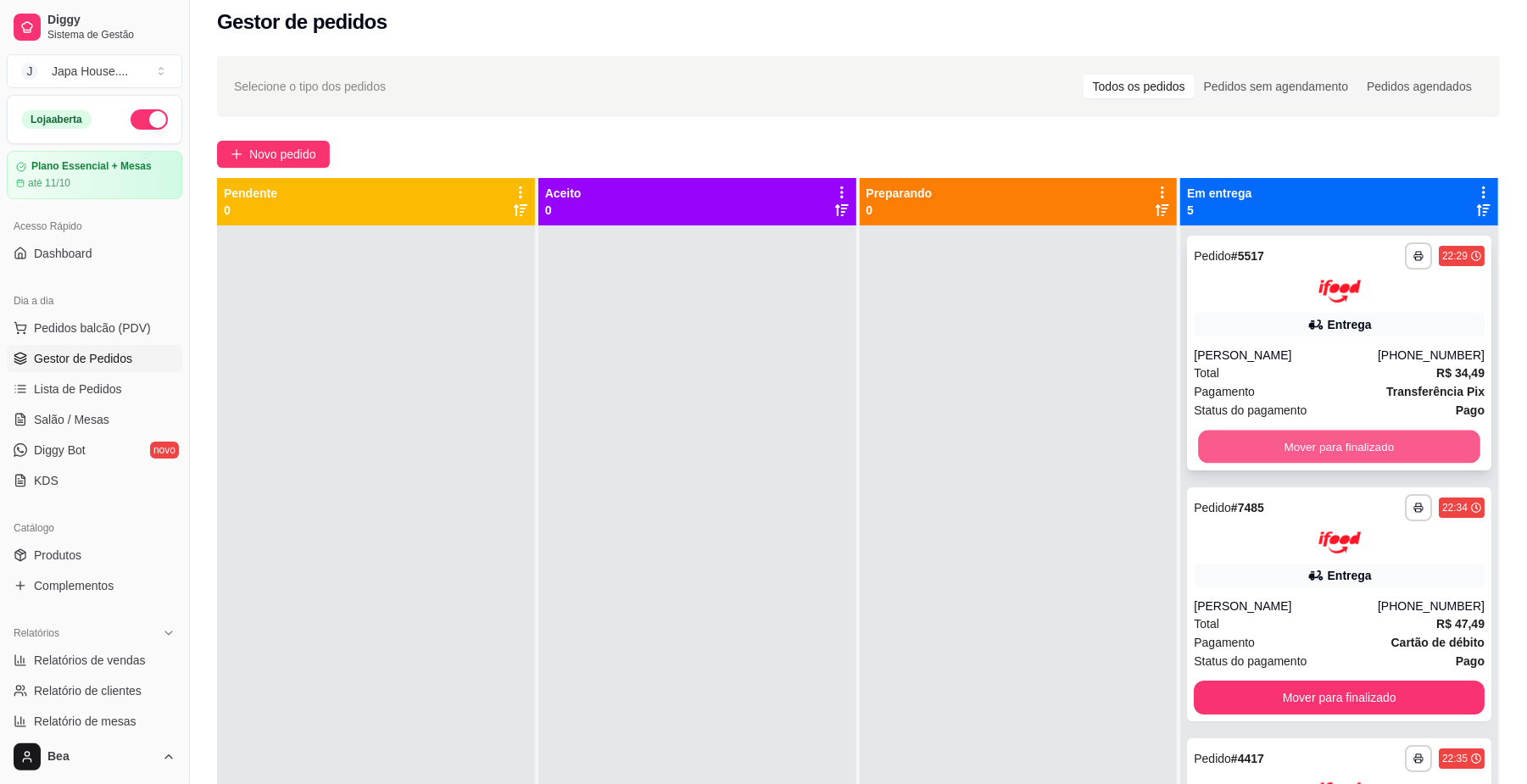
click at [1224, 431] on button "Mover para finalizado" at bounding box center [1338, 446] width 281 height 33
click at [1221, 438] on button "Mover para finalizado" at bounding box center [1338, 446] width 281 height 33
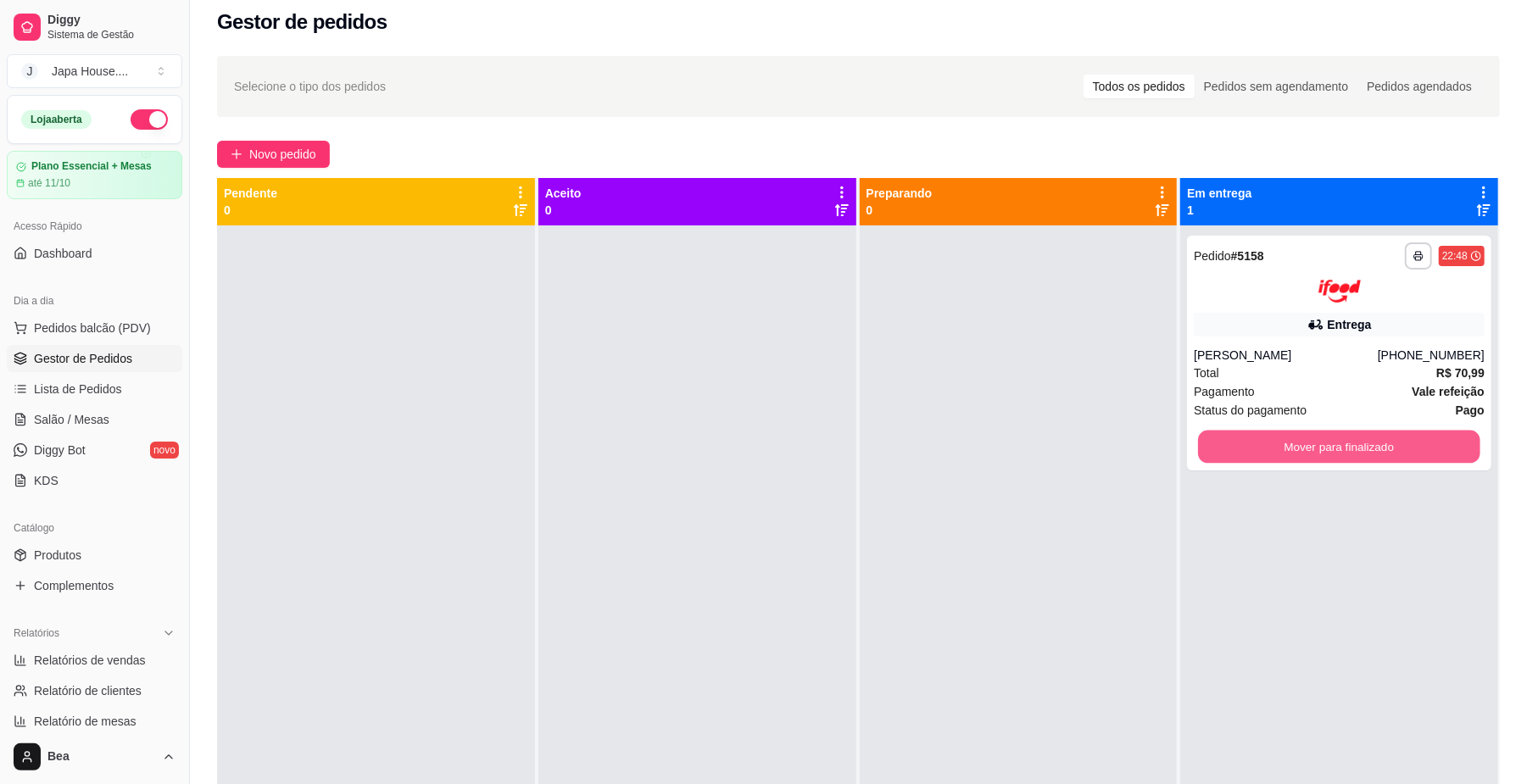
click at [1221, 438] on button "Mover para finalizado" at bounding box center [1338, 446] width 281 height 33
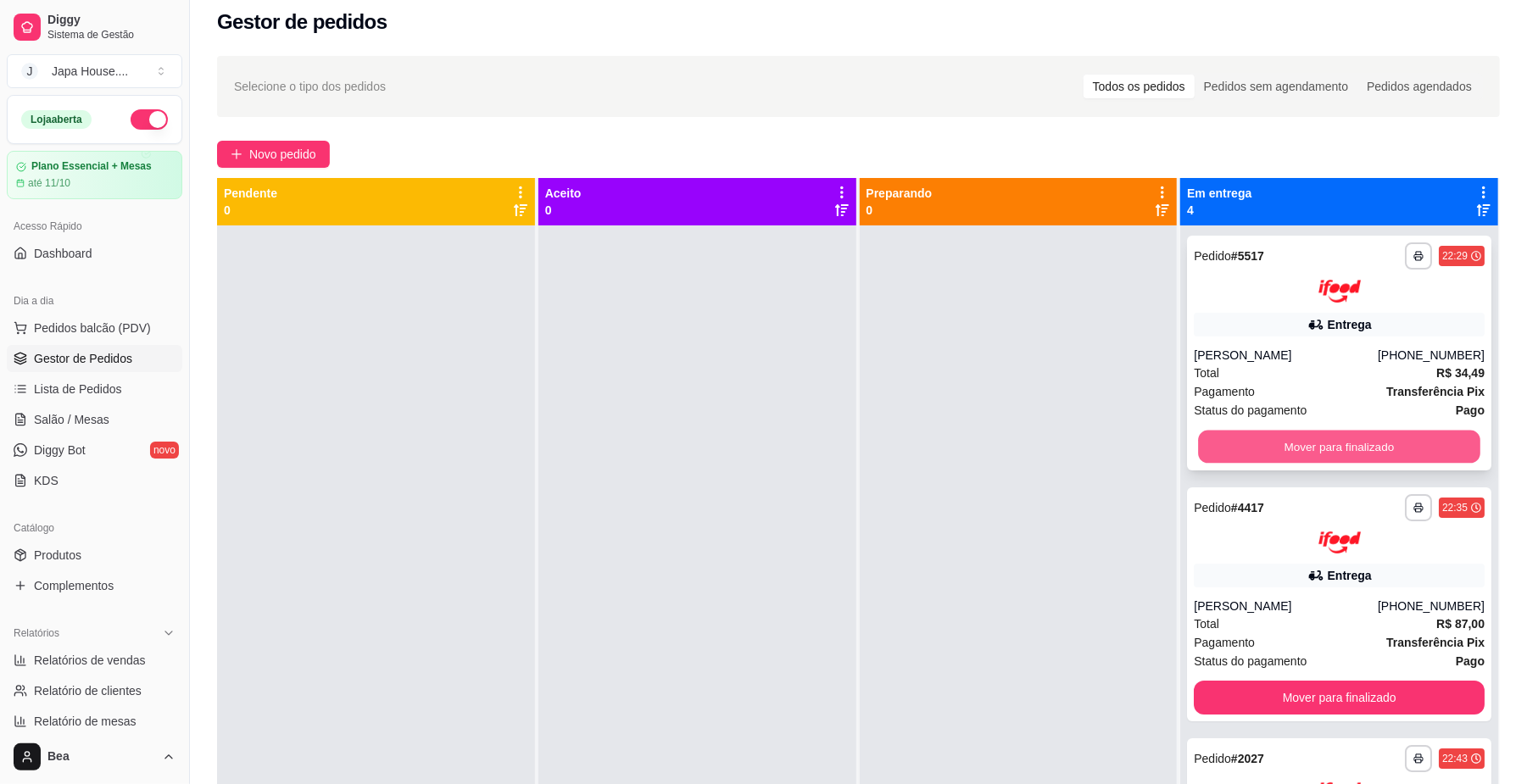
click at [1302, 447] on button "Mover para finalizado" at bounding box center [1338, 446] width 281 height 33
click at [1340, 439] on button "Mover para finalizado" at bounding box center [1338, 446] width 281 height 33
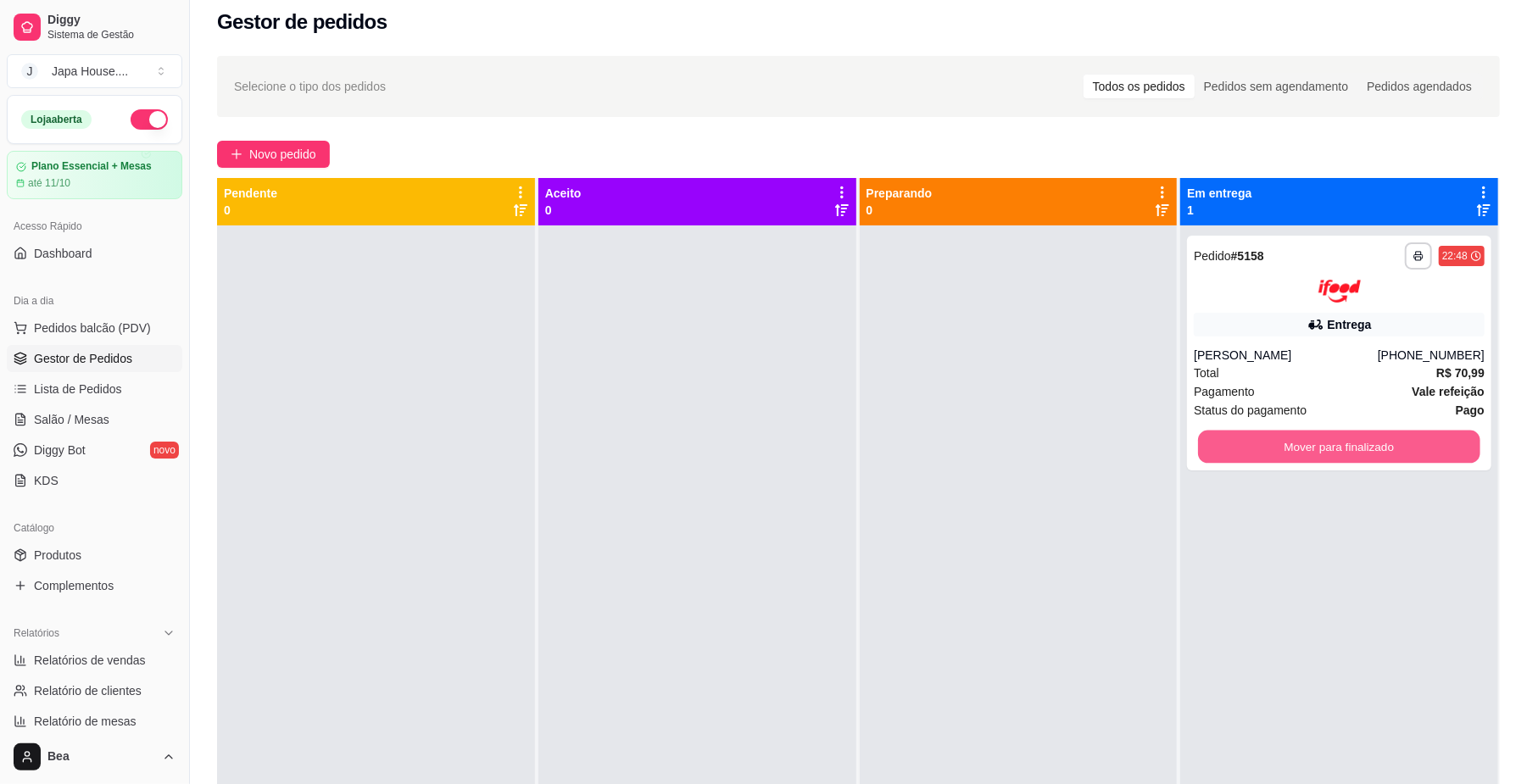
click at [1340, 439] on button "Mover para finalizado" at bounding box center [1338, 446] width 281 height 33
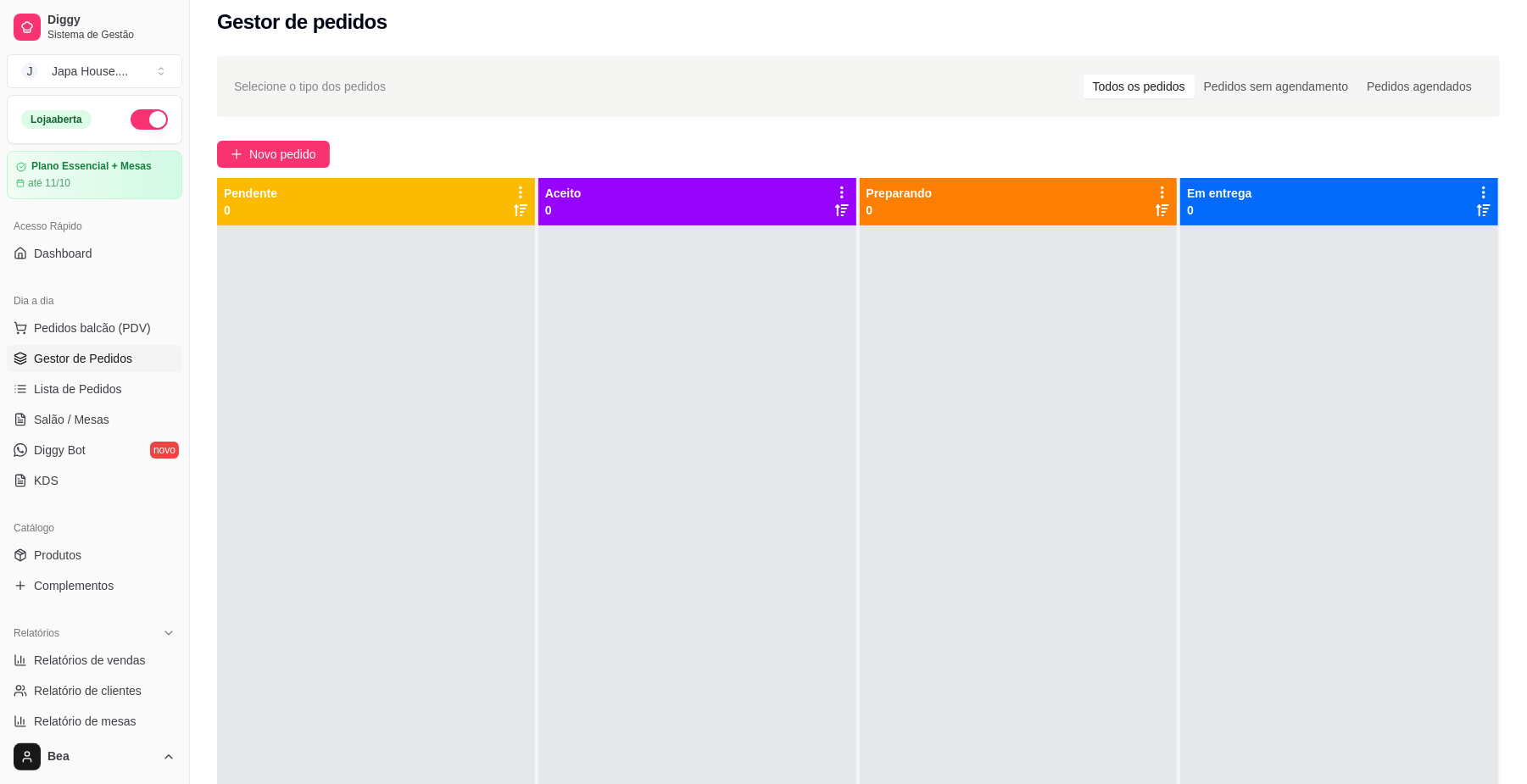
scroll to position [435, 0]
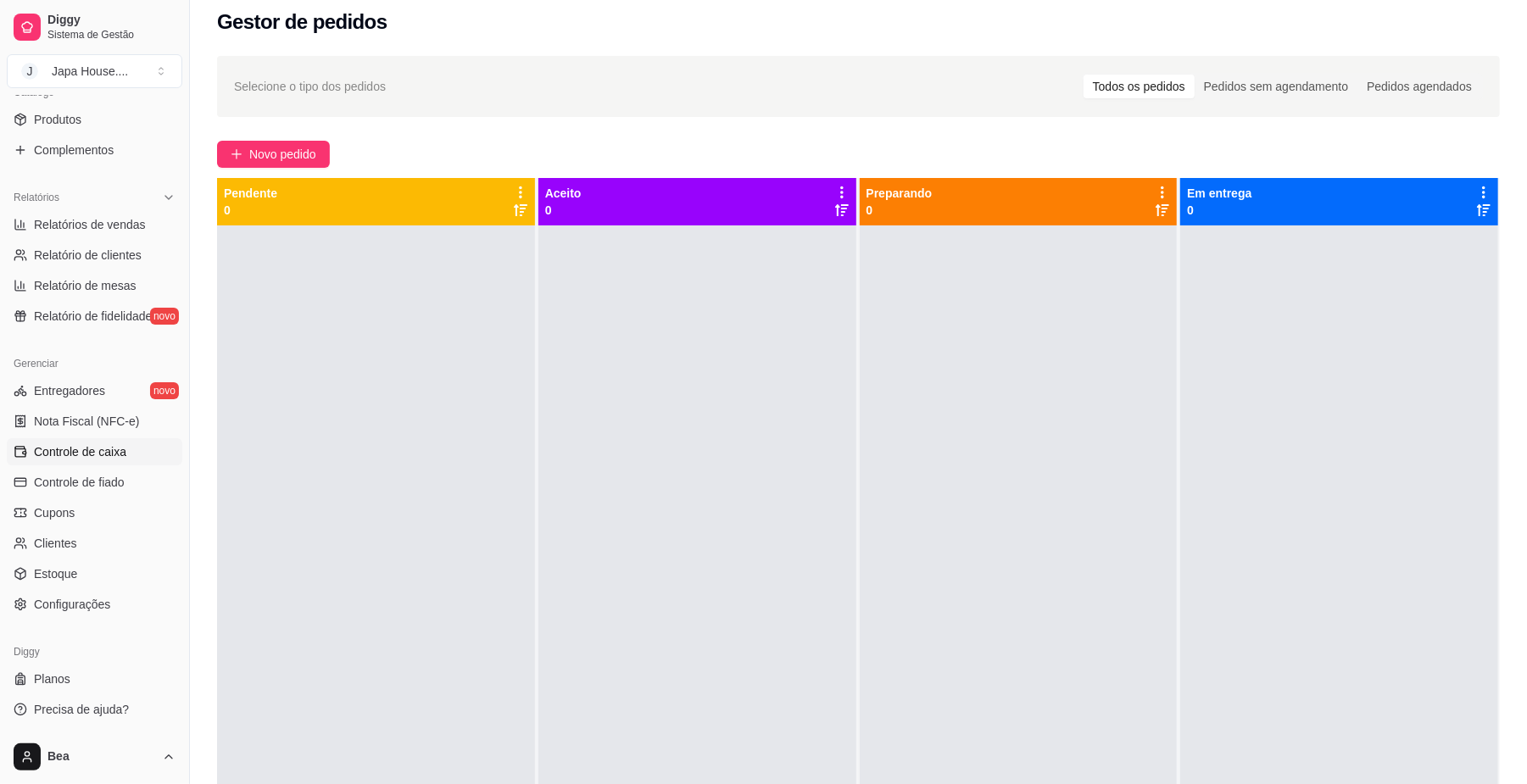
click at [120, 453] on span "Controle de caixa" at bounding box center [81, 452] width 93 height 17
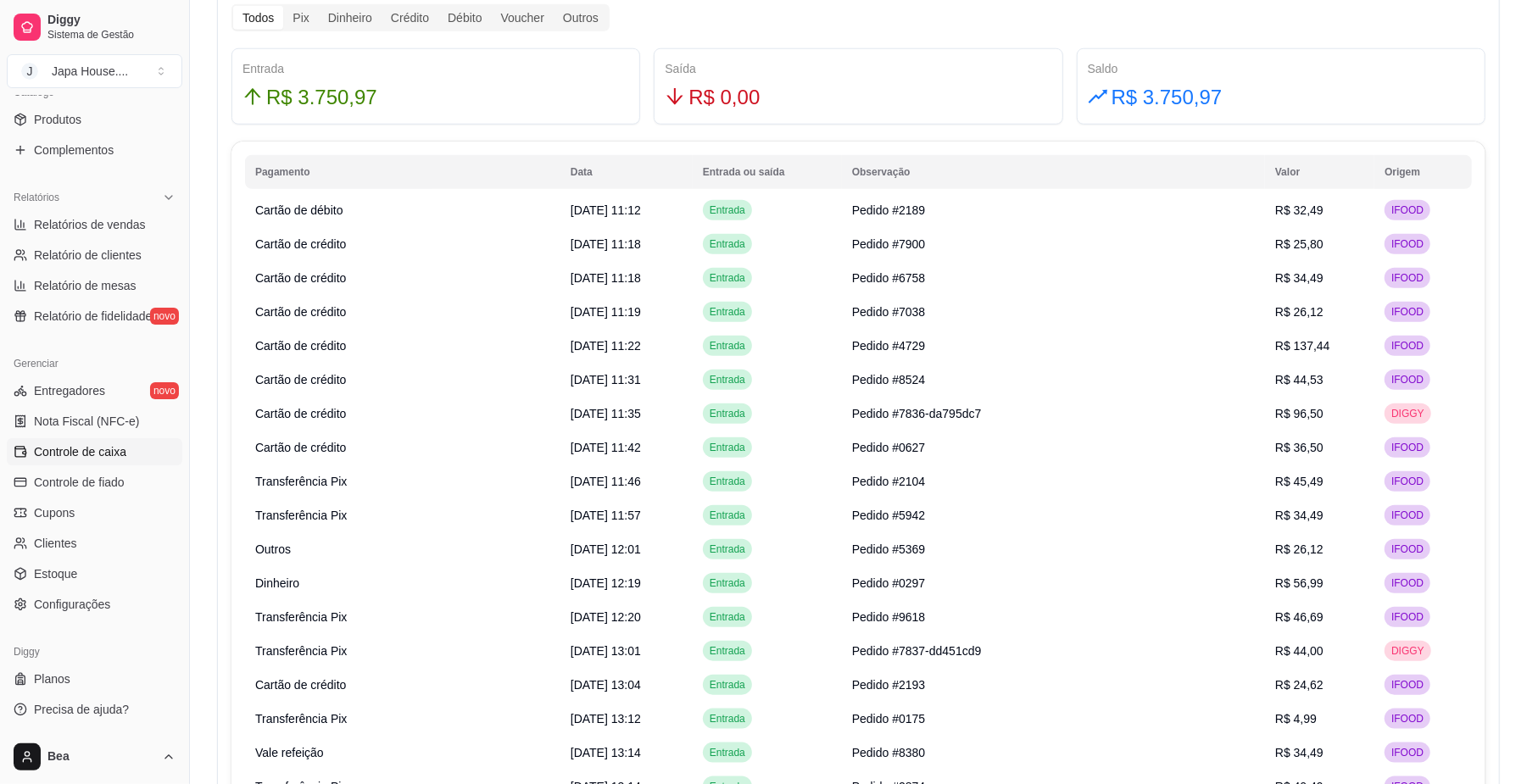
scroll to position [1009, 0]
